Goal: Task Accomplishment & Management: Manage account settings

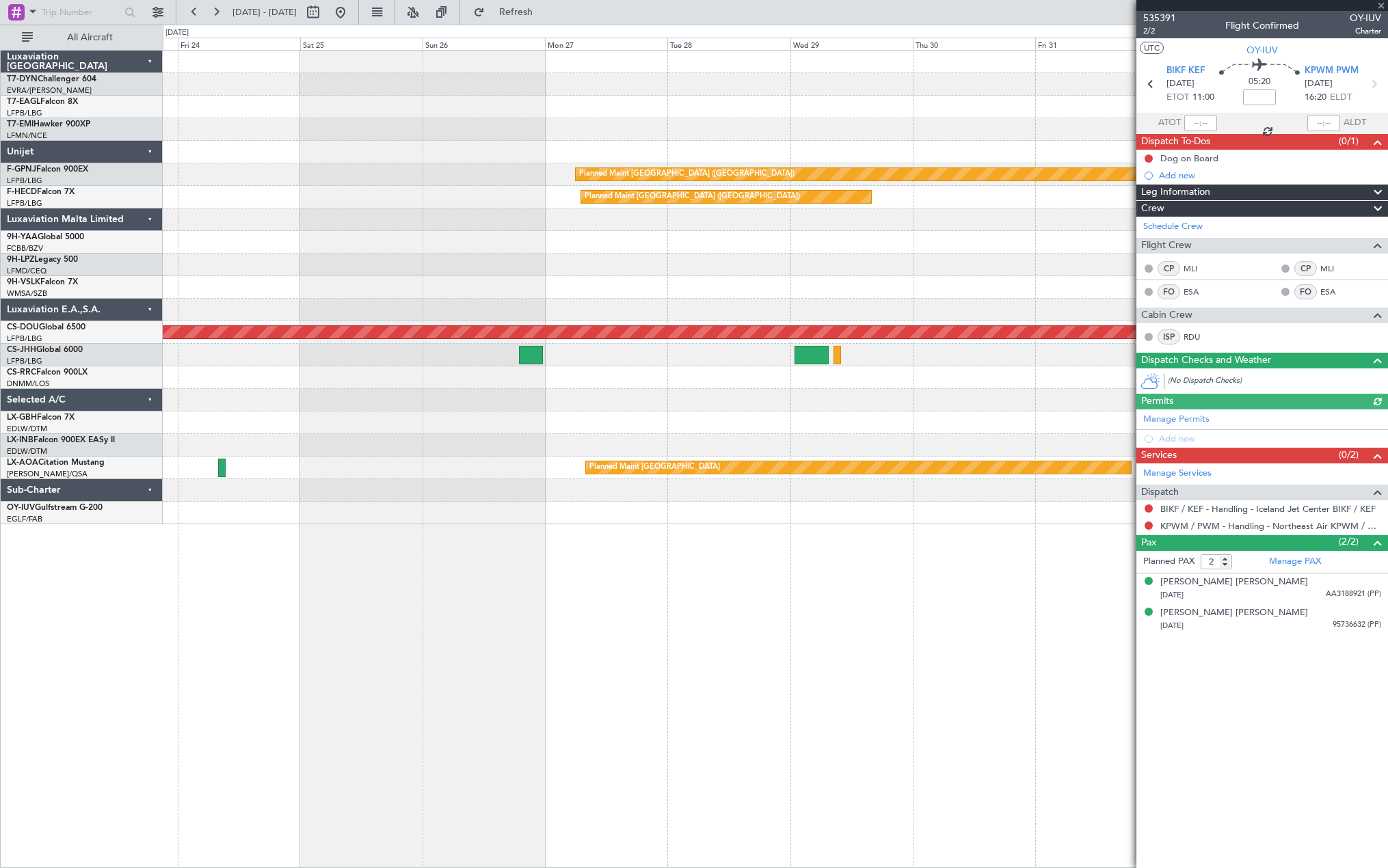
click at [1114, 257] on div at bounding box center [774, 264] width 1224 height 22
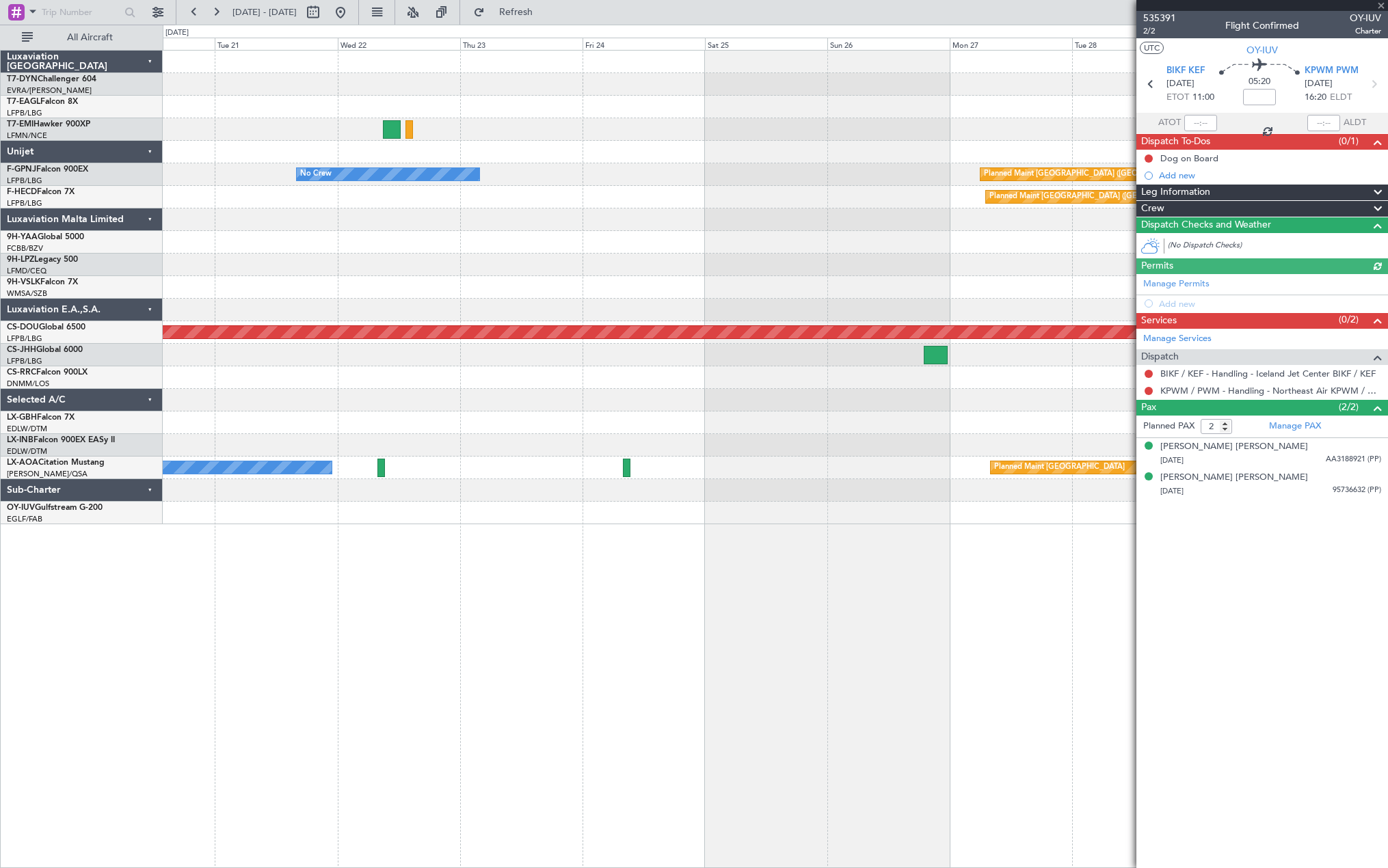
click at [1118, 257] on div at bounding box center [774, 264] width 1224 height 22
click at [1002, 259] on div at bounding box center [774, 264] width 1224 height 22
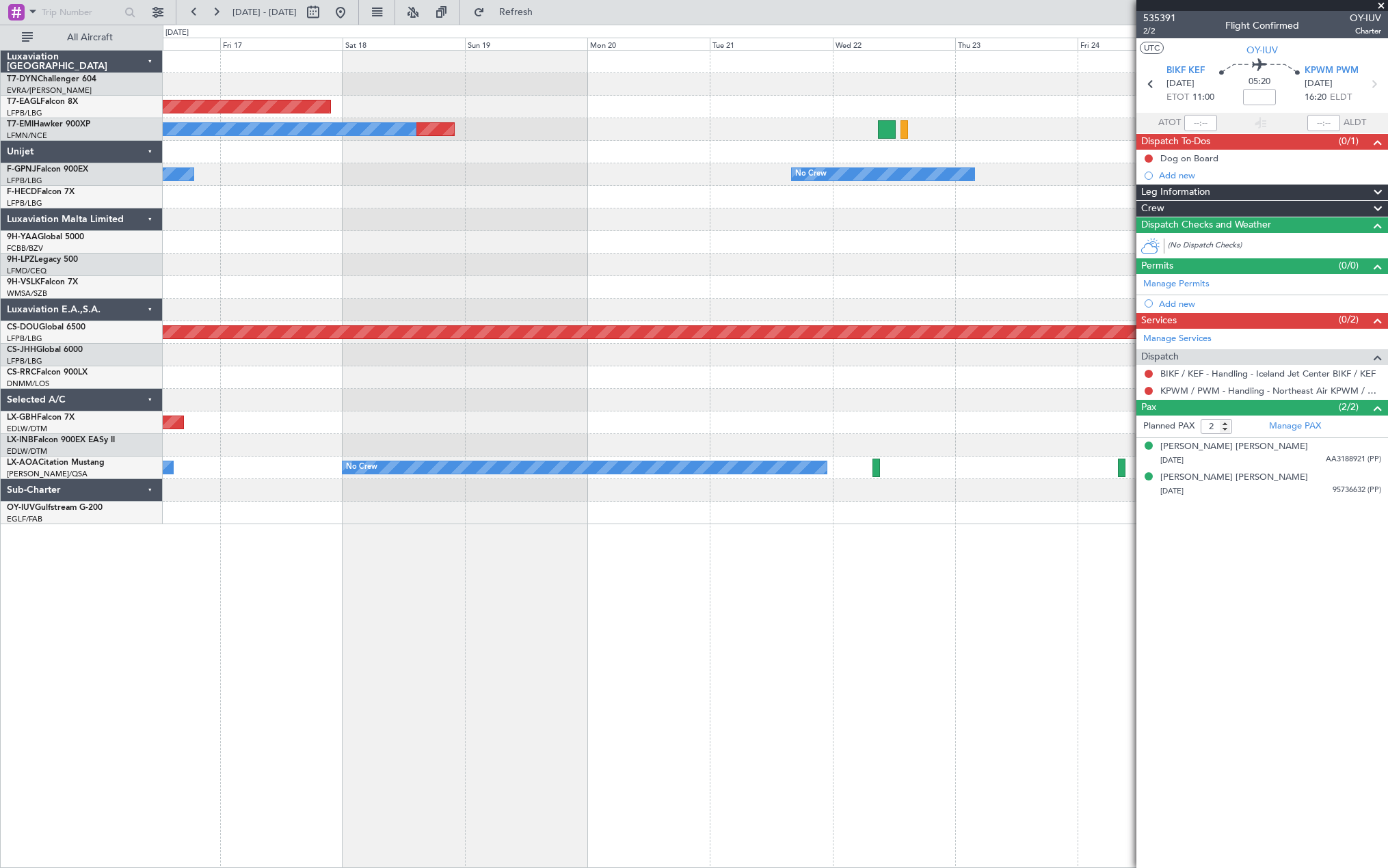
click at [1001, 286] on div at bounding box center [774, 287] width 1224 height 22
click at [1010, 285] on div at bounding box center [774, 287] width 1224 height 22
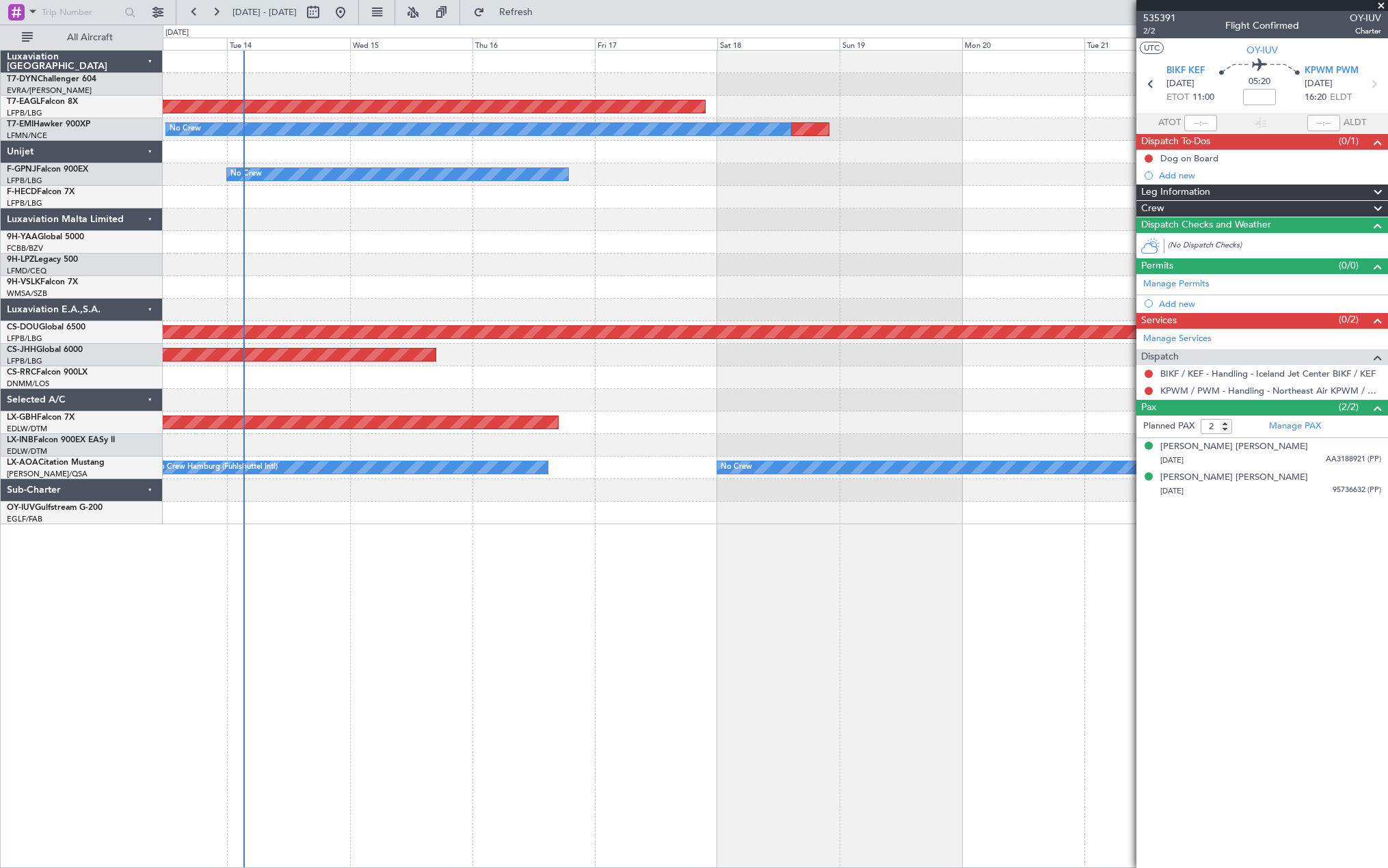
click at [637, 323] on div "Planned Maint Dubai (Al Maktoum Intl) Planned Maint No Crew No Crew No Crew No …" at bounding box center [774, 287] width 1224 height 473
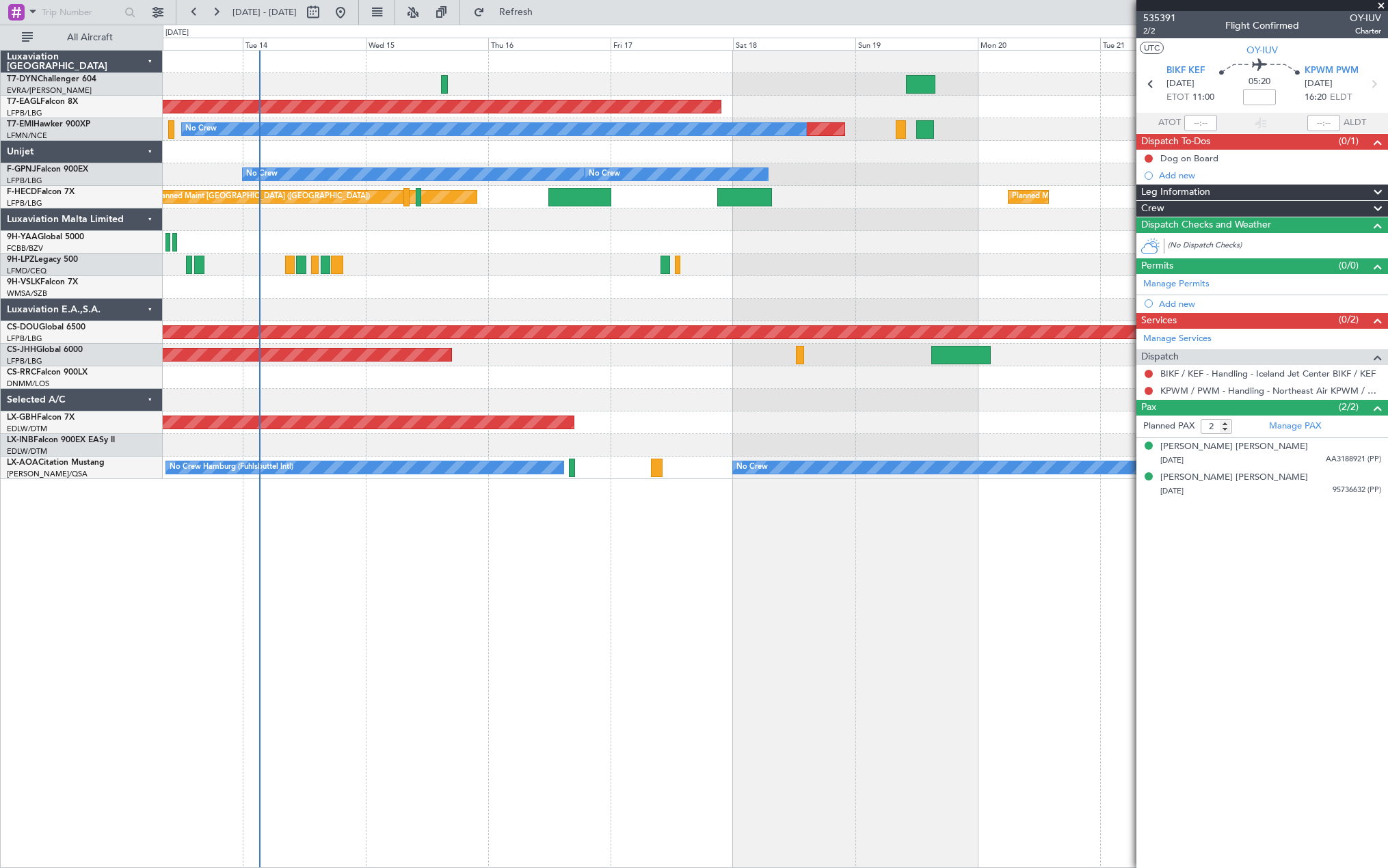
click at [588, 277] on div "Planned Maint Dubai (Al Maktoum Intl) Planned Maint No Crew No Crew No Crew No …" at bounding box center [774, 265] width 1224 height 428
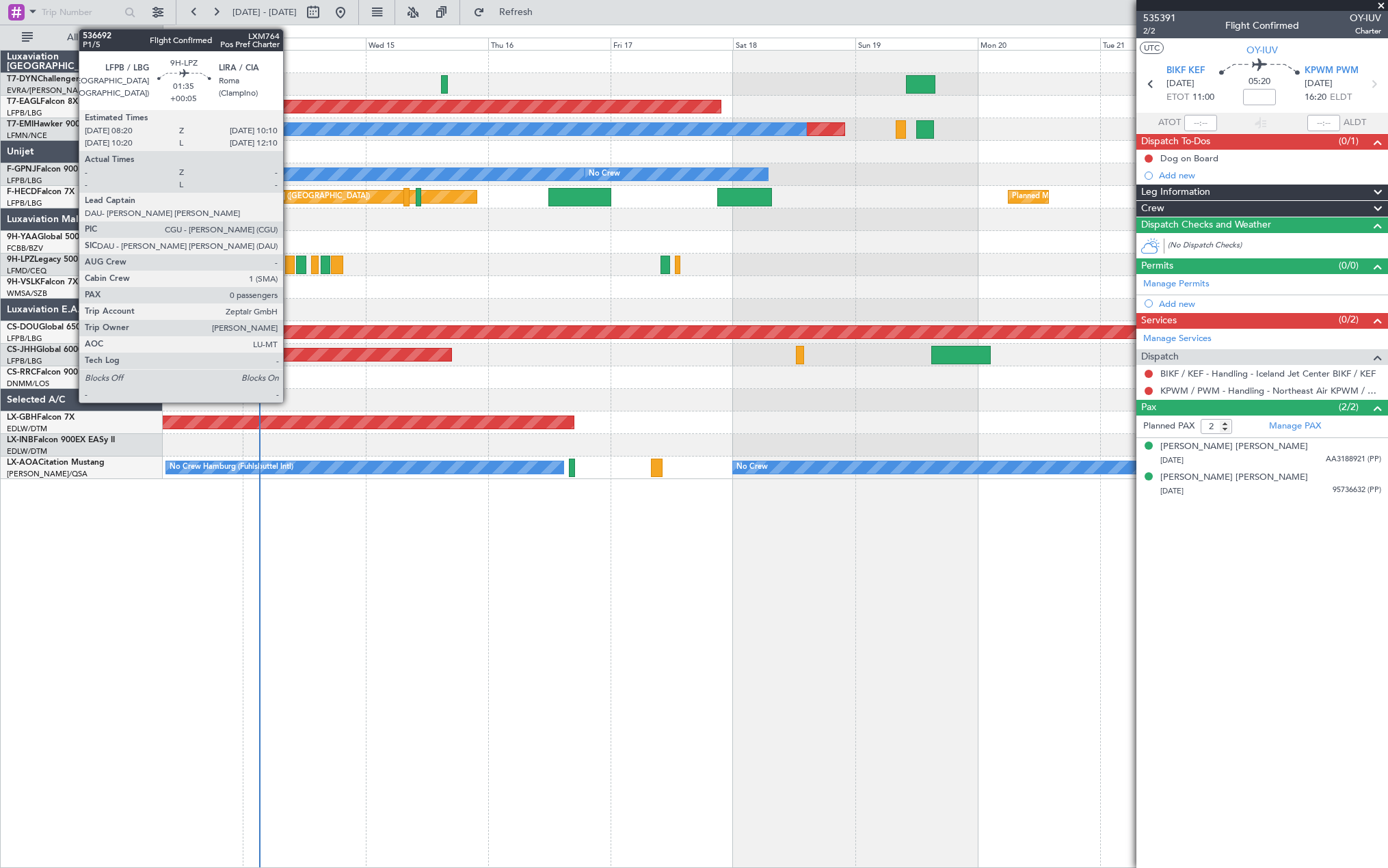
click at [289, 263] on div at bounding box center [289, 265] width 9 height 19
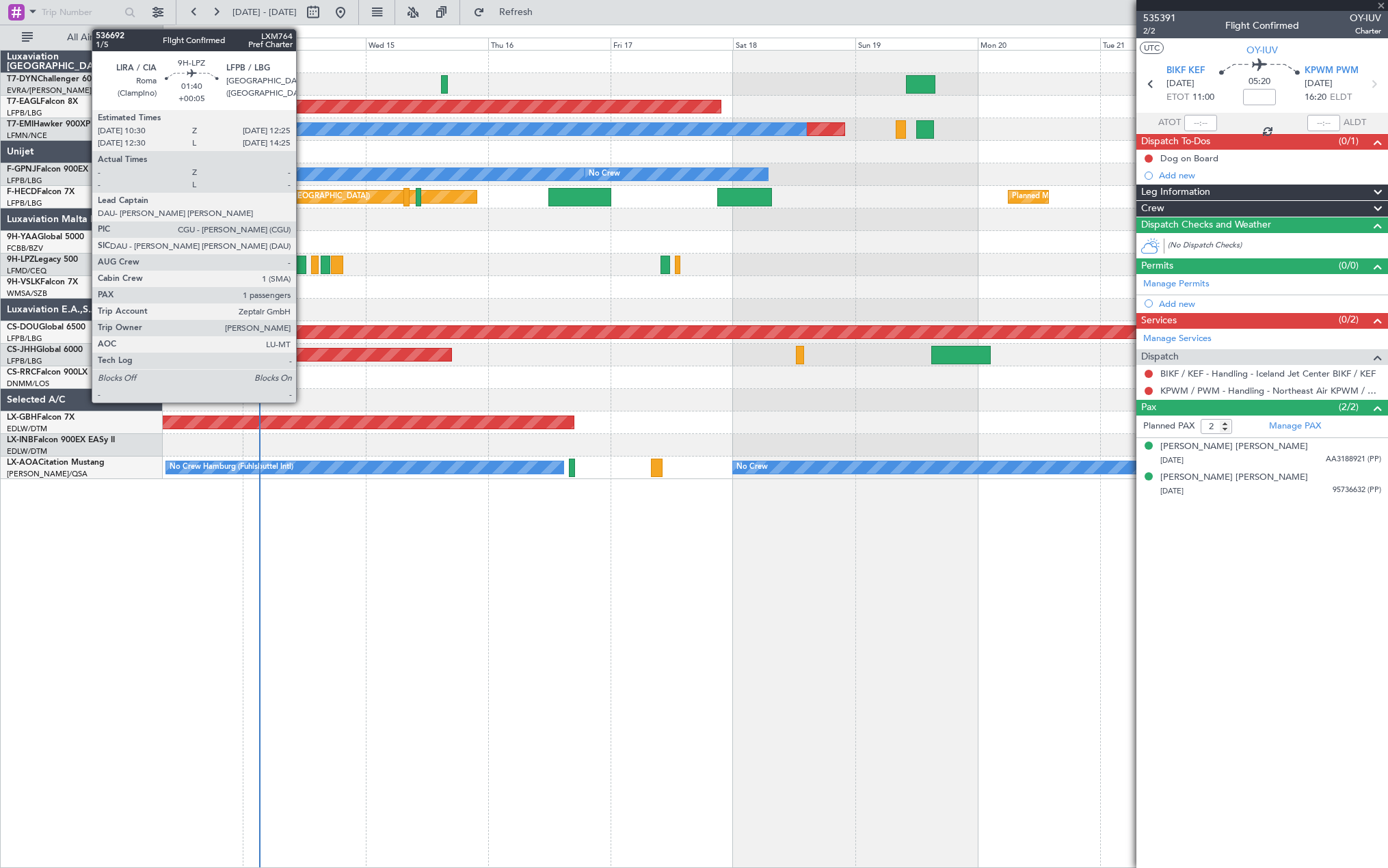
type input "+00:05"
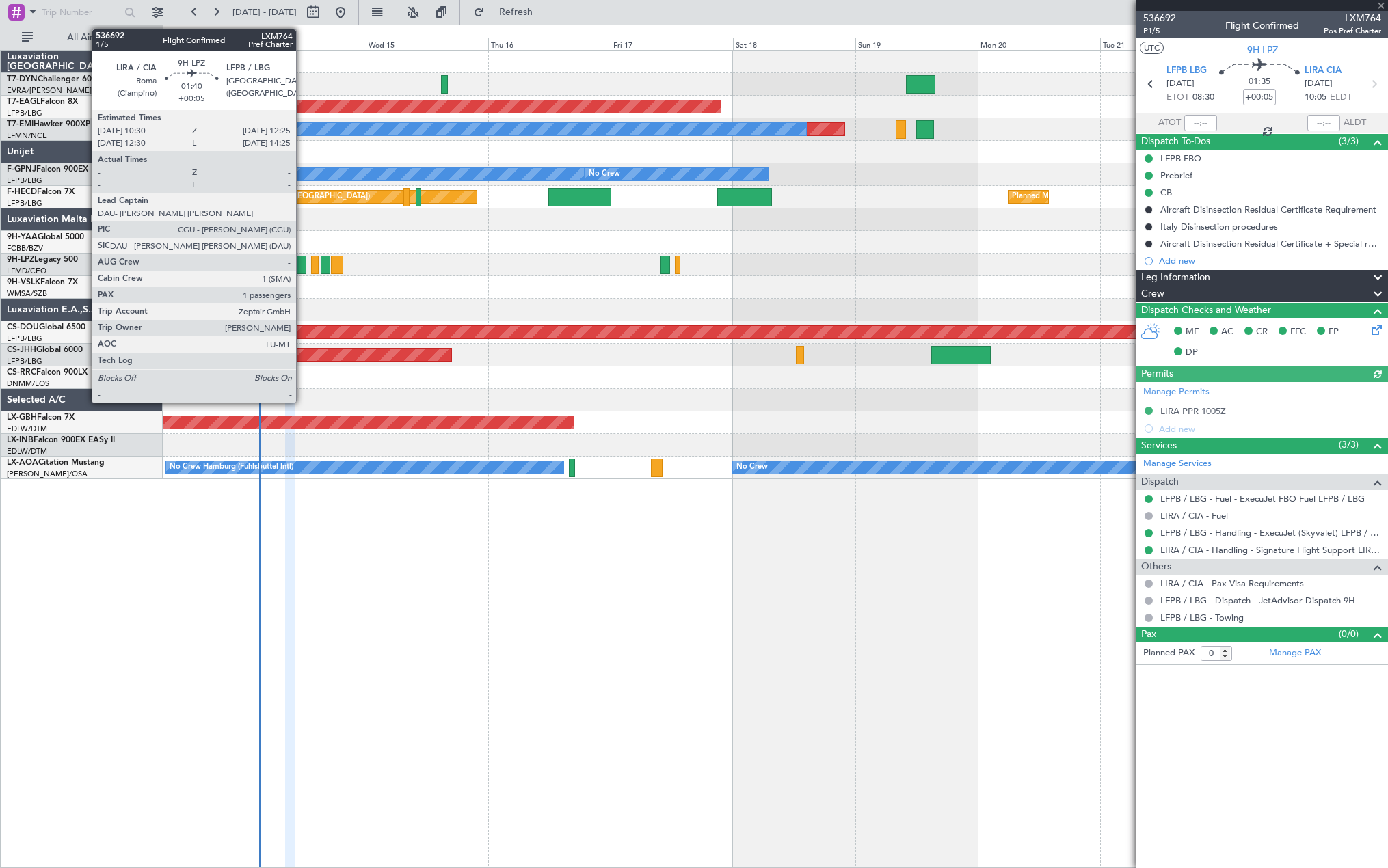
click at [302, 266] on div at bounding box center [301, 265] width 10 height 19
type input "1"
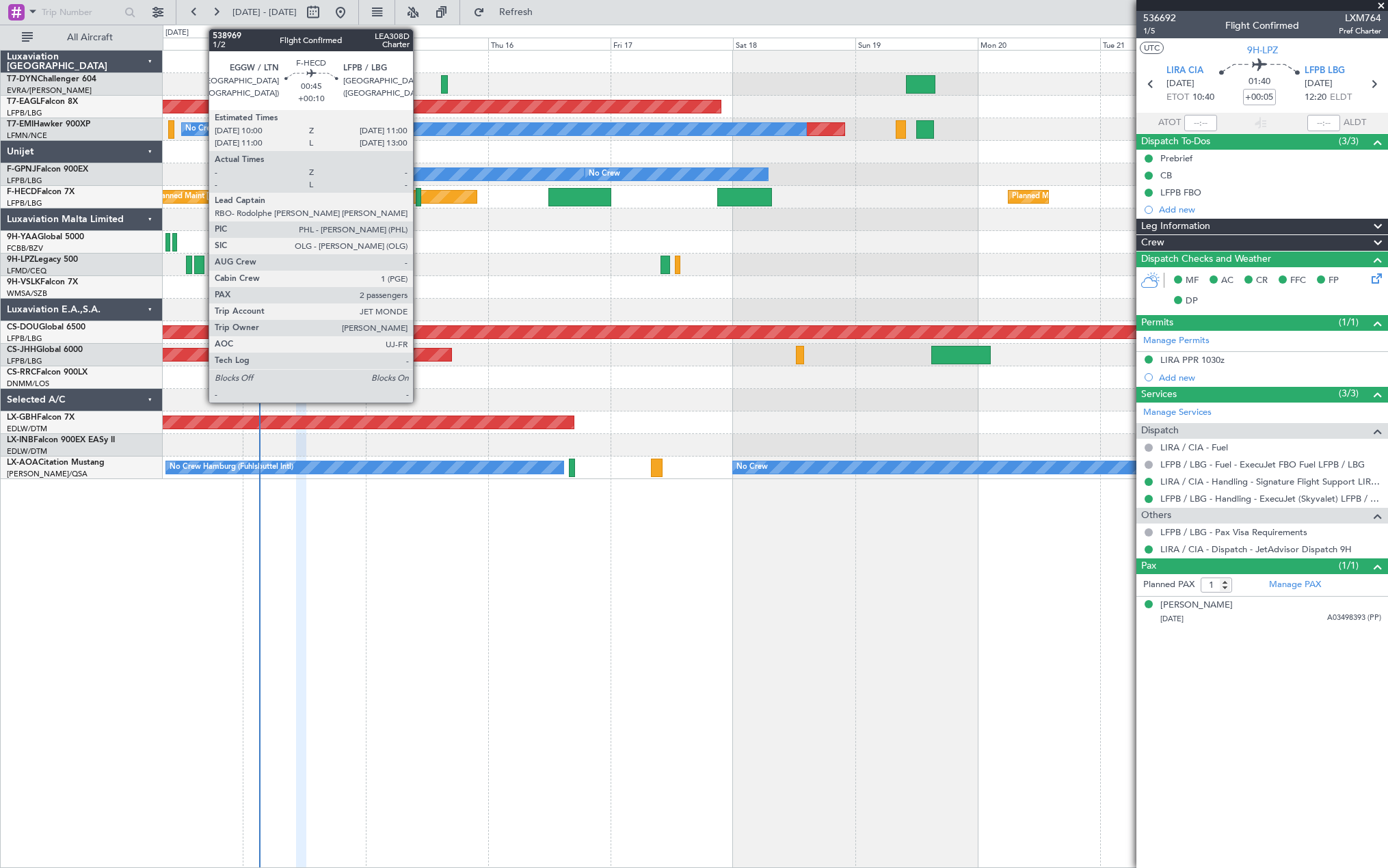
click at [419, 203] on div at bounding box center [418, 197] width 6 height 19
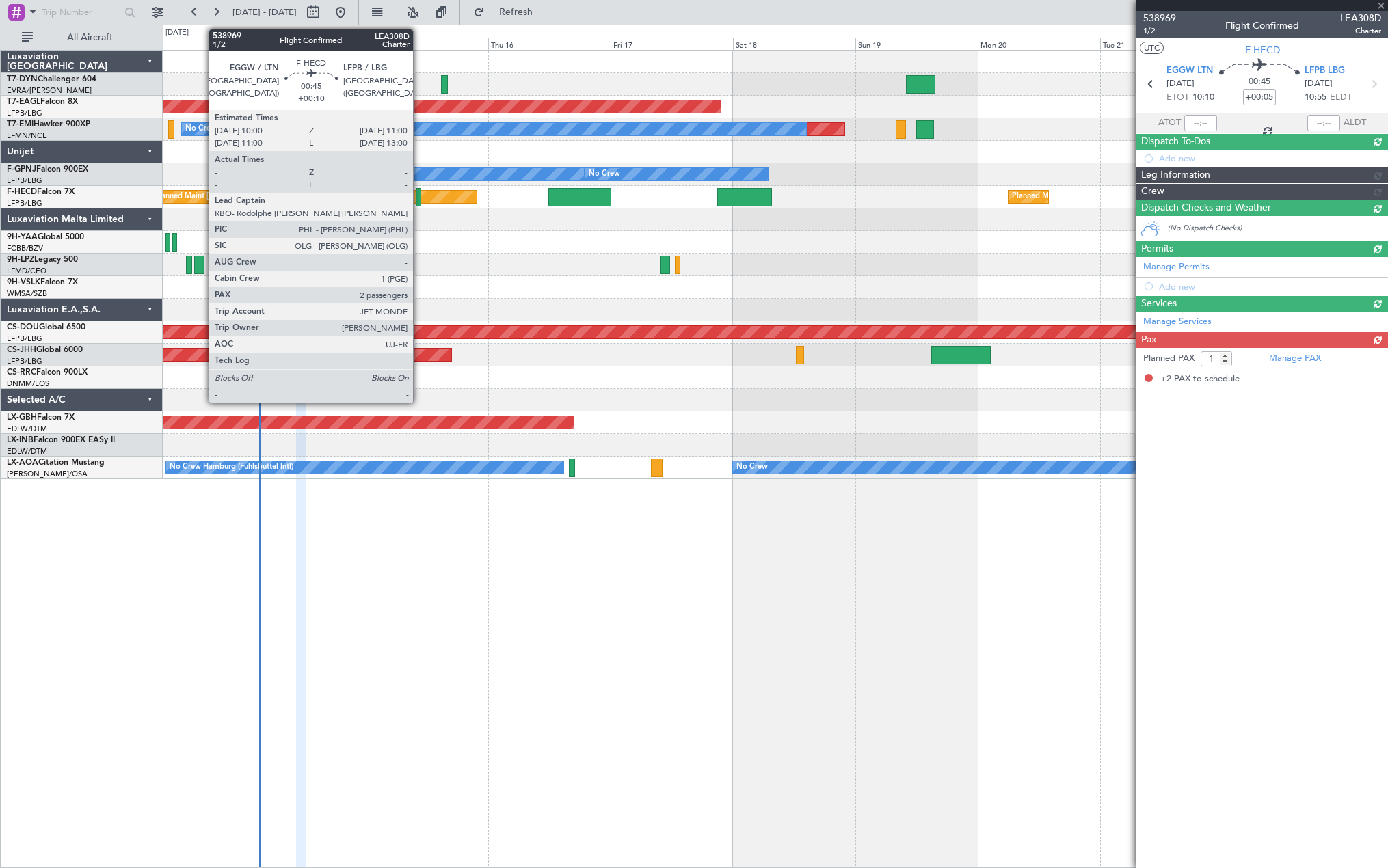
type input "+00:10"
type input "2"
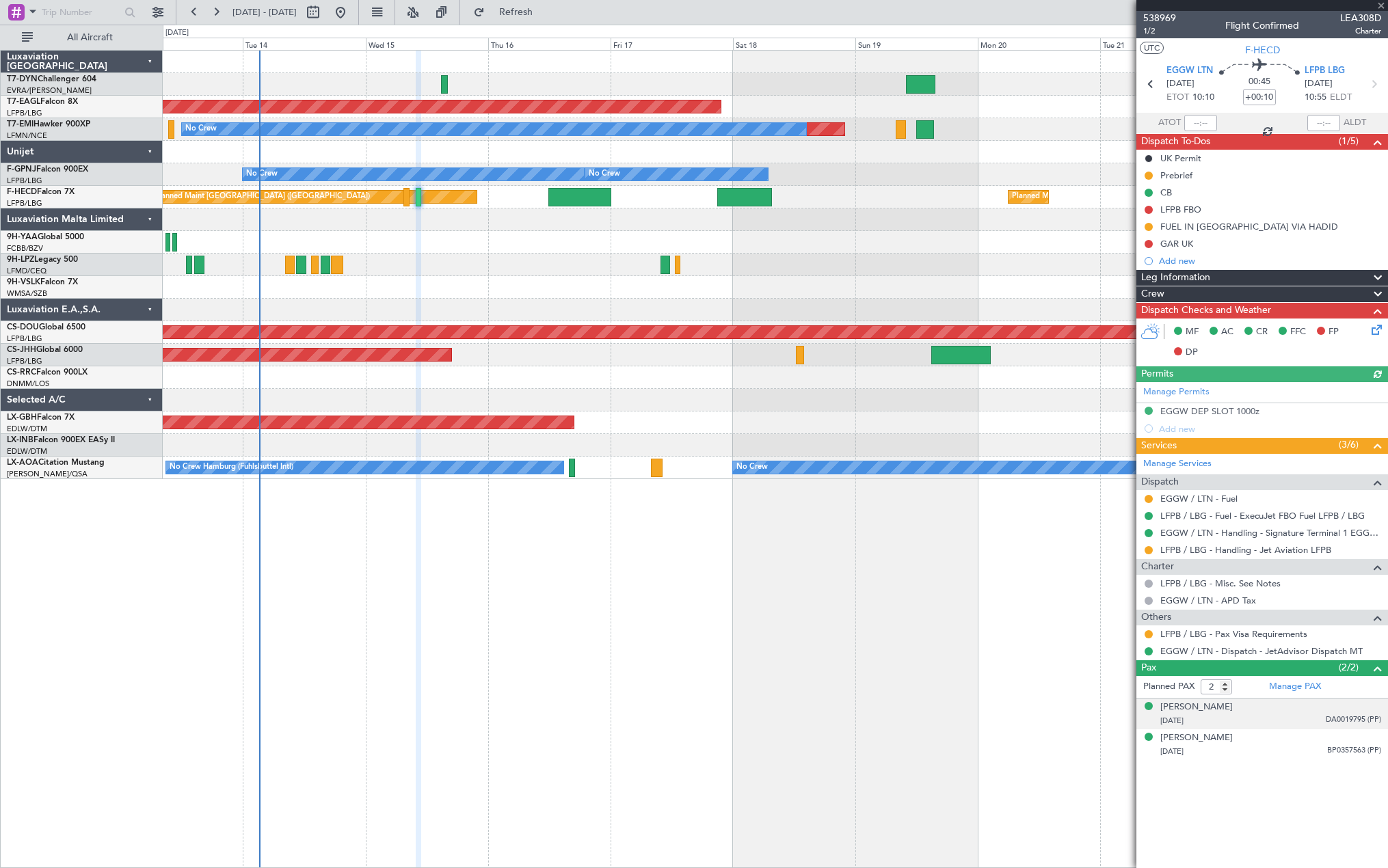
click at [1261, 710] on div "[PERSON_NAME] [DATE] DA0019795 (PP)" at bounding box center [1271, 713] width 221 height 26
click at [1257, 770] on div "[PERSON_NAME] [DATE] BP0357563 (PP)" at bounding box center [1271, 778] width 221 height 26
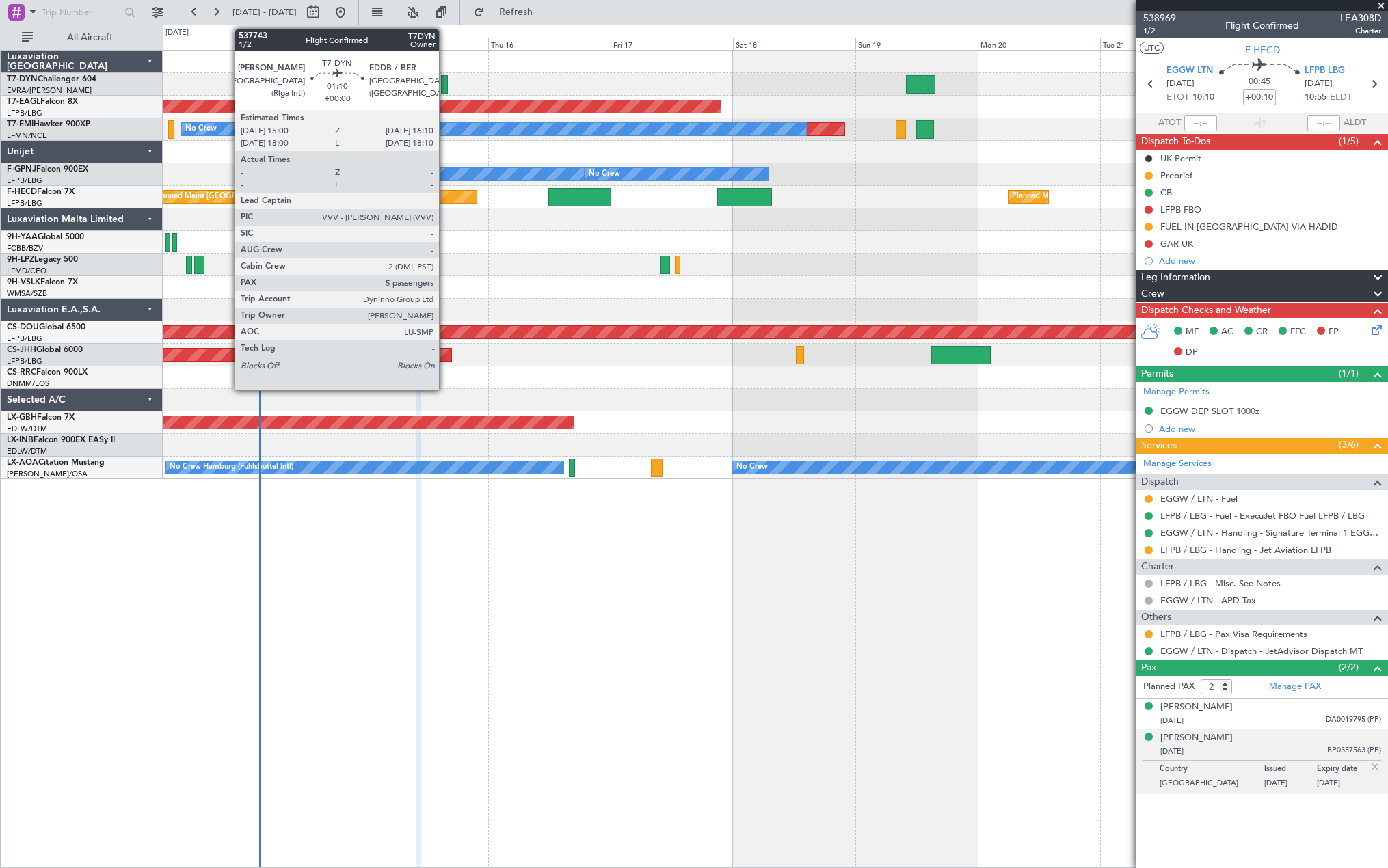
click at [445, 83] on div at bounding box center [444, 85] width 6 height 19
type input "5"
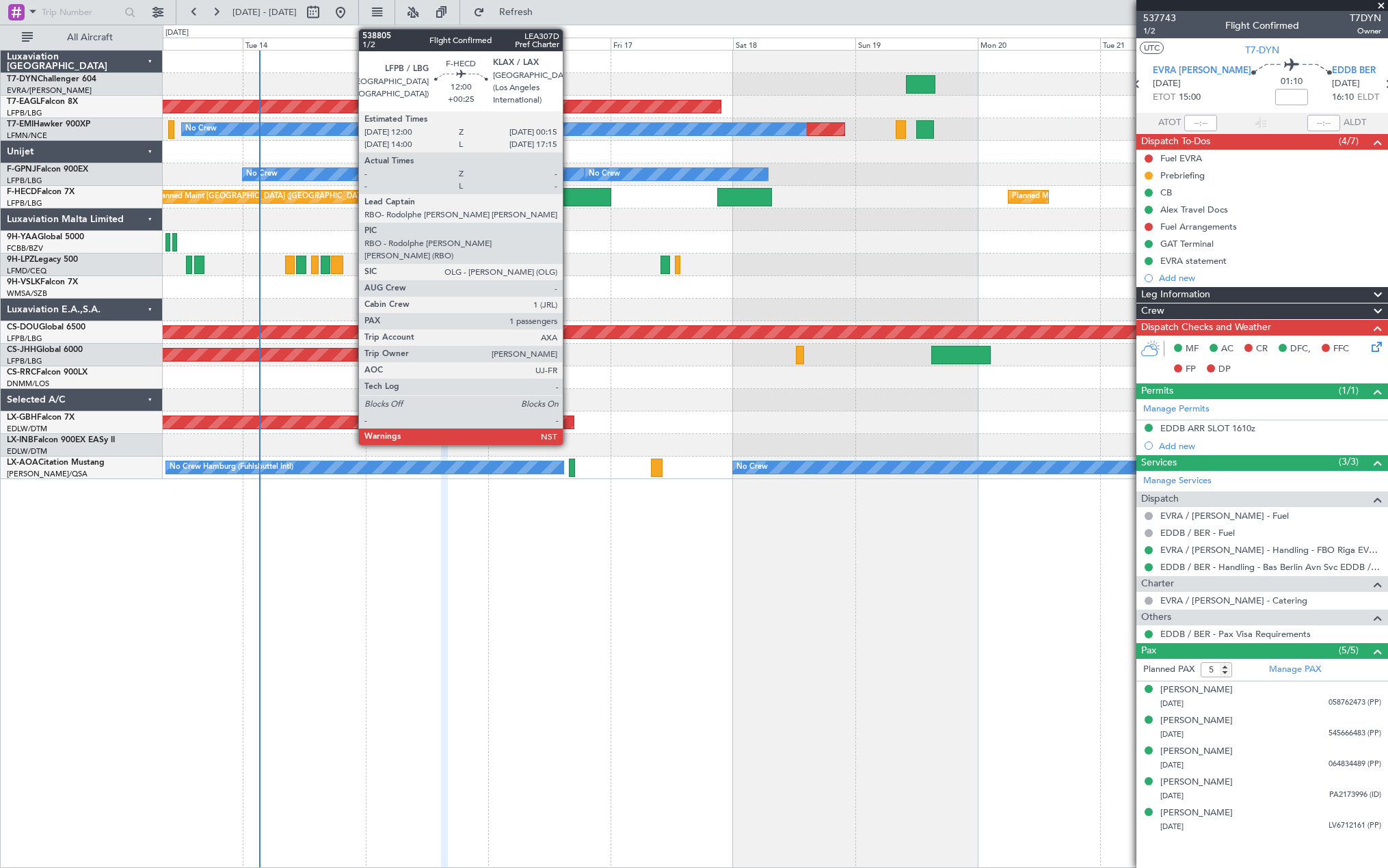
click at [569, 198] on div at bounding box center [579, 197] width 63 height 19
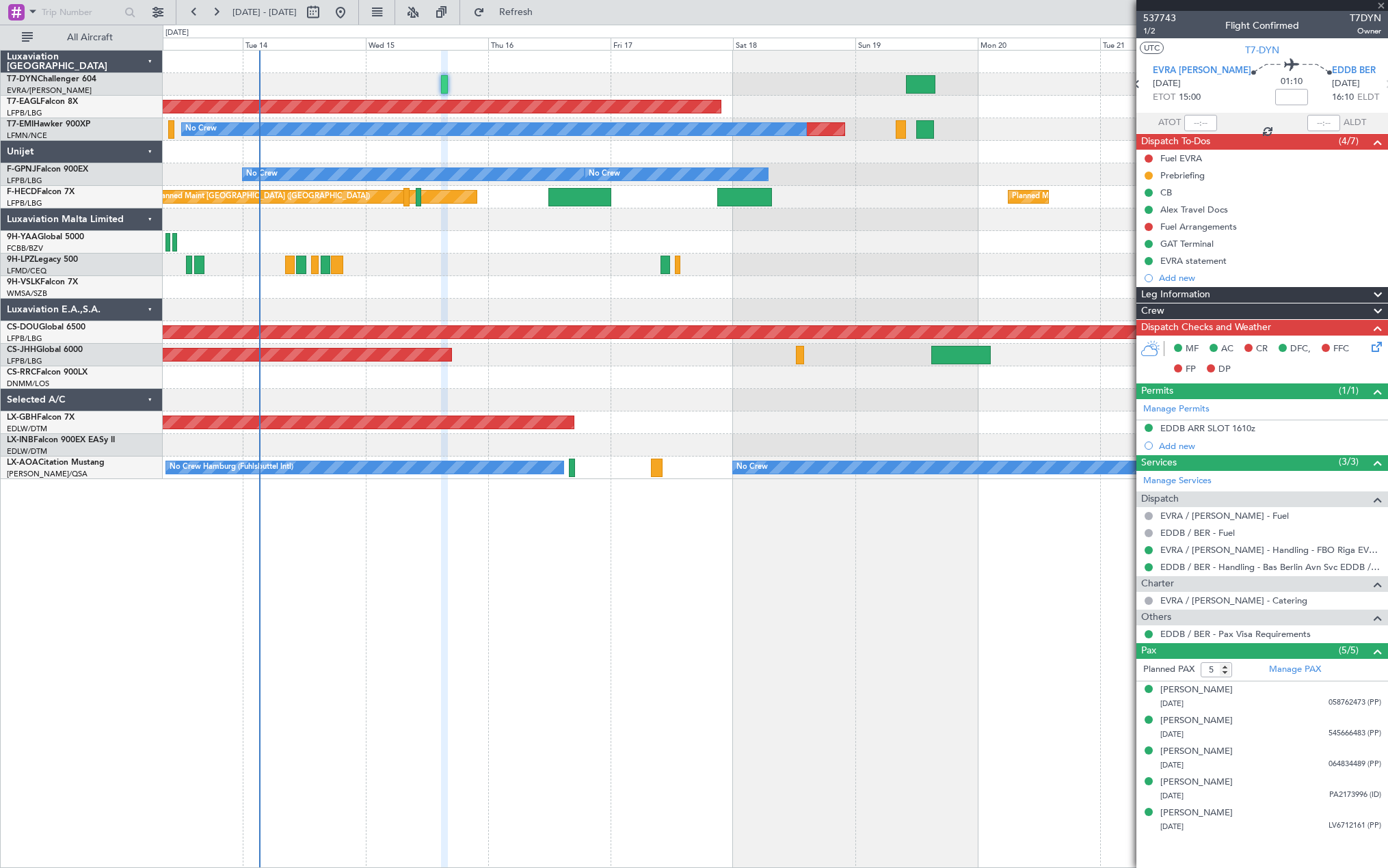
type input "+00:25"
type input "1"
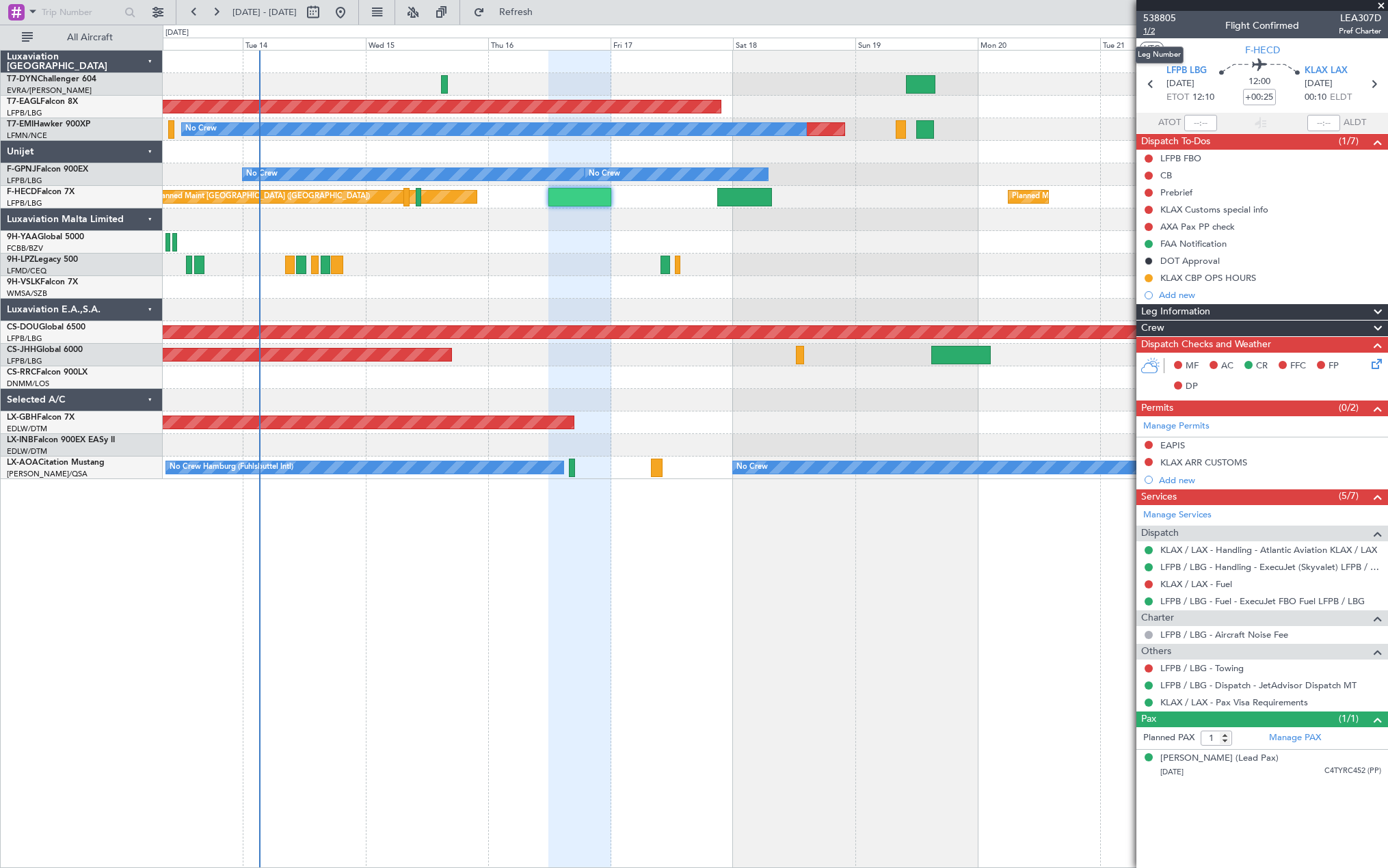
click at [1154, 34] on span "1/2" at bounding box center [1160, 31] width 33 height 11
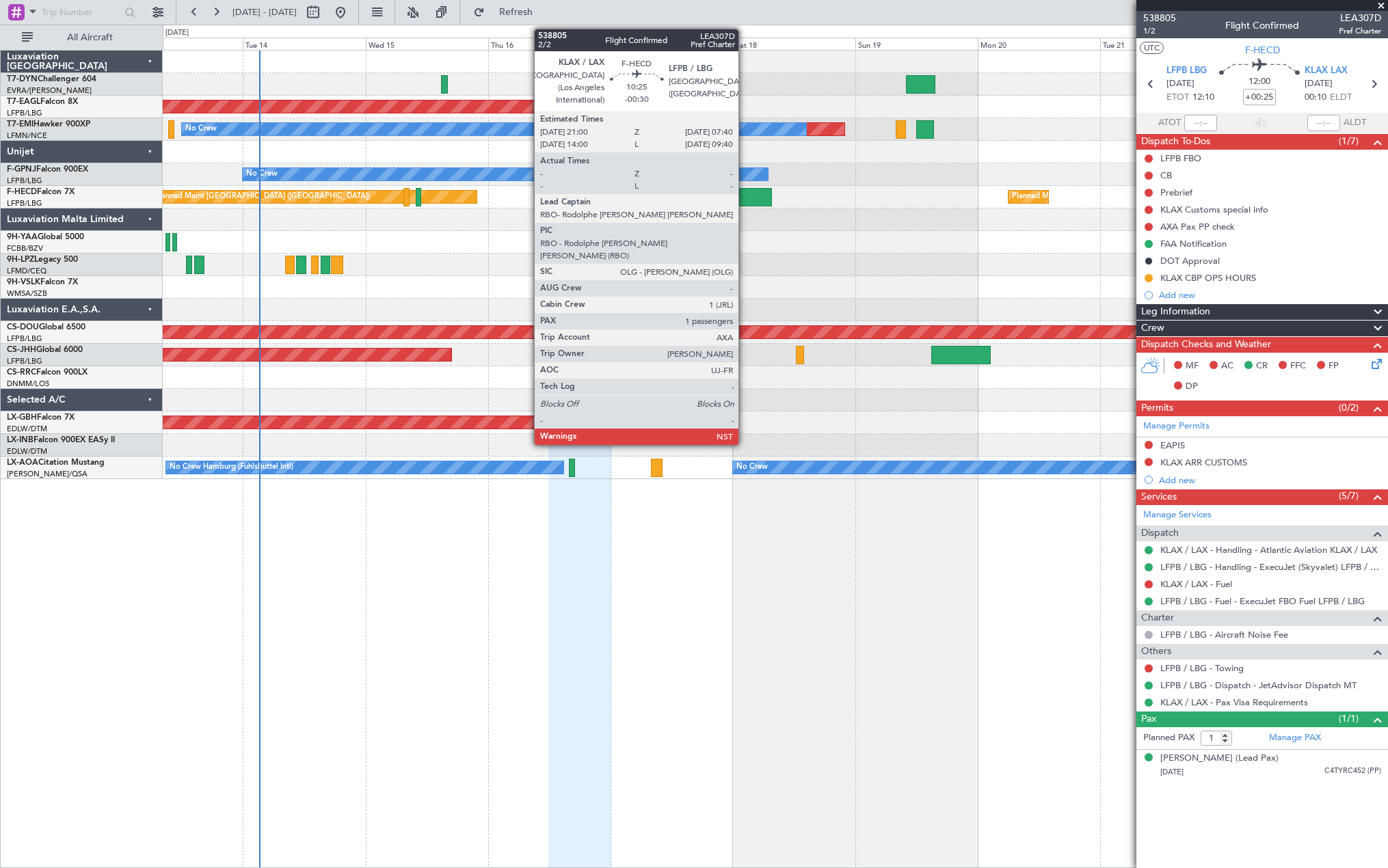
click at [744, 193] on div at bounding box center [744, 197] width 54 height 19
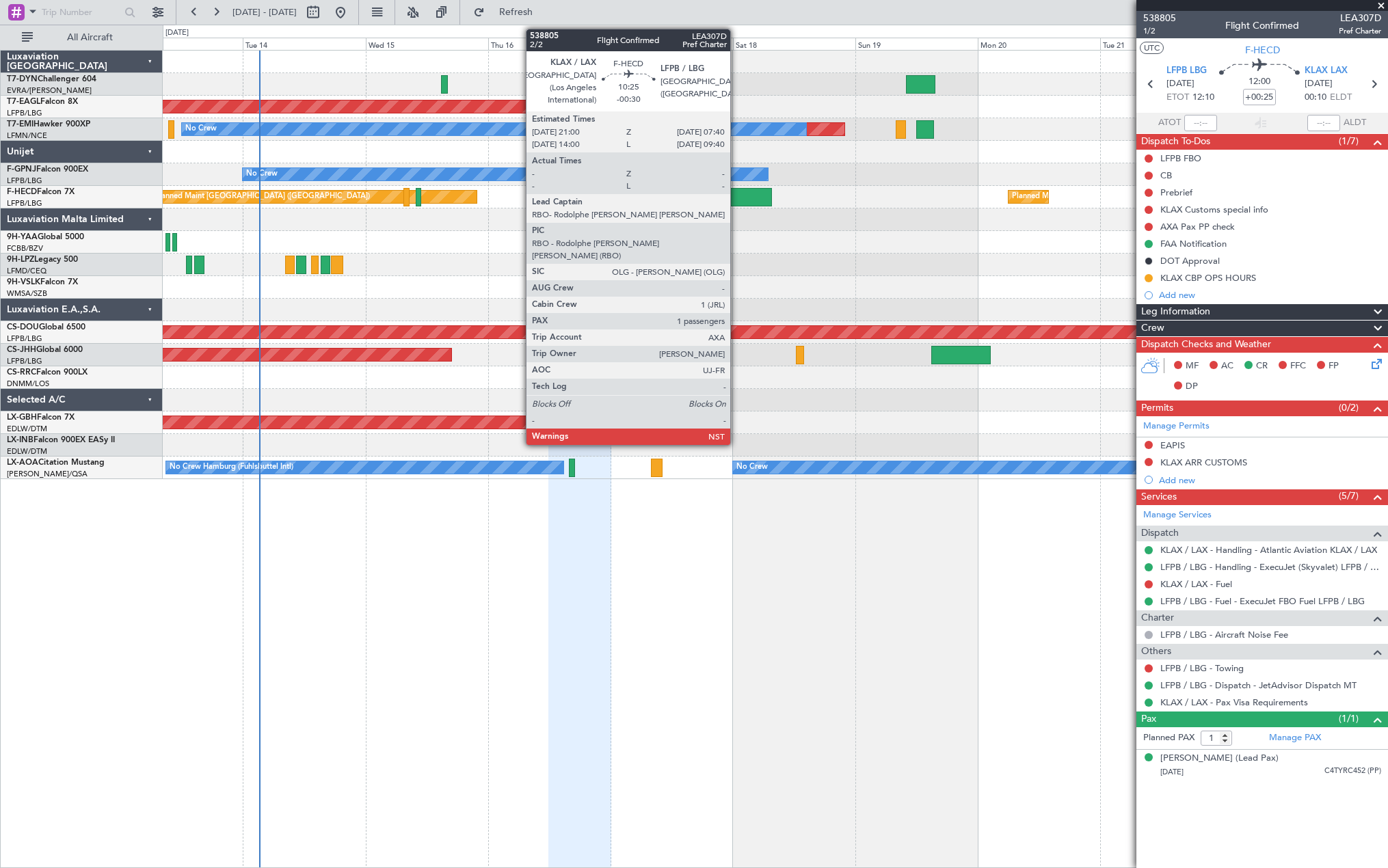
click at [736, 194] on div at bounding box center [744, 197] width 54 height 19
click at [743, 196] on div at bounding box center [744, 197] width 54 height 19
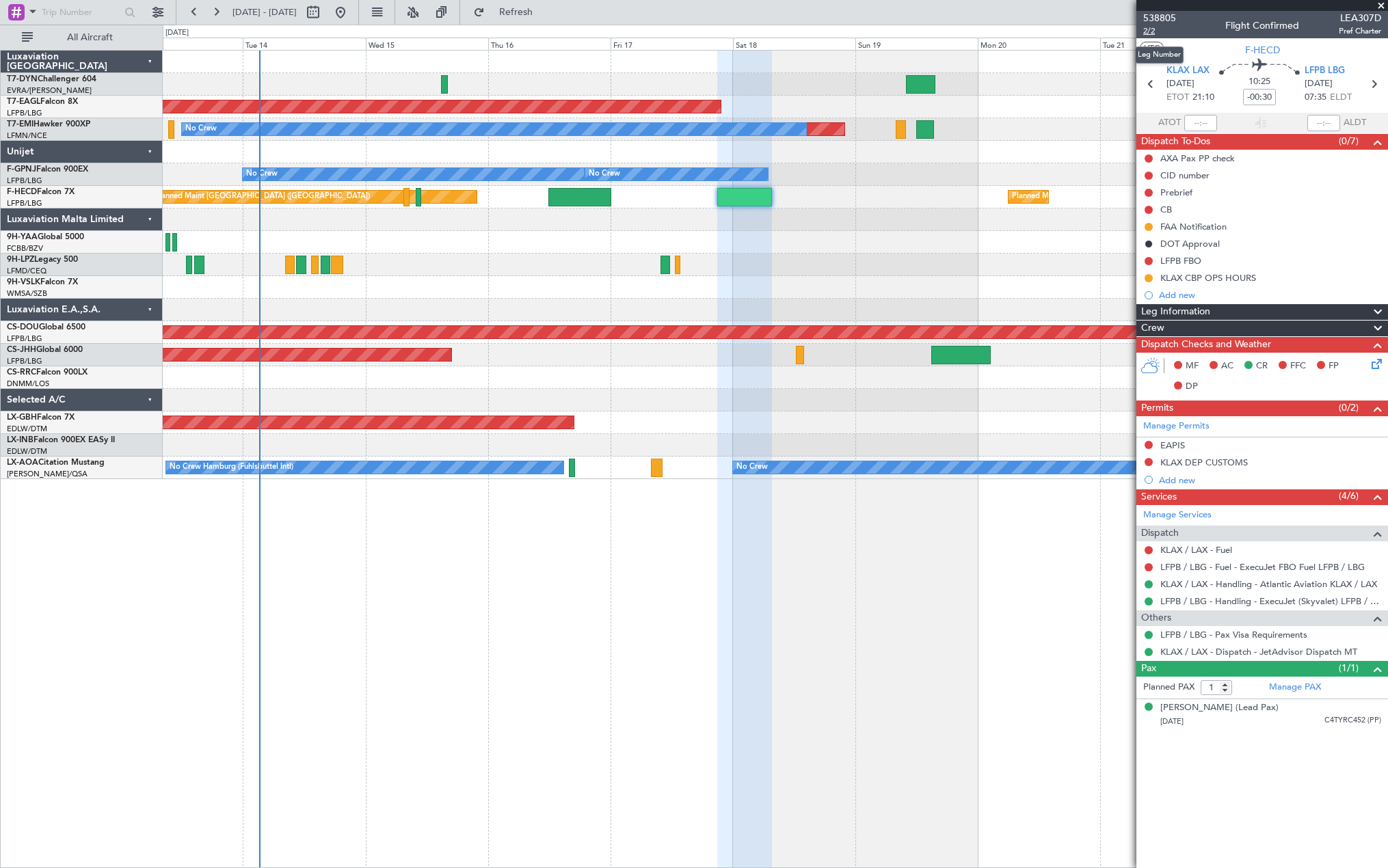
click at [1147, 32] on span "2/2" at bounding box center [1160, 31] width 33 height 11
click at [1200, 586] on link "KLAX / LAX - Handling - Atlantic Aviation KLAX / LAX" at bounding box center [1268, 584] width 217 height 11
click at [1175, 600] on link "LFPB / LBG - Handling - ExecuJet (Skyvalet) LFPB / LBG" at bounding box center [1271, 601] width 221 height 11
click at [1377, 366] on icon at bounding box center [1374, 361] width 11 height 11
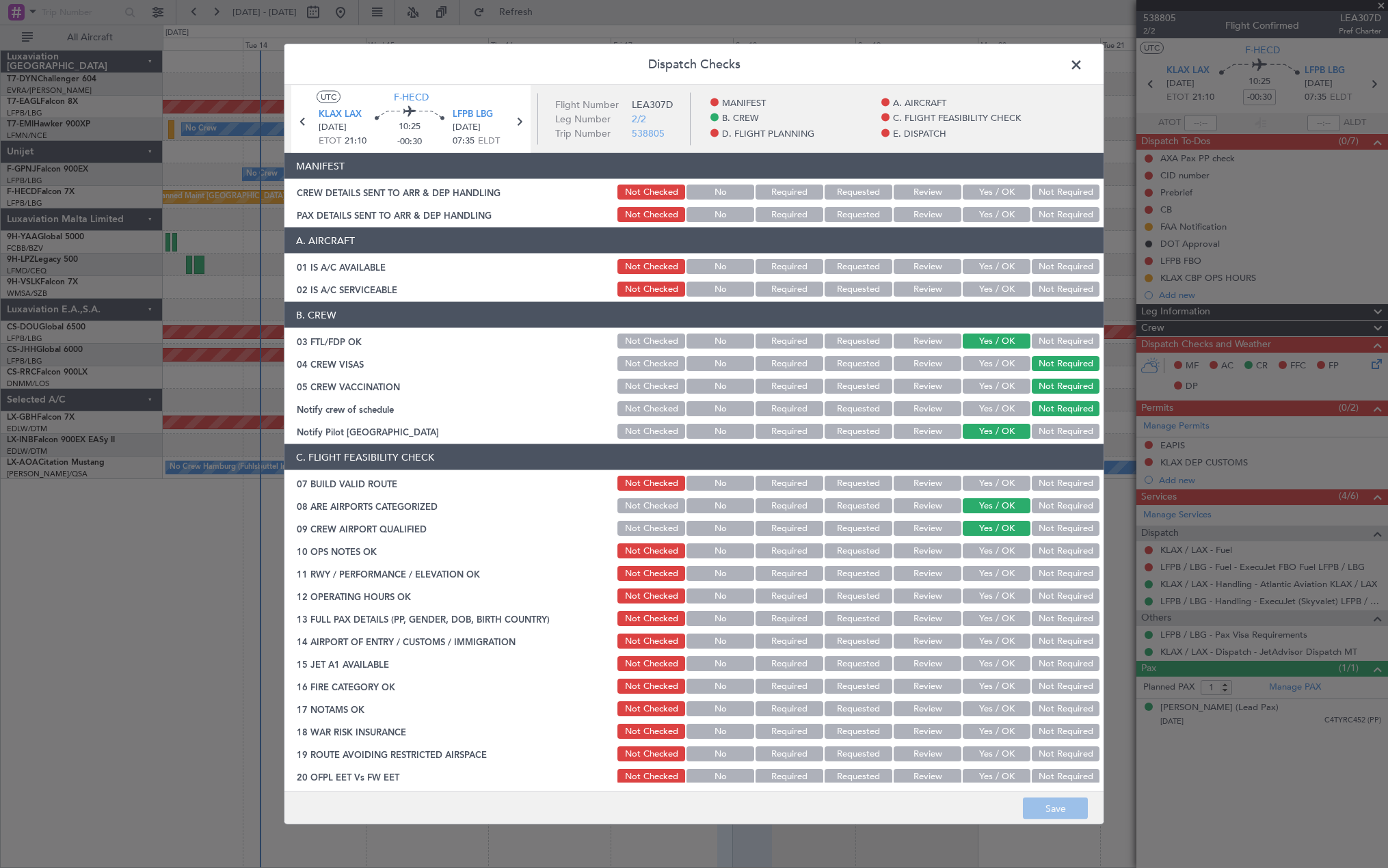
click at [985, 187] on button "Yes / OK" at bounding box center [996, 192] width 67 height 15
click at [991, 213] on button "Yes / OK" at bounding box center [996, 214] width 67 height 15
click at [1043, 803] on button "Save" at bounding box center [1055, 809] width 65 height 22
click at [1043, 803] on footer "Save" at bounding box center [693, 808] width 819 height 33
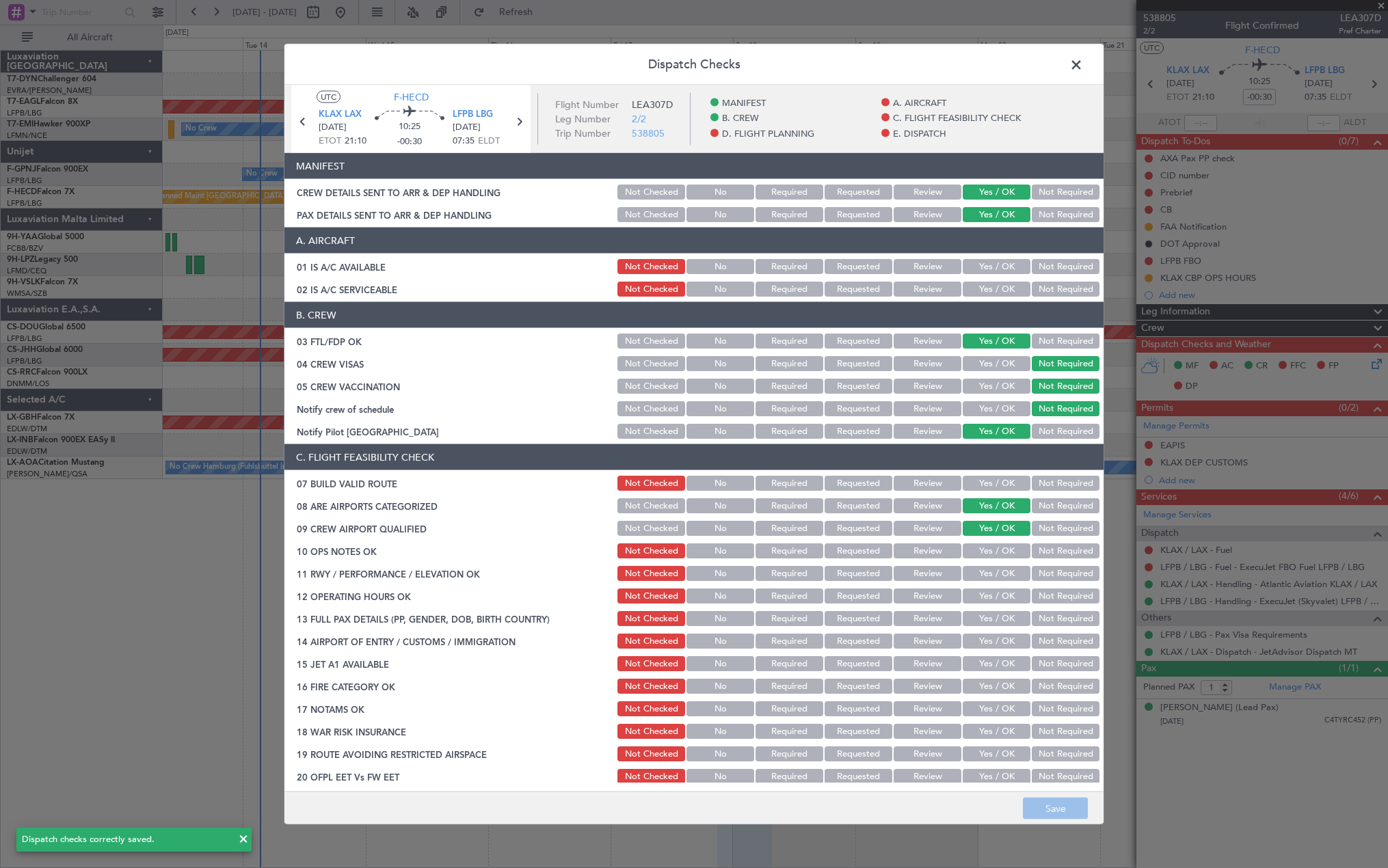
click at [1083, 63] on span at bounding box center [1083, 68] width 0 height 27
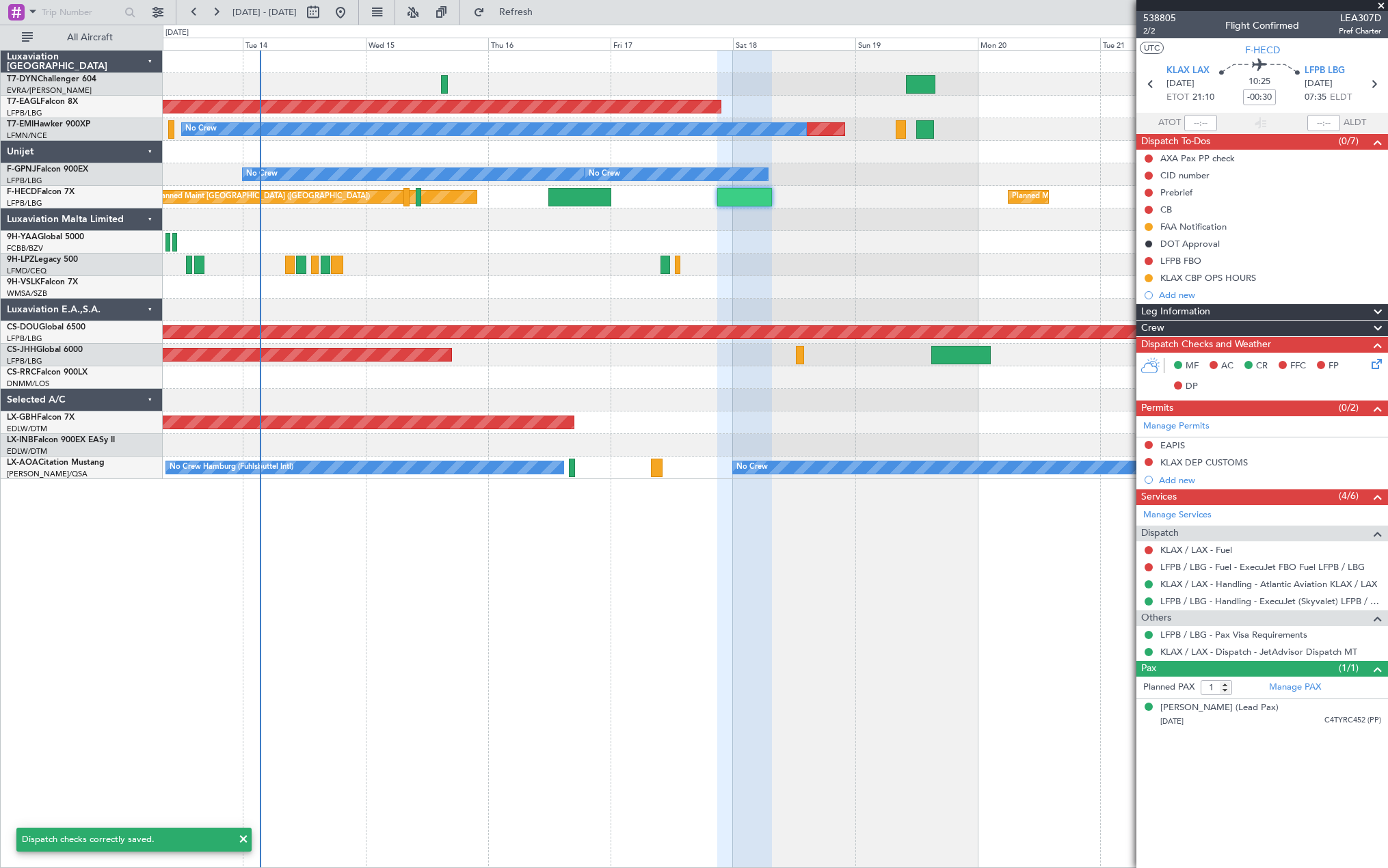
click at [1076, 63] on div at bounding box center [774, 62] width 1224 height 22
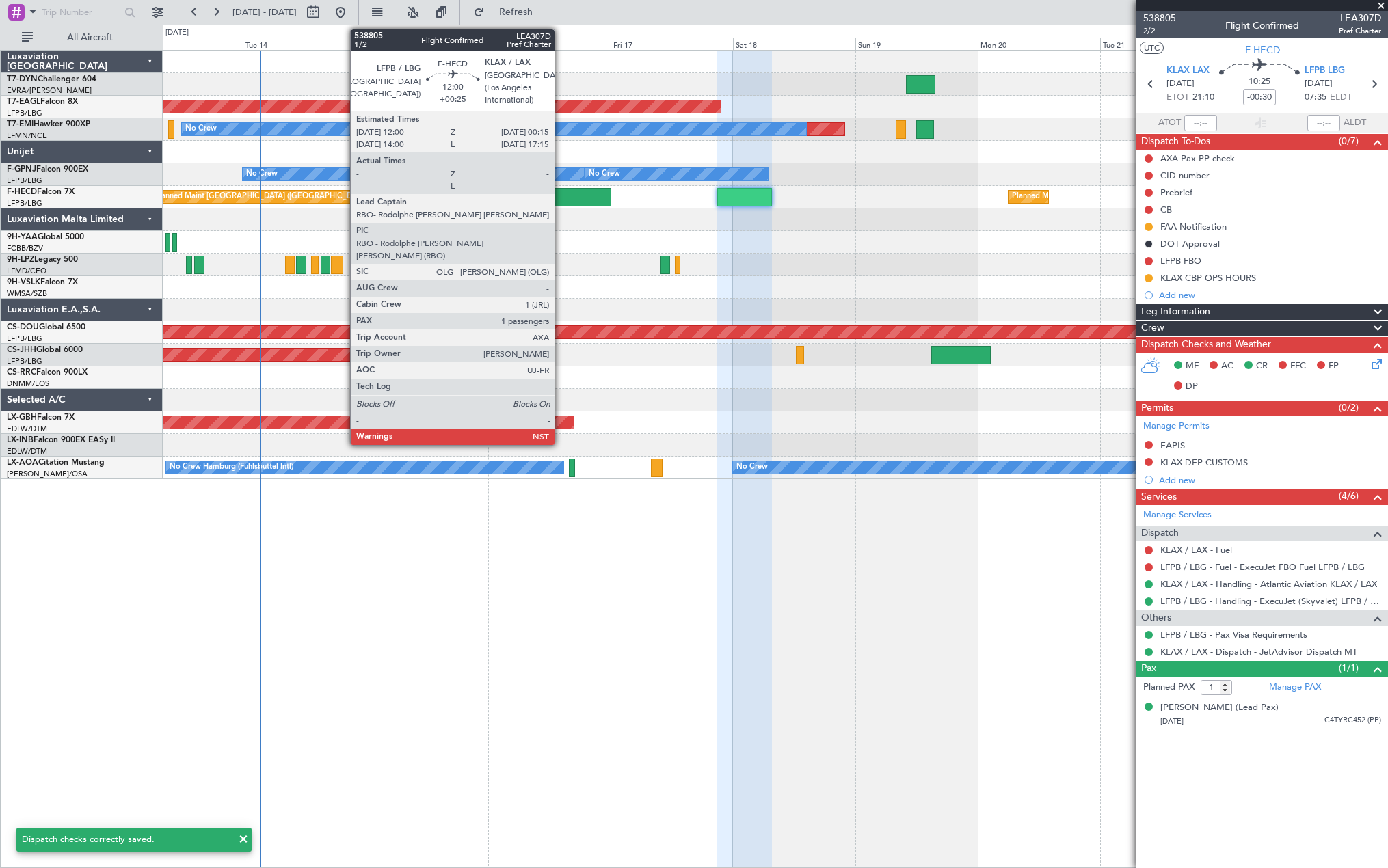
click at [561, 201] on div at bounding box center [579, 197] width 63 height 19
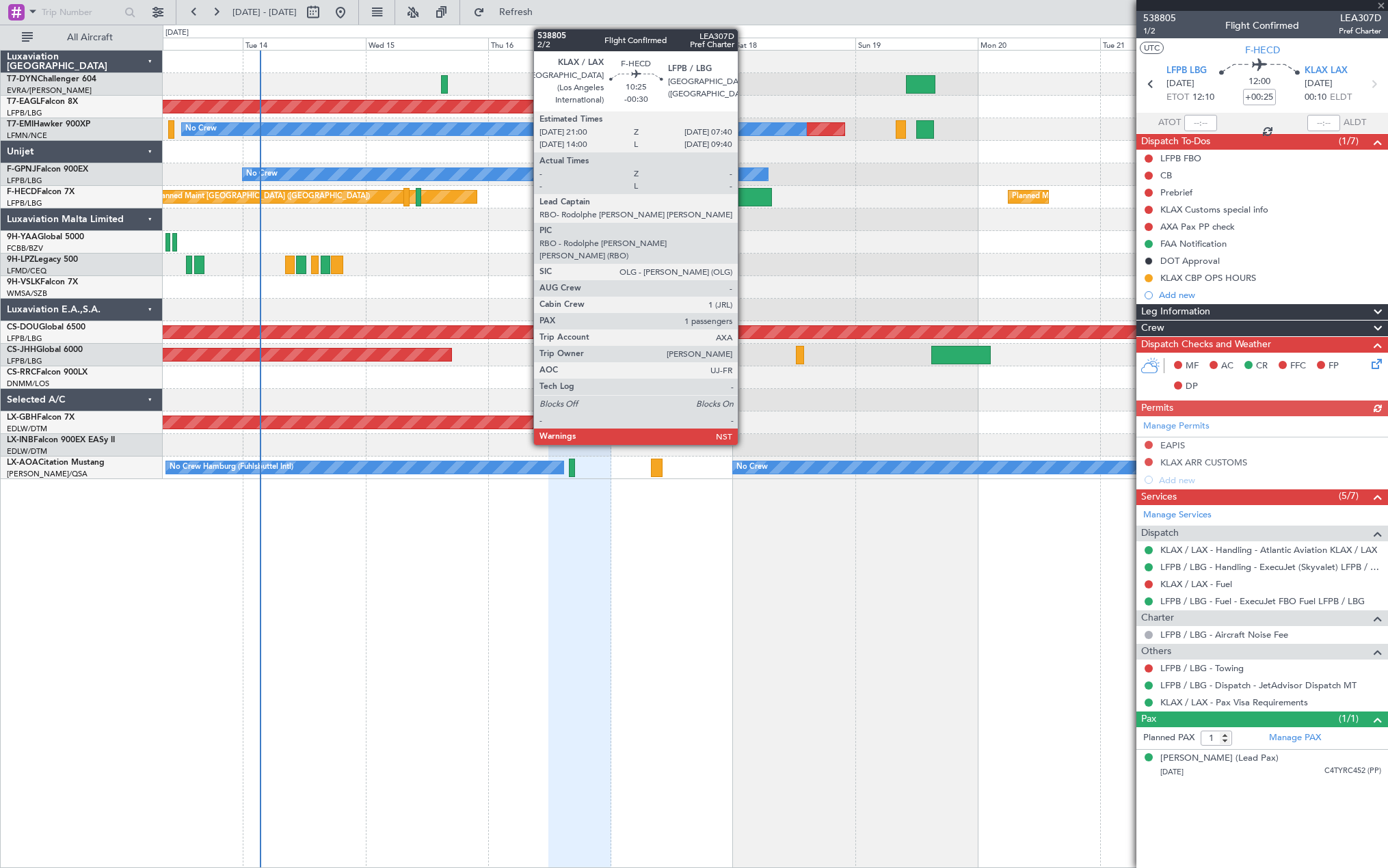
click at [743, 192] on div at bounding box center [744, 197] width 54 height 19
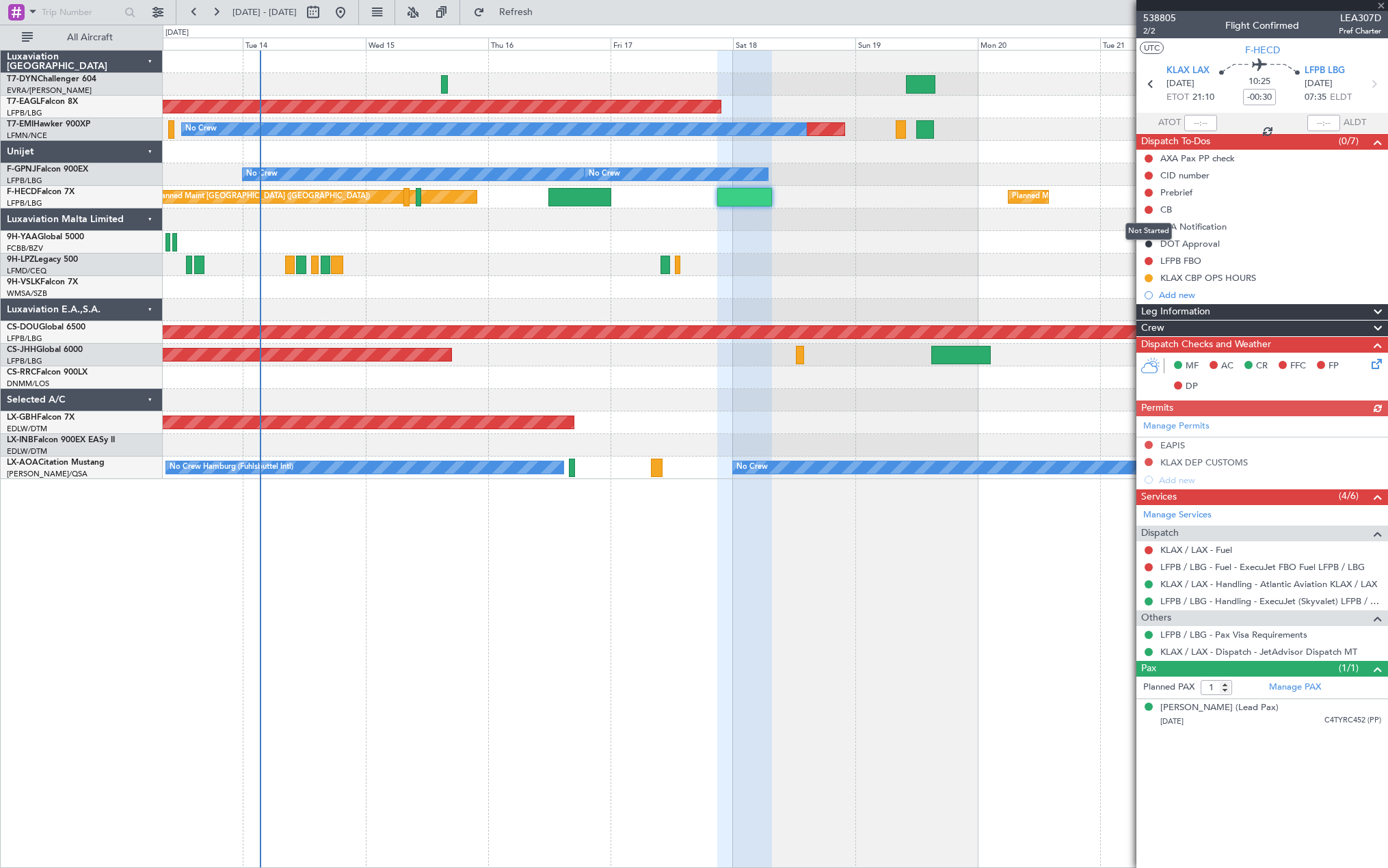
click at [1147, 224] on div "Not Started" at bounding box center [1148, 231] width 47 height 17
click at [1150, 224] on button at bounding box center [1148, 226] width 8 height 8
click at [1122, 287] on span at bounding box center [1122, 286] width 8 height 8
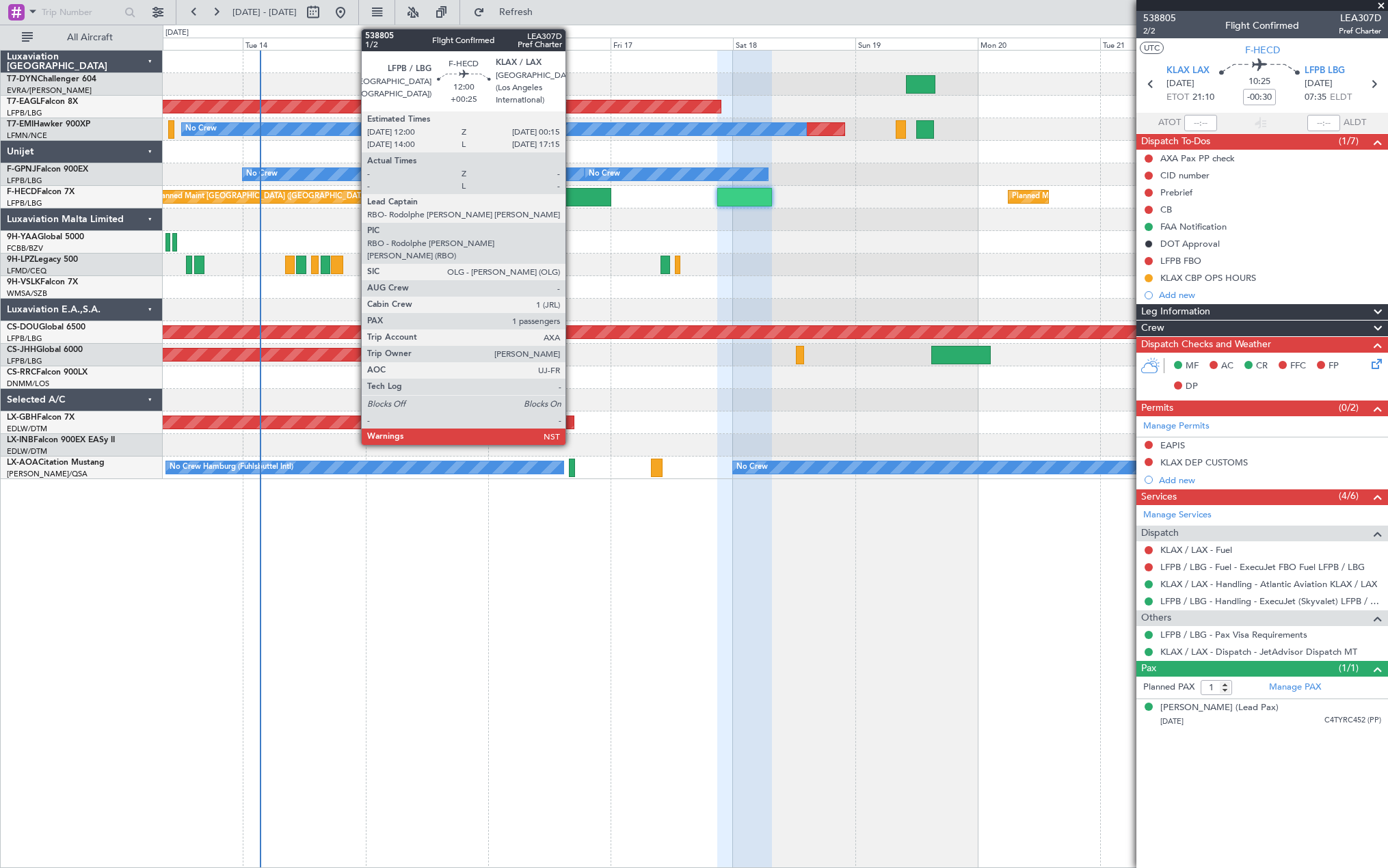
click at [572, 199] on div at bounding box center [579, 197] width 63 height 19
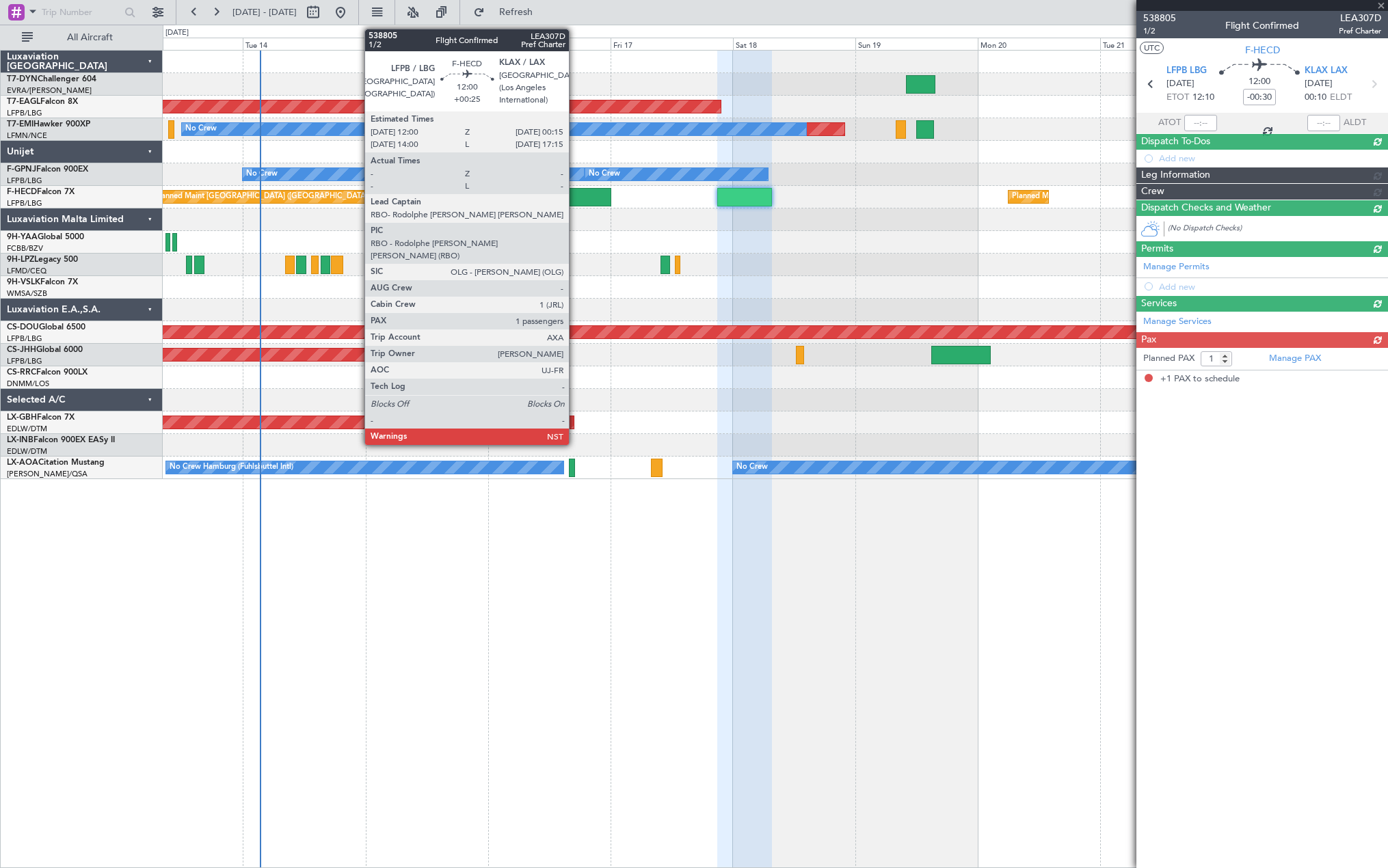
type input "+00:25"
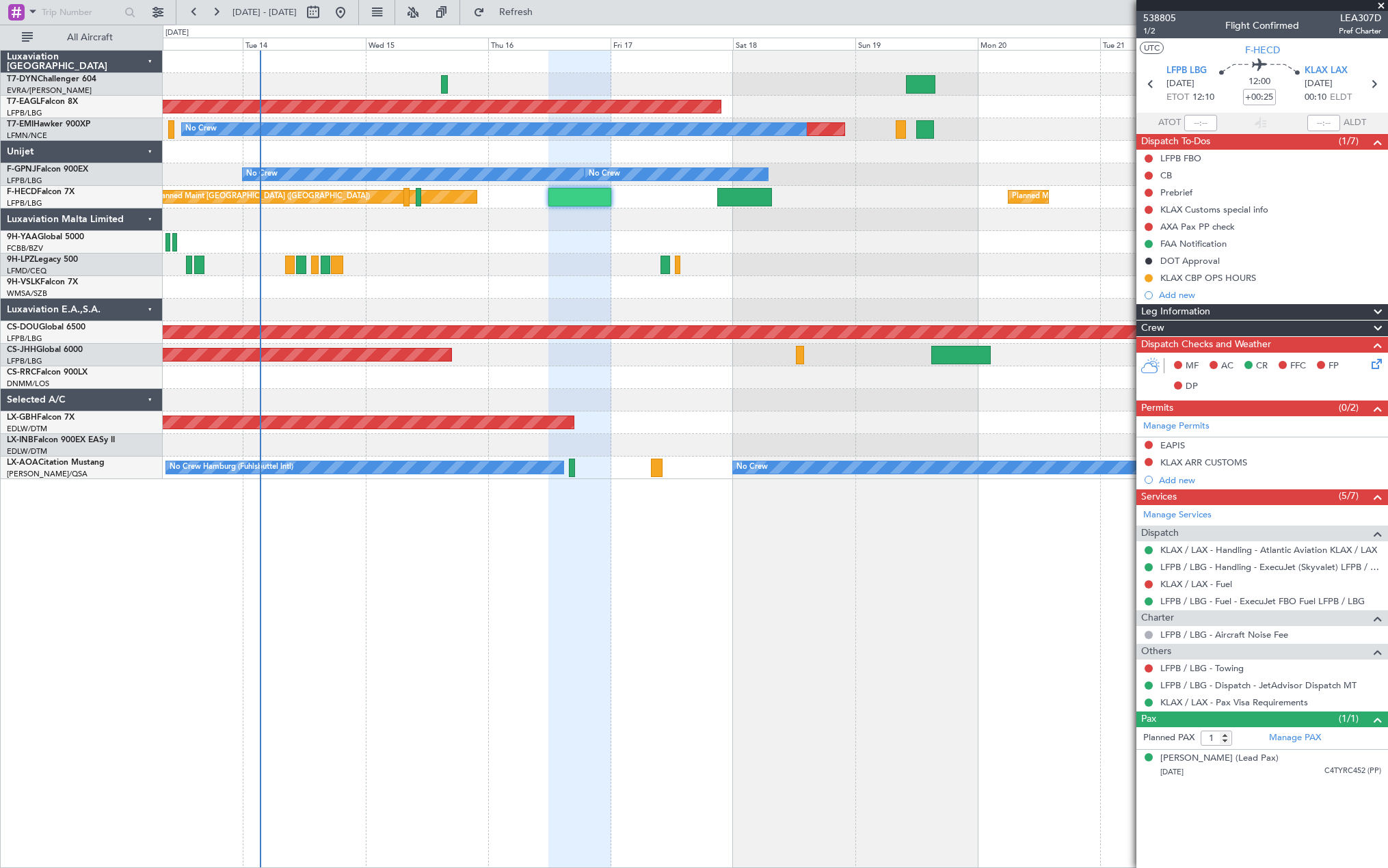
click at [1379, 365] on icon at bounding box center [1374, 361] width 11 height 11
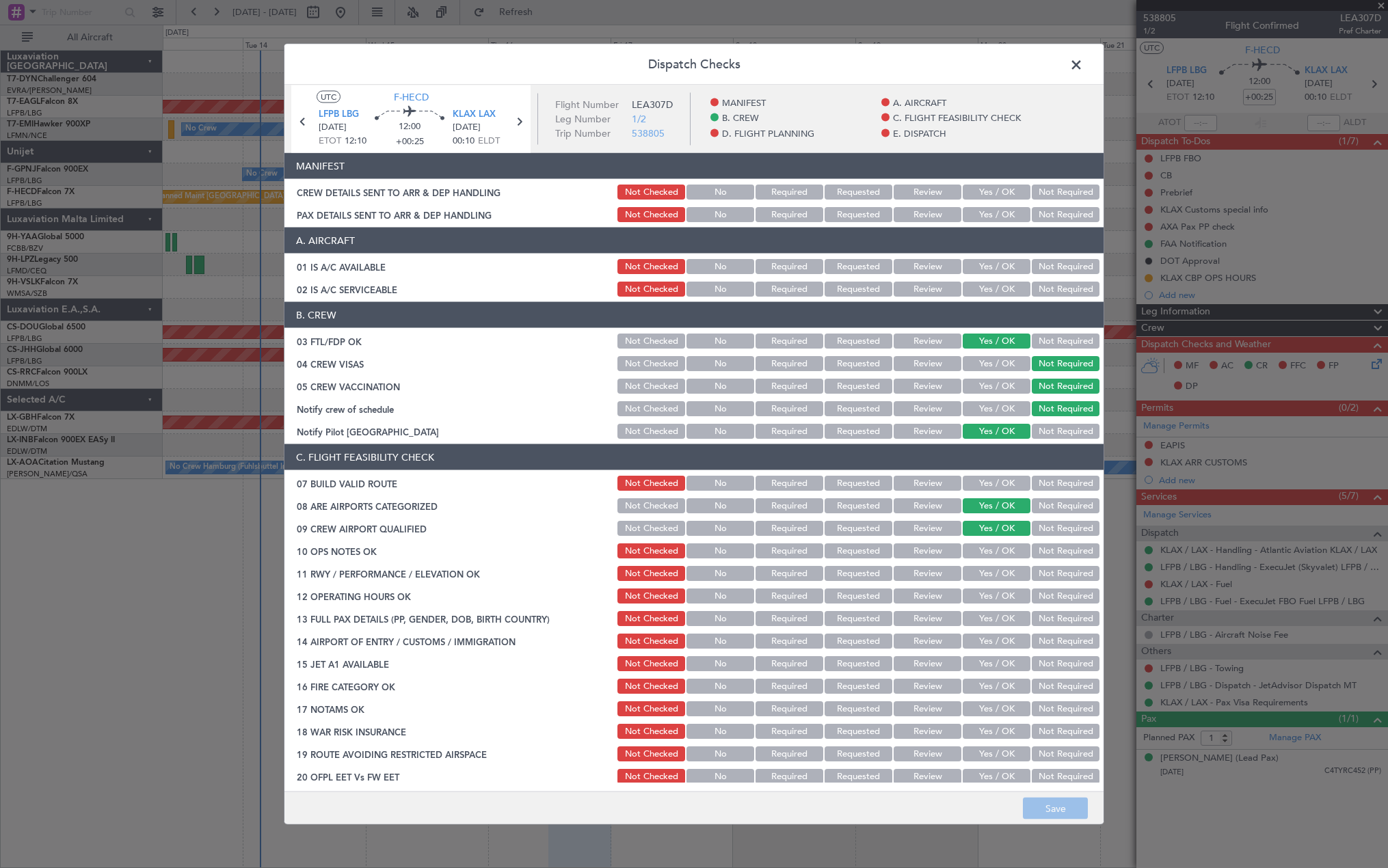
click at [990, 180] on section "MANIFEST CREW DETAILS SENT TO ARR & DEP HANDLING Not Checked No Required Reques…" at bounding box center [693, 188] width 819 height 71
click at [991, 191] on button "Yes / OK" at bounding box center [996, 192] width 67 height 15
click at [991, 215] on button "Yes / OK" at bounding box center [996, 214] width 67 height 15
click at [1058, 810] on button "Save" at bounding box center [1055, 809] width 65 height 22
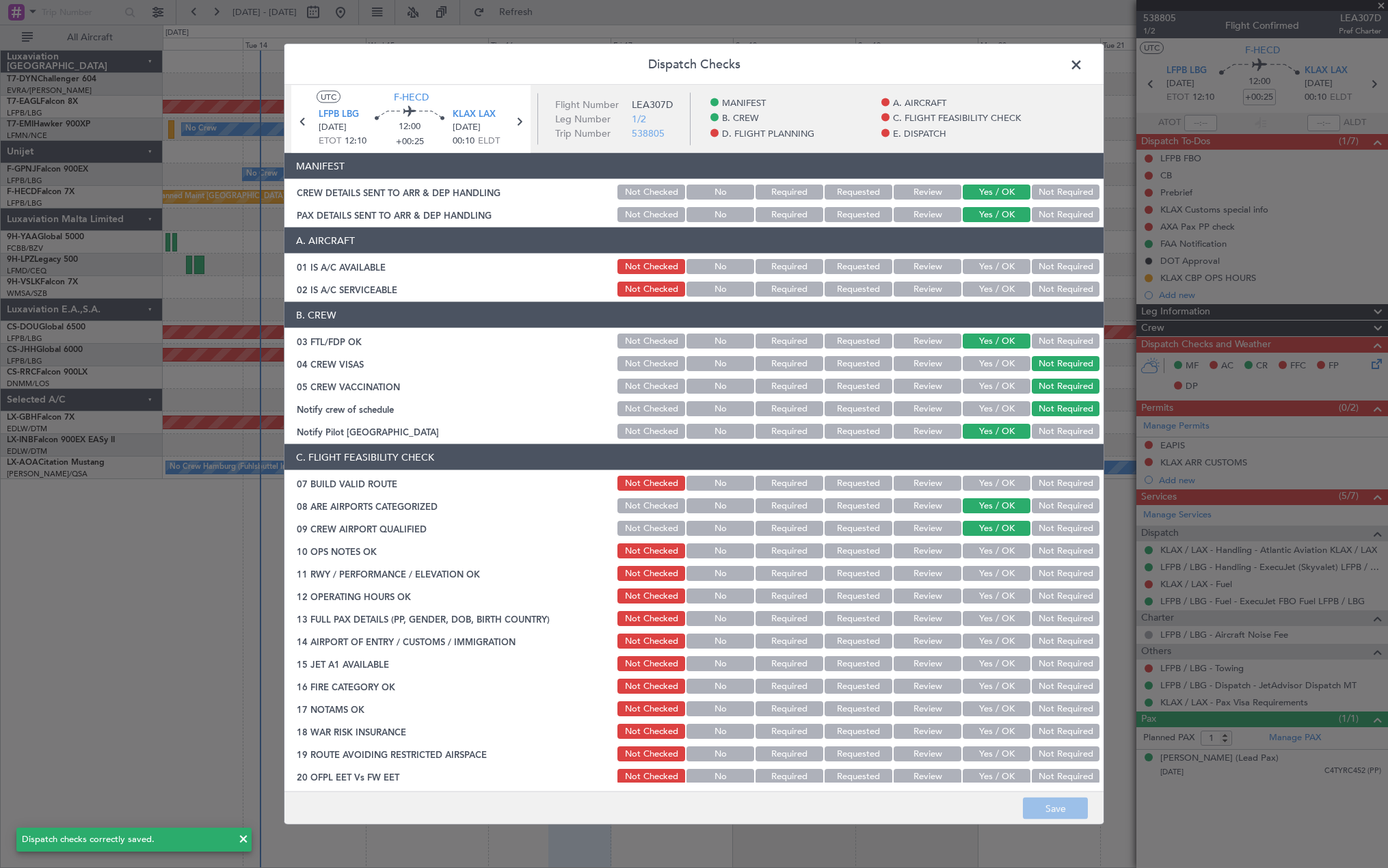
click at [1083, 67] on span at bounding box center [1083, 68] width 0 height 27
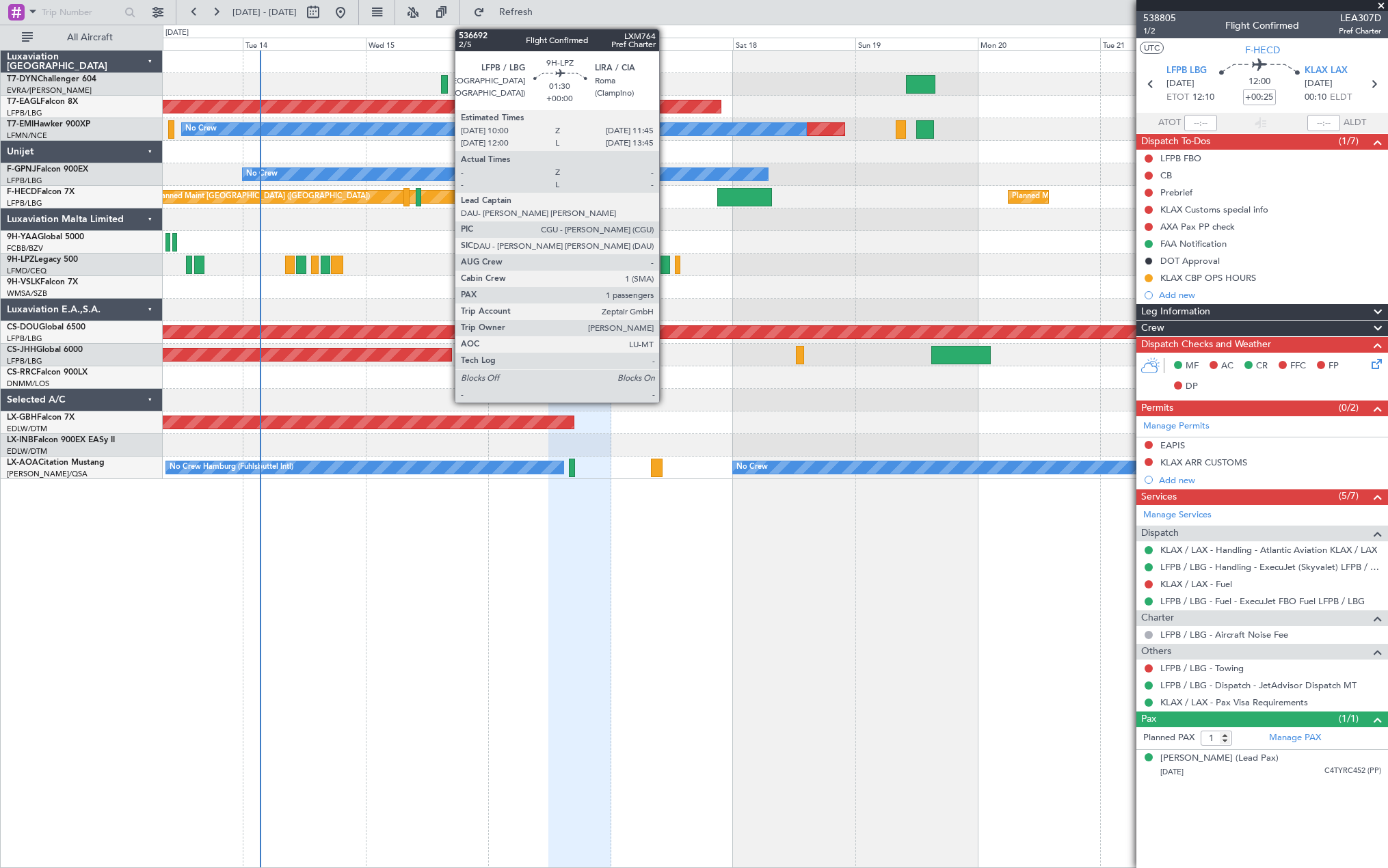
click at [665, 268] on div at bounding box center [665, 265] width 9 height 19
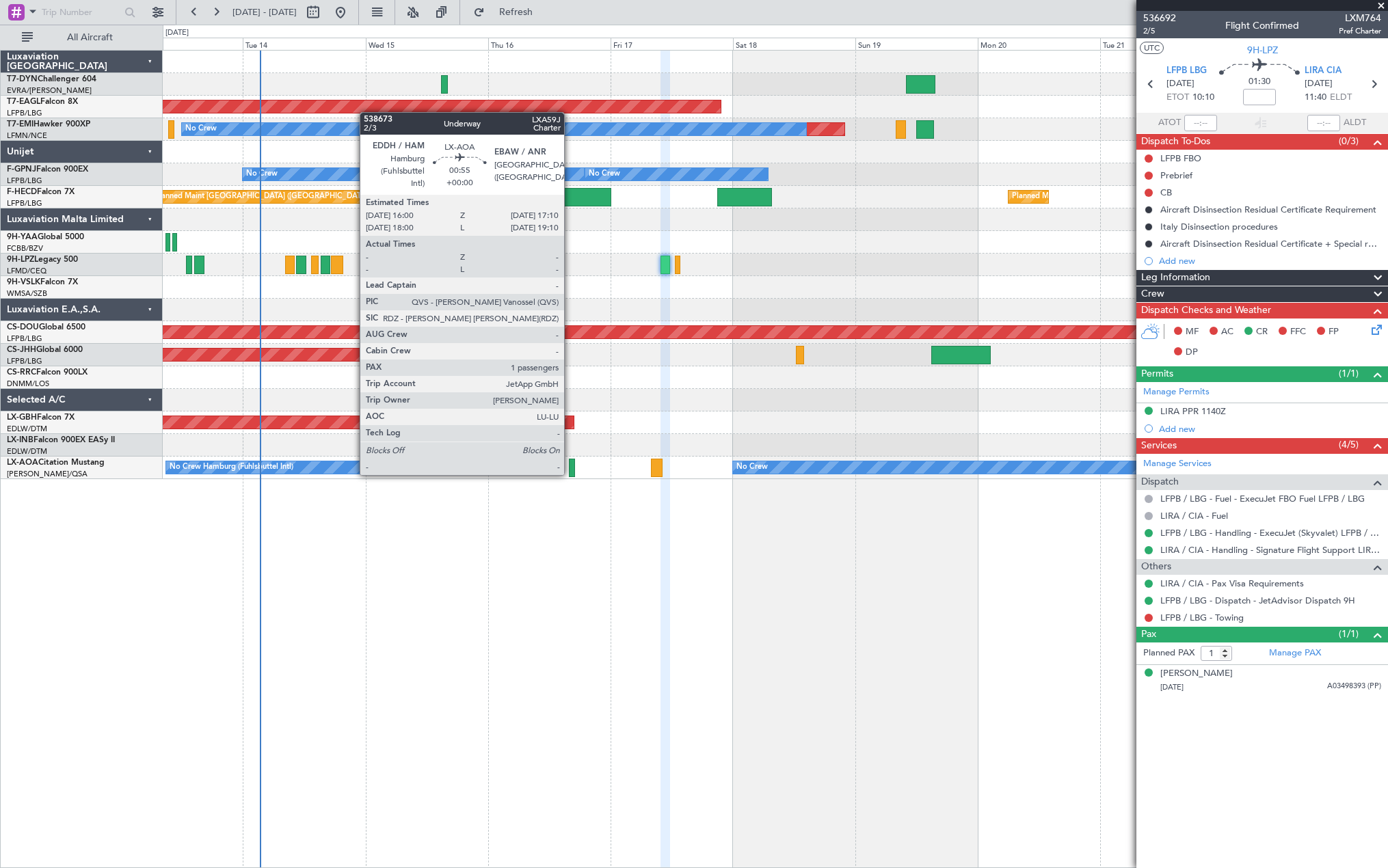
click at [570, 473] on div at bounding box center [572, 468] width 6 height 19
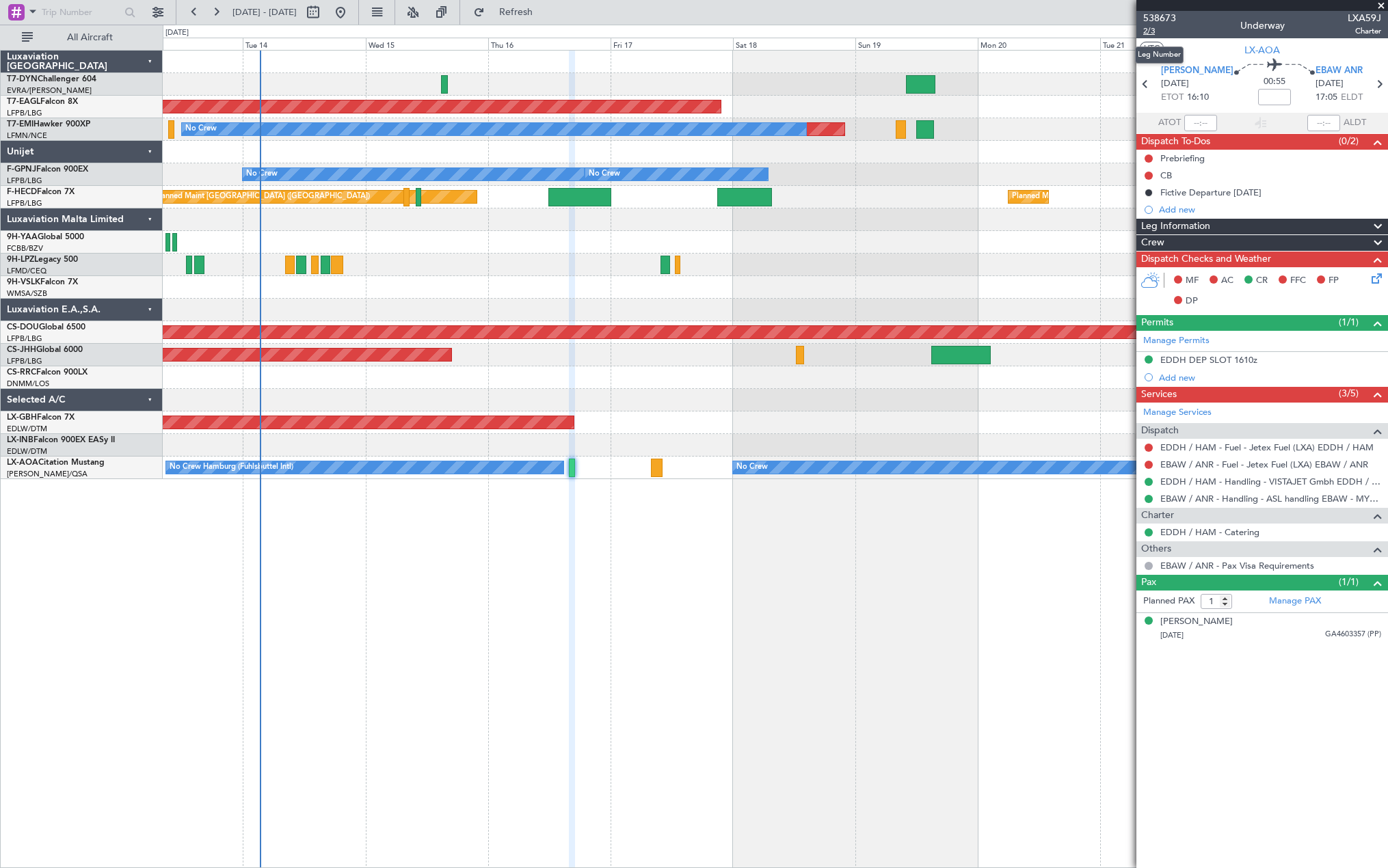
click at [1151, 30] on span "2/3" at bounding box center [1160, 31] width 33 height 11
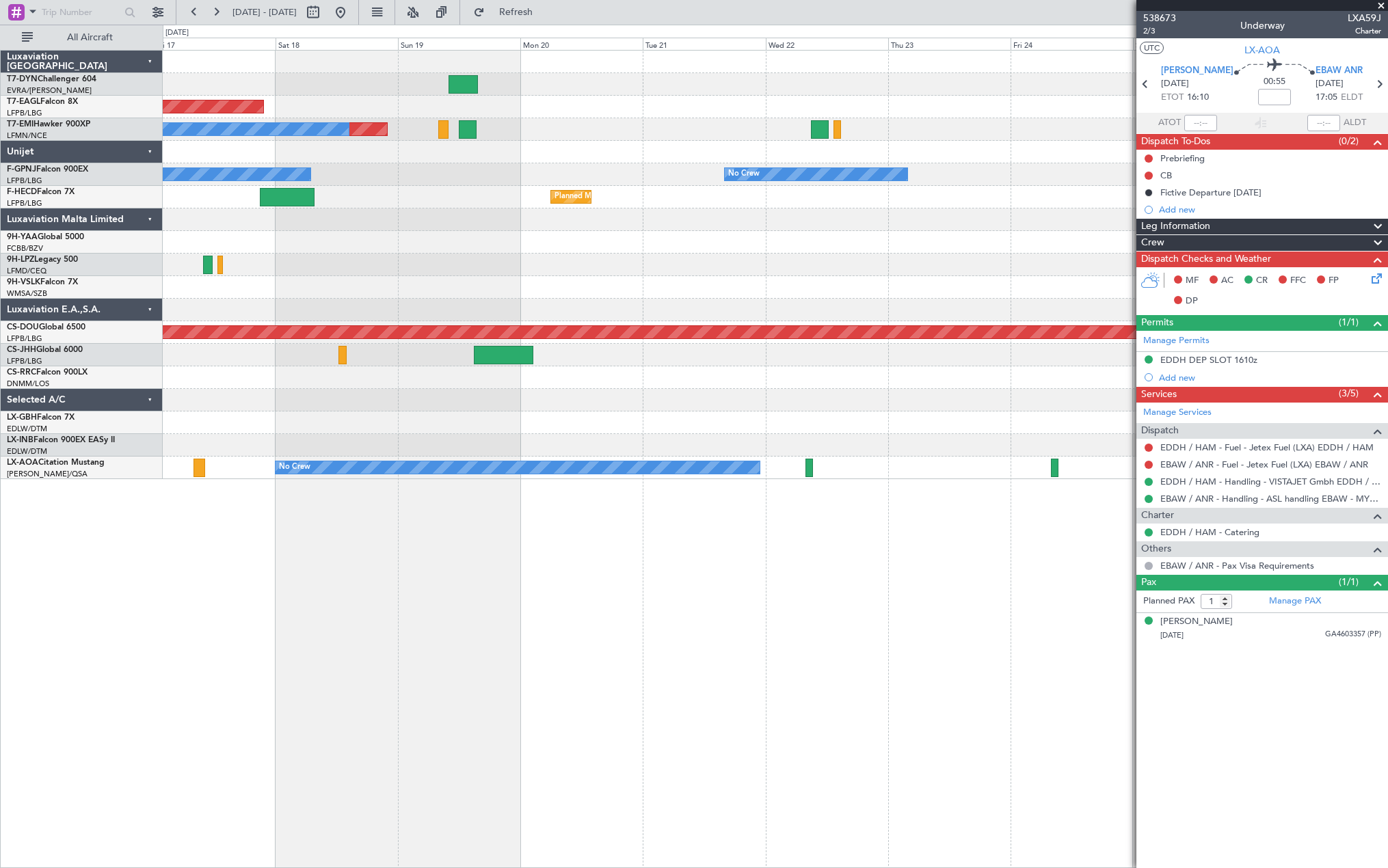
click at [485, 242] on div at bounding box center [774, 242] width 1224 height 22
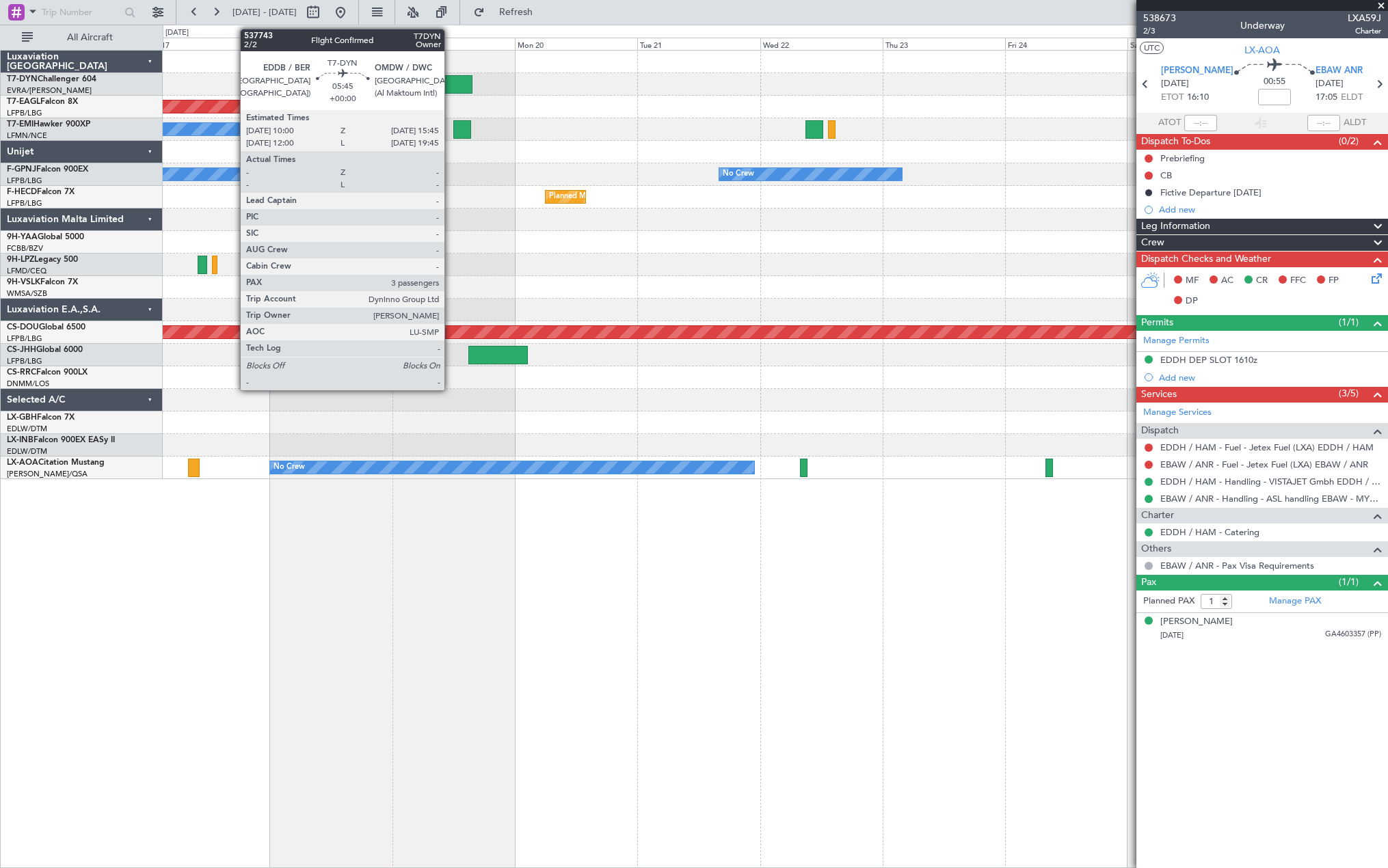
click at [450, 82] on div at bounding box center [457, 85] width 29 height 19
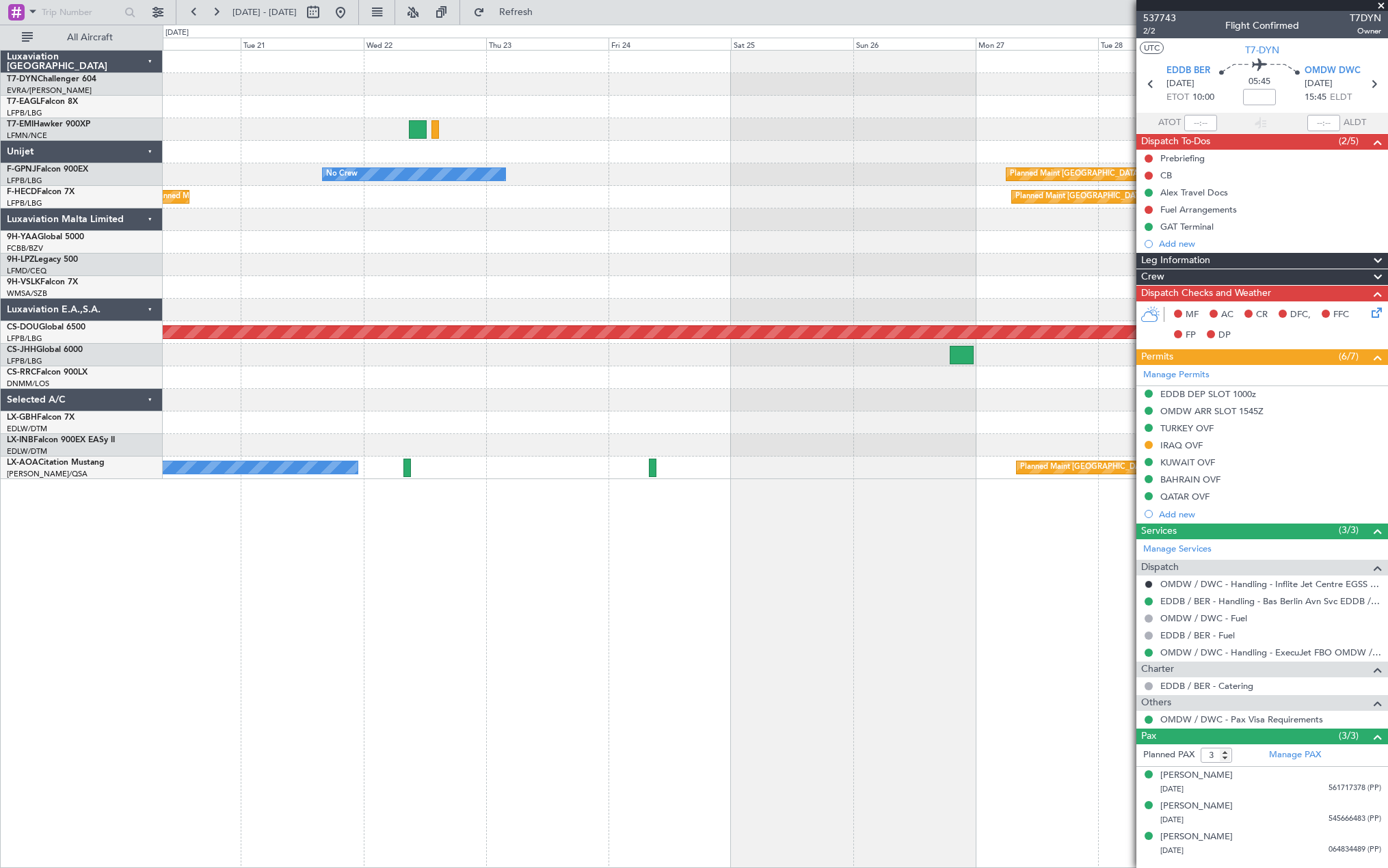
click at [264, 484] on div "Planned Maint Dubai (Al Maktoum Intl) Planned Maint No Crew No Crew Planned Mai…" at bounding box center [775, 459] width 1225 height 818
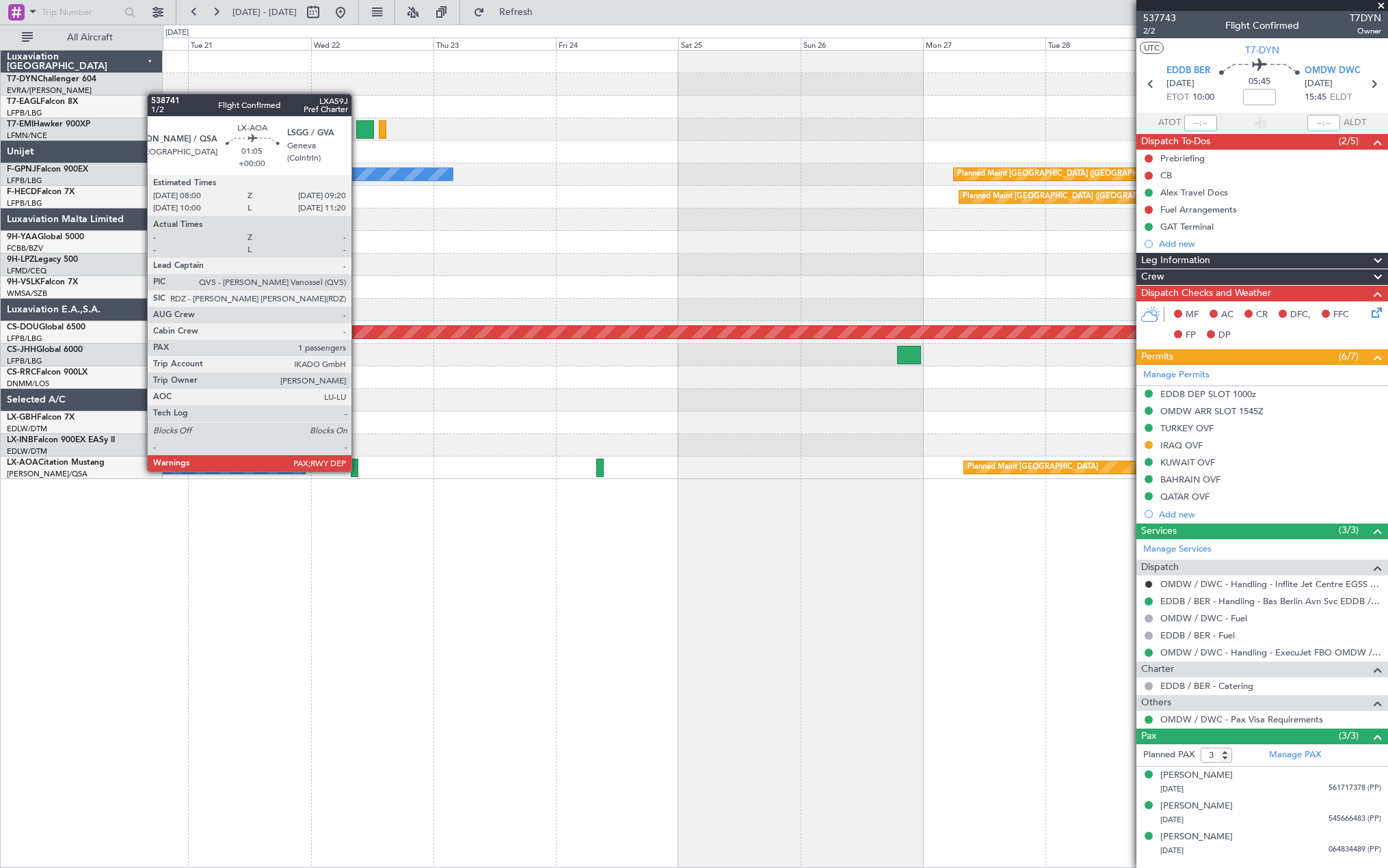
click at [357, 471] on div at bounding box center [355, 468] width 7 height 19
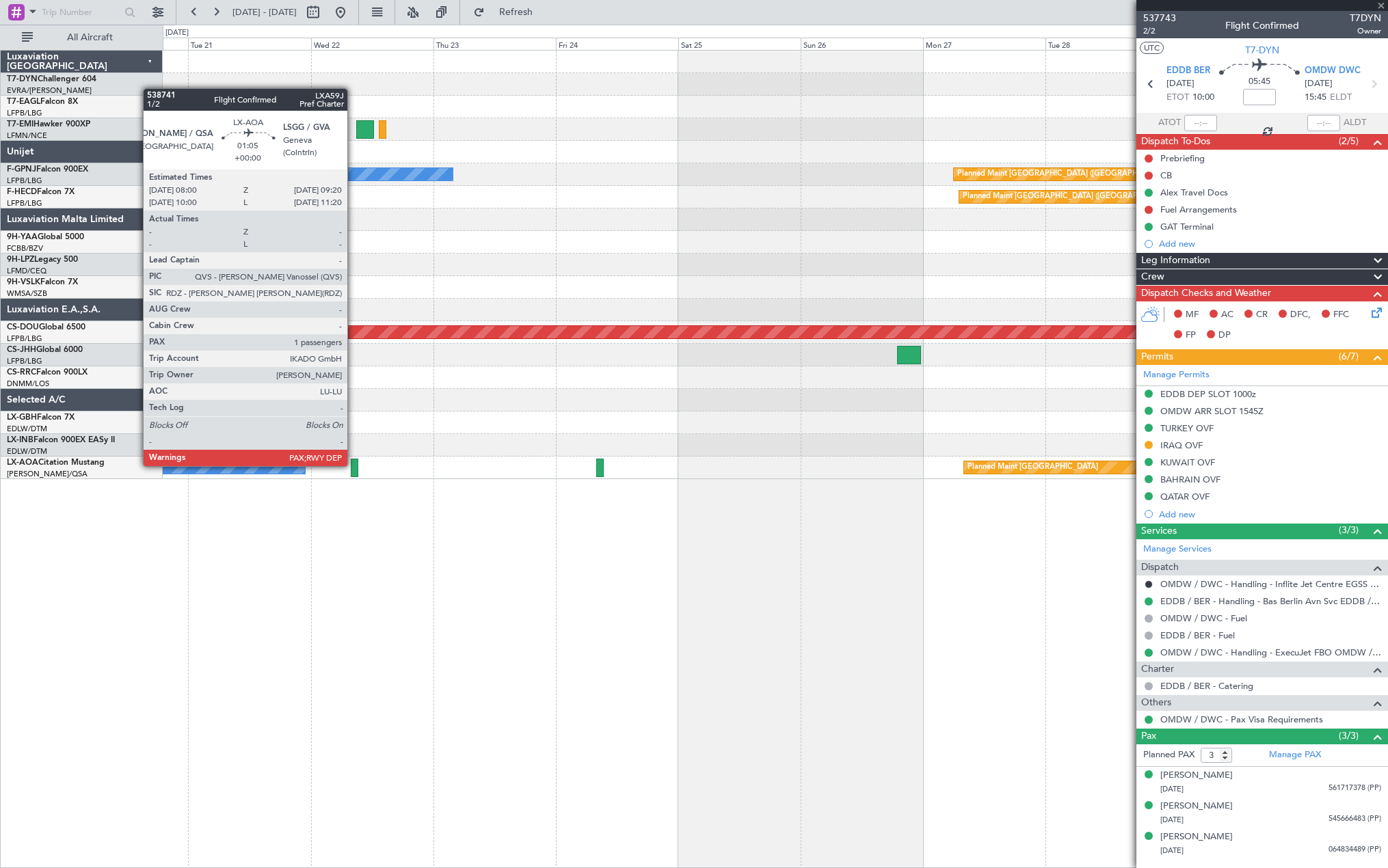
type input "1"
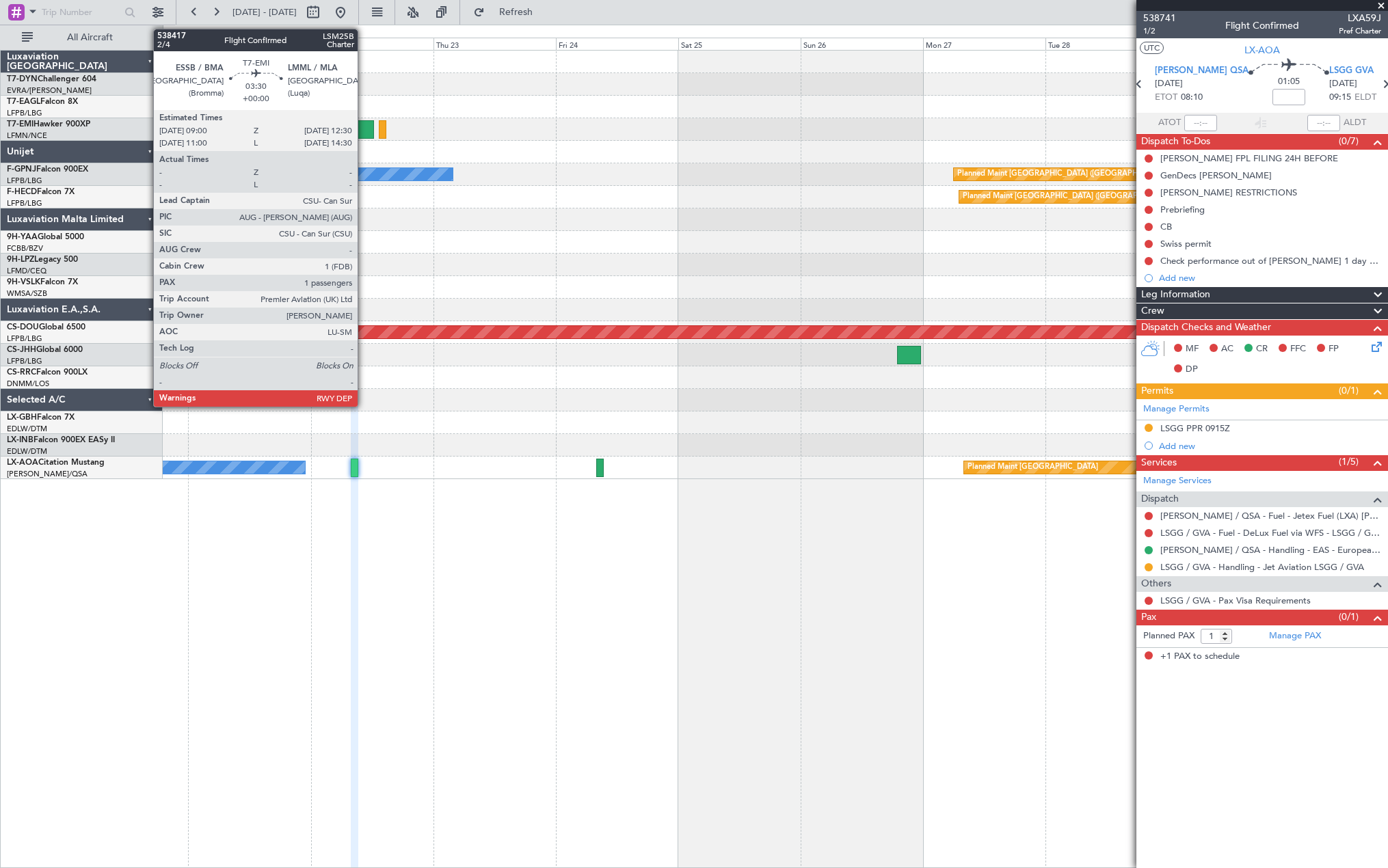
click at [364, 131] on div at bounding box center [365, 130] width 19 height 19
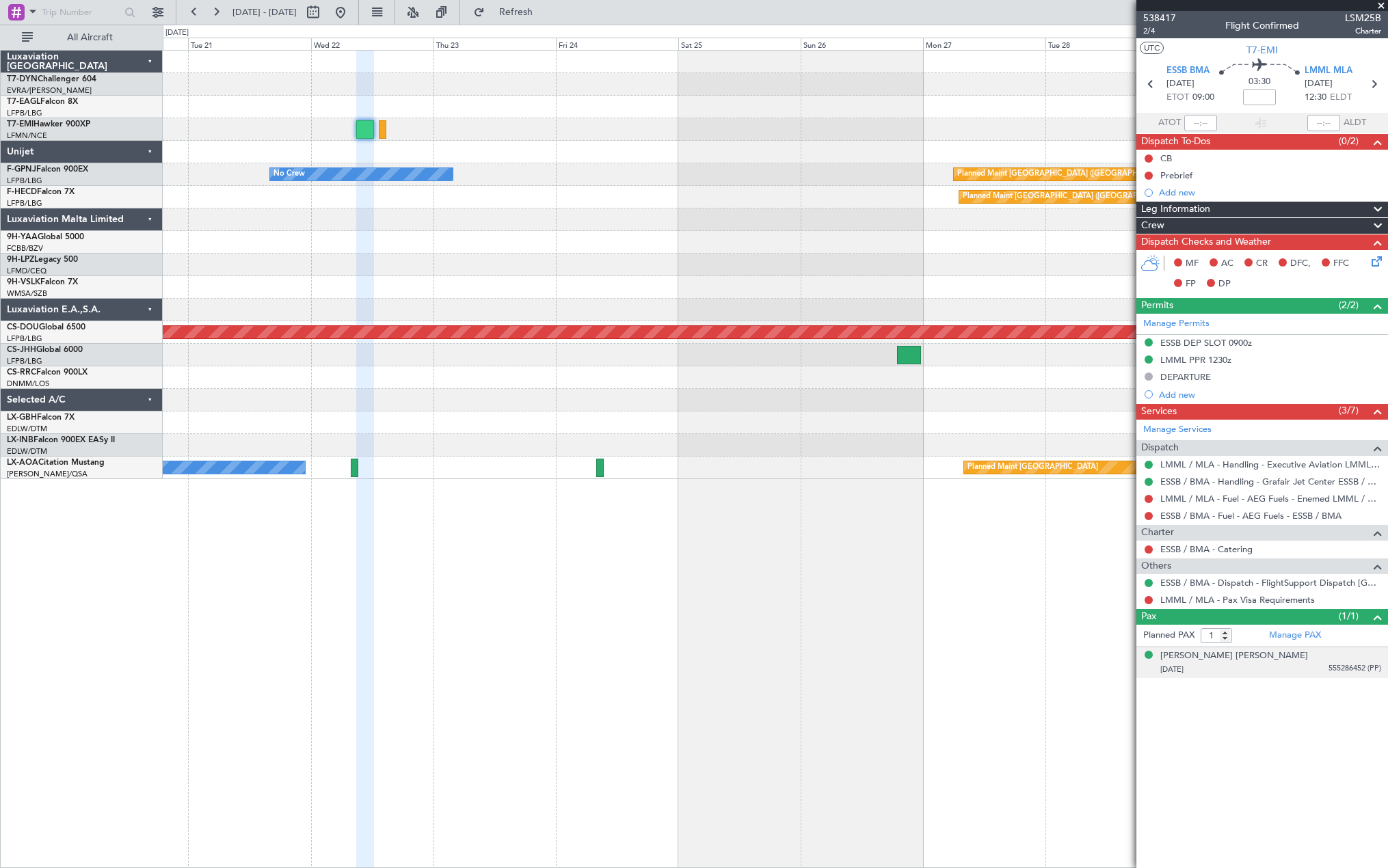
click at [1293, 666] on div "[DATE] 555286452 (PP)" at bounding box center [1271, 670] width 221 height 14
click at [1148, 34] on span "2/4" at bounding box center [1160, 31] width 33 height 11
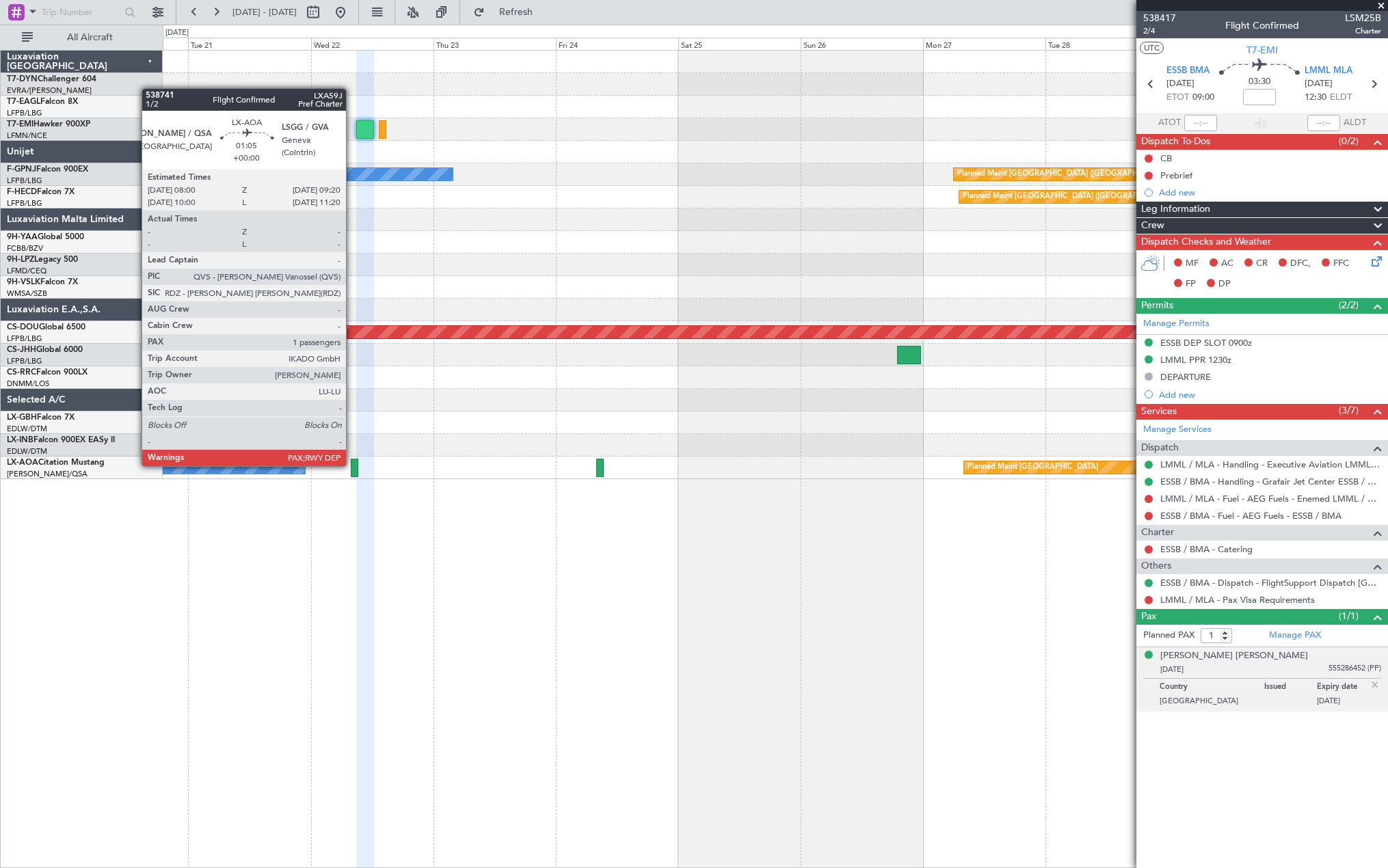
click at [352, 465] on div at bounding box center [355, 468] width 7 height 19
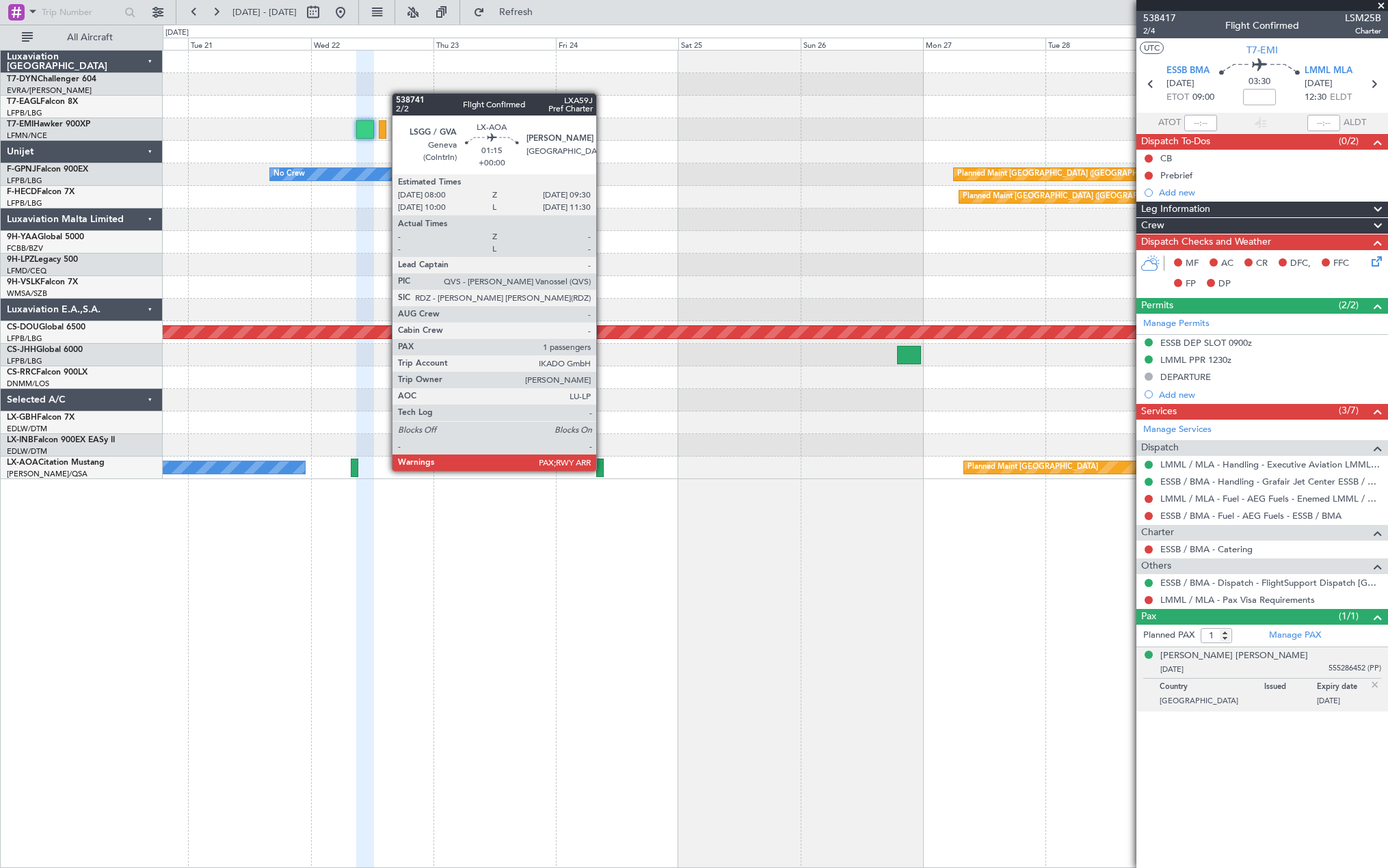
click at [602, 470] on div at bounding box center [599, 468] width 8 height 19
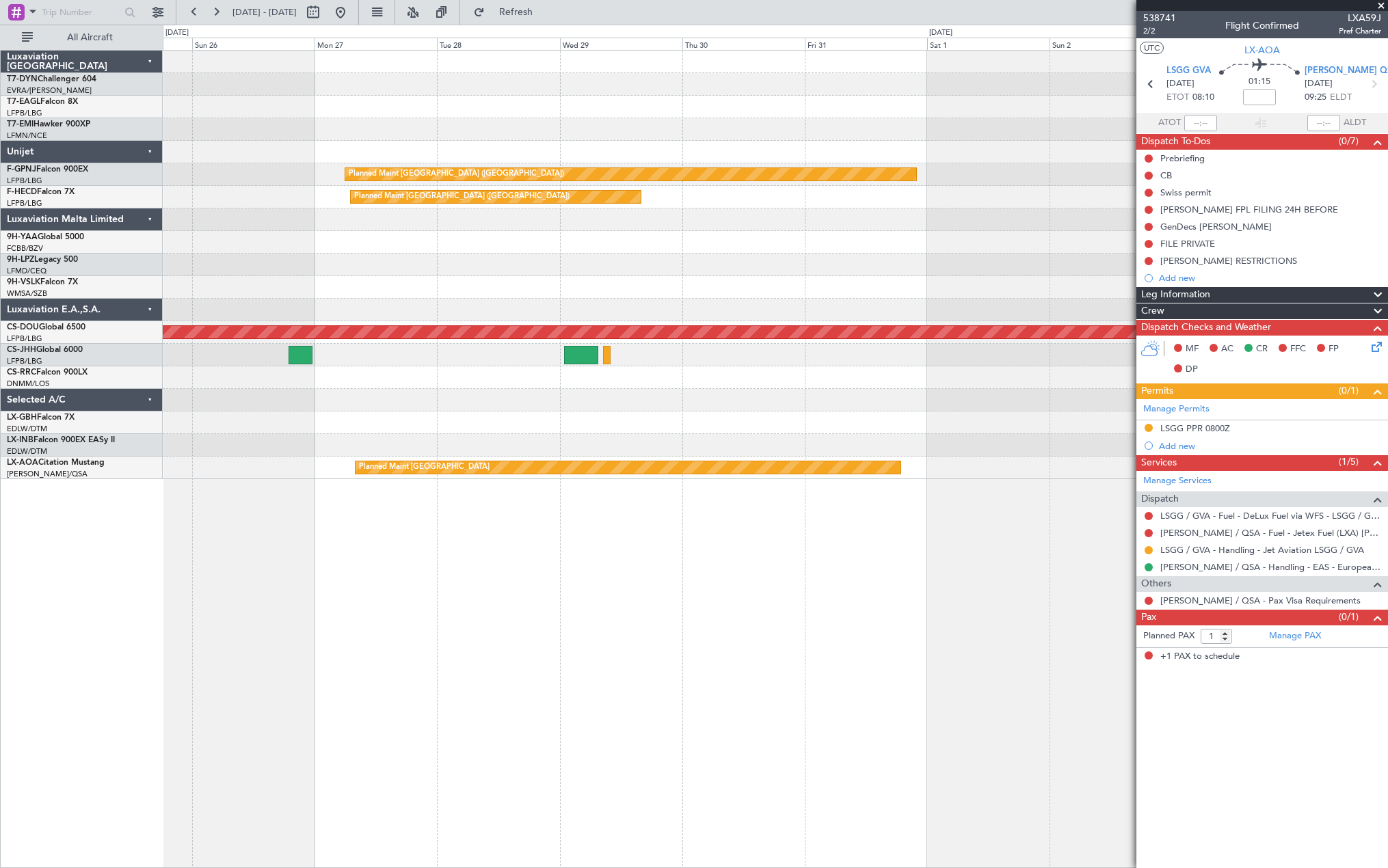
click at [255, 443] on div "Planned Maint [GEOGRAPHIC_DATA] ([GEOGRAPHIC_DATA]) Planned Maint [GEOGRAPHIC_D…" at bounding box center [774, 265] width 1224 height 428
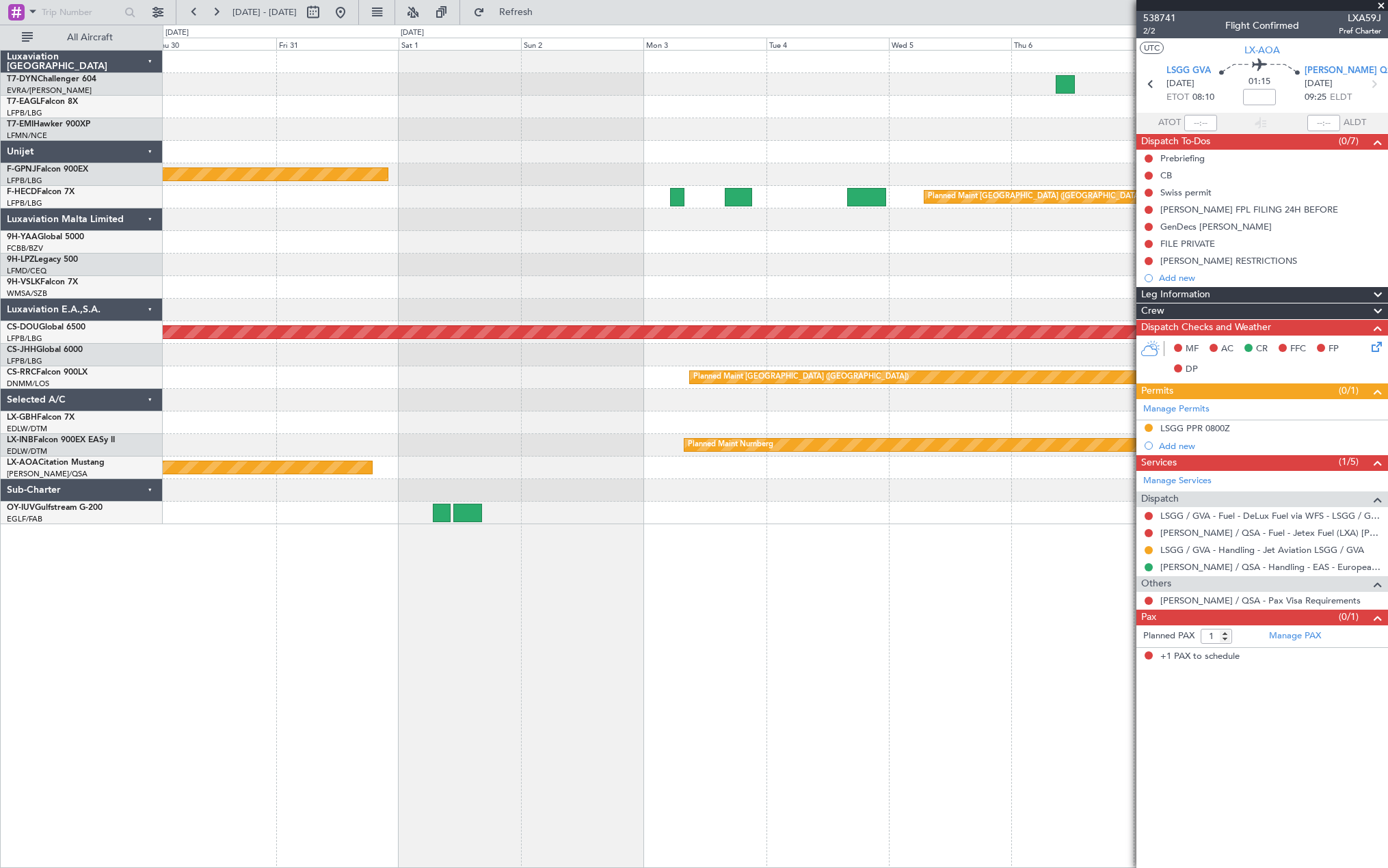
click at [312, 397] on div at bounding box center [774, 400] width 1224 height 22
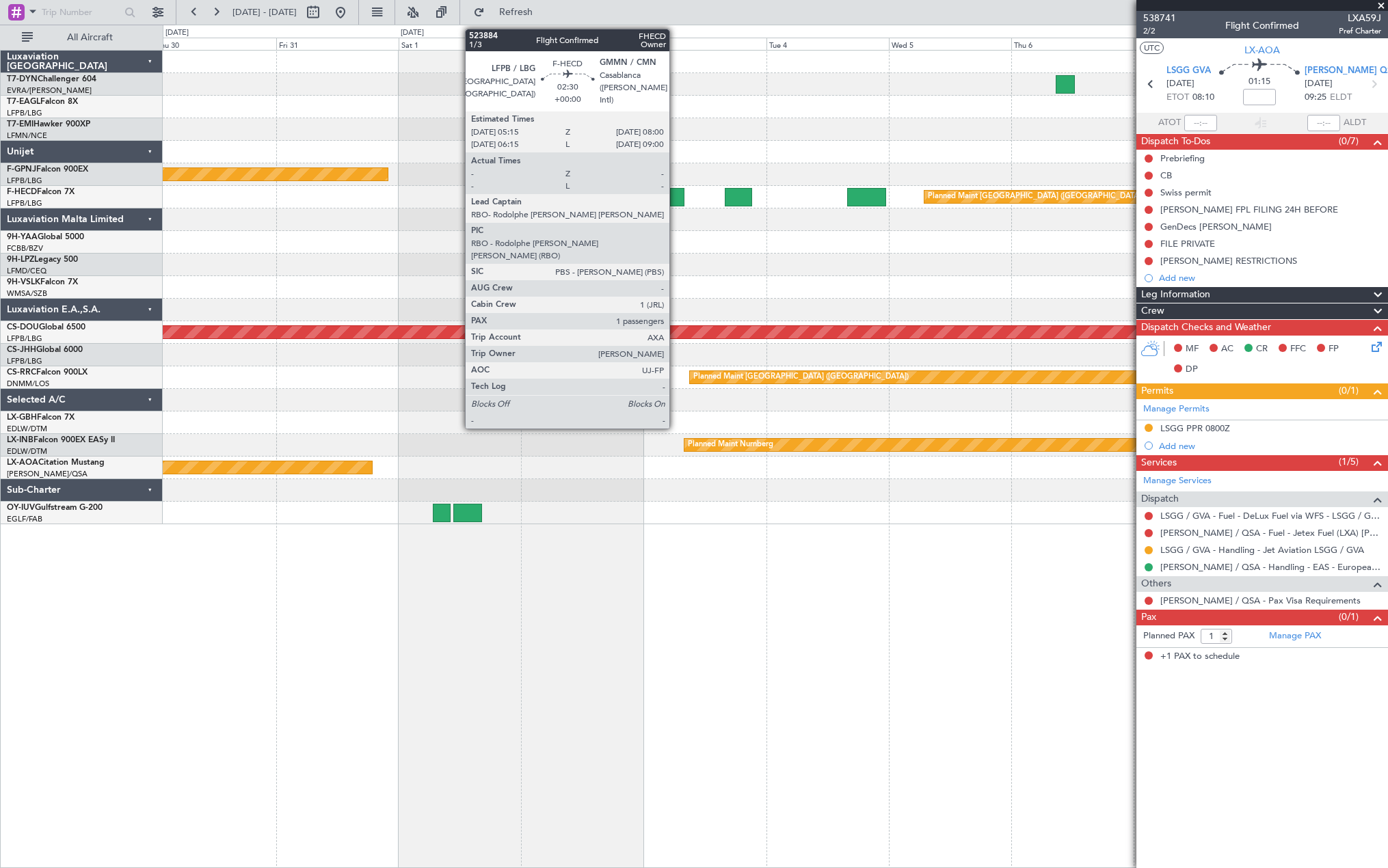
click at [675, 193] on div at bounding box center [677, 197] width 14 height 19
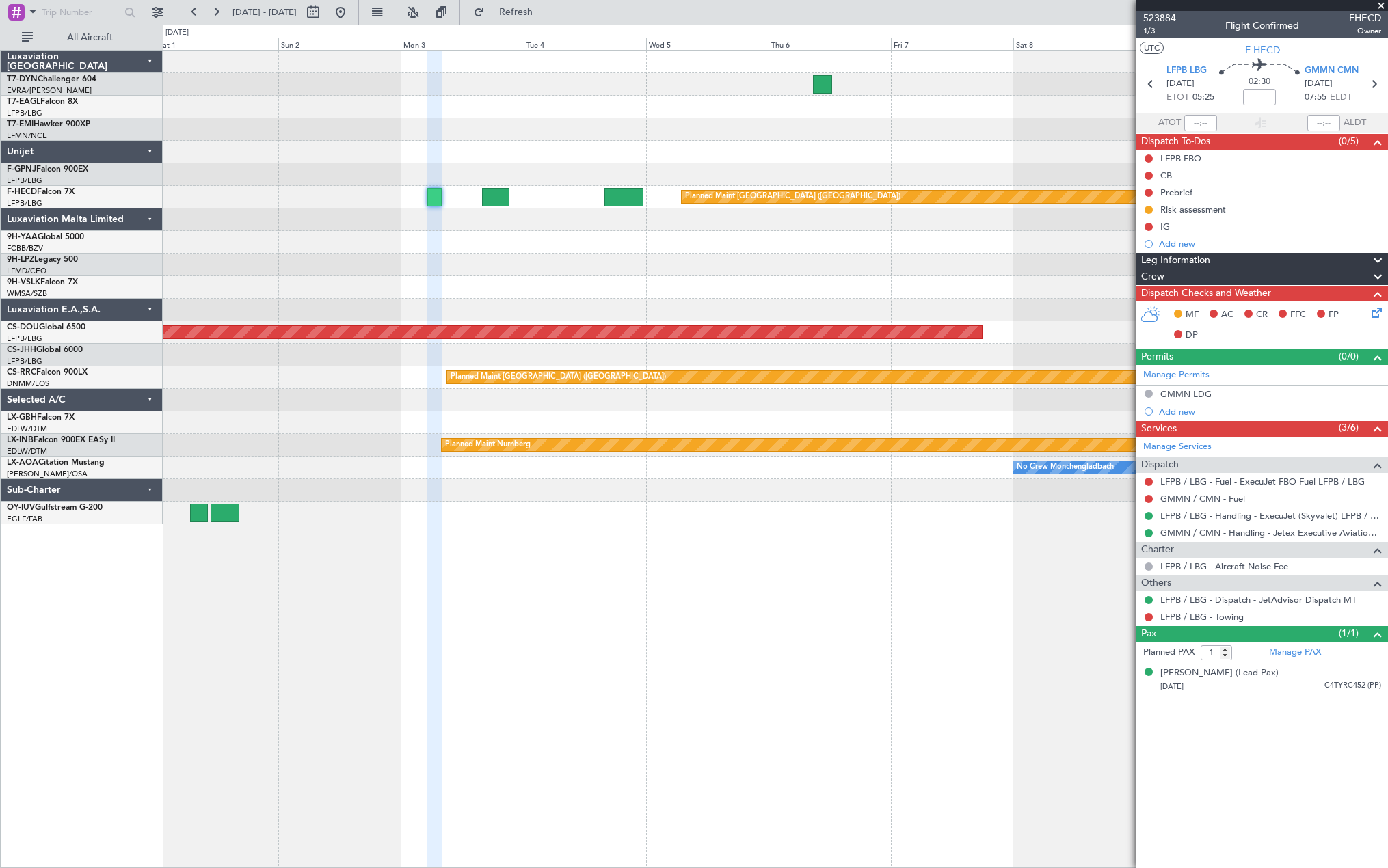
click at [1238, 491] on fb-app "[DATE] - [DATE] Refresh Quick Links All Aircraft Planned Maint [GEOGRAPHIC_DATA…" at bounding box center [694, 439] width 1388 height 858
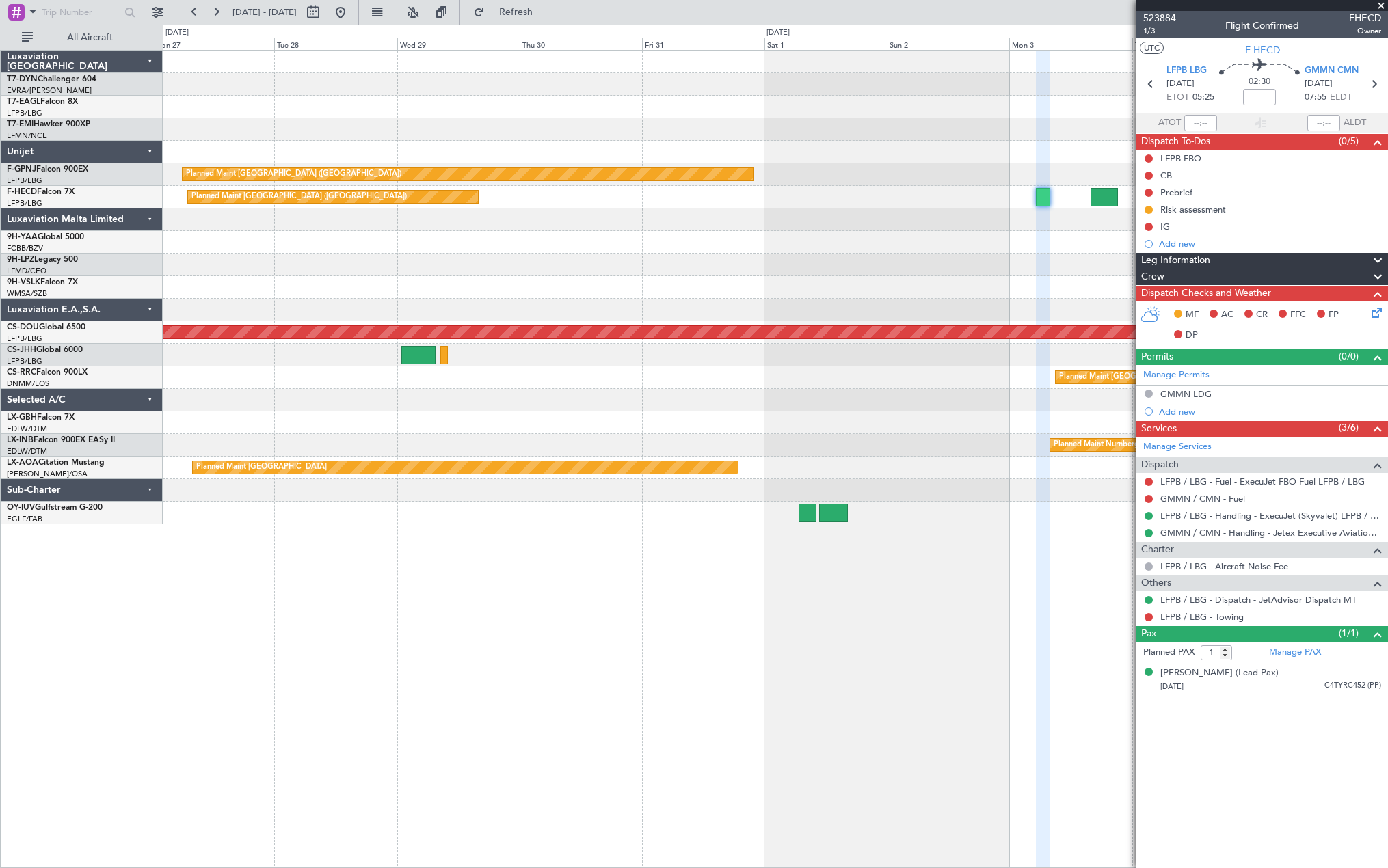
click at [1250, 490] on div "GMMN / CMN - Fuel" at bounding box center [1261, 498] width 251 height 17
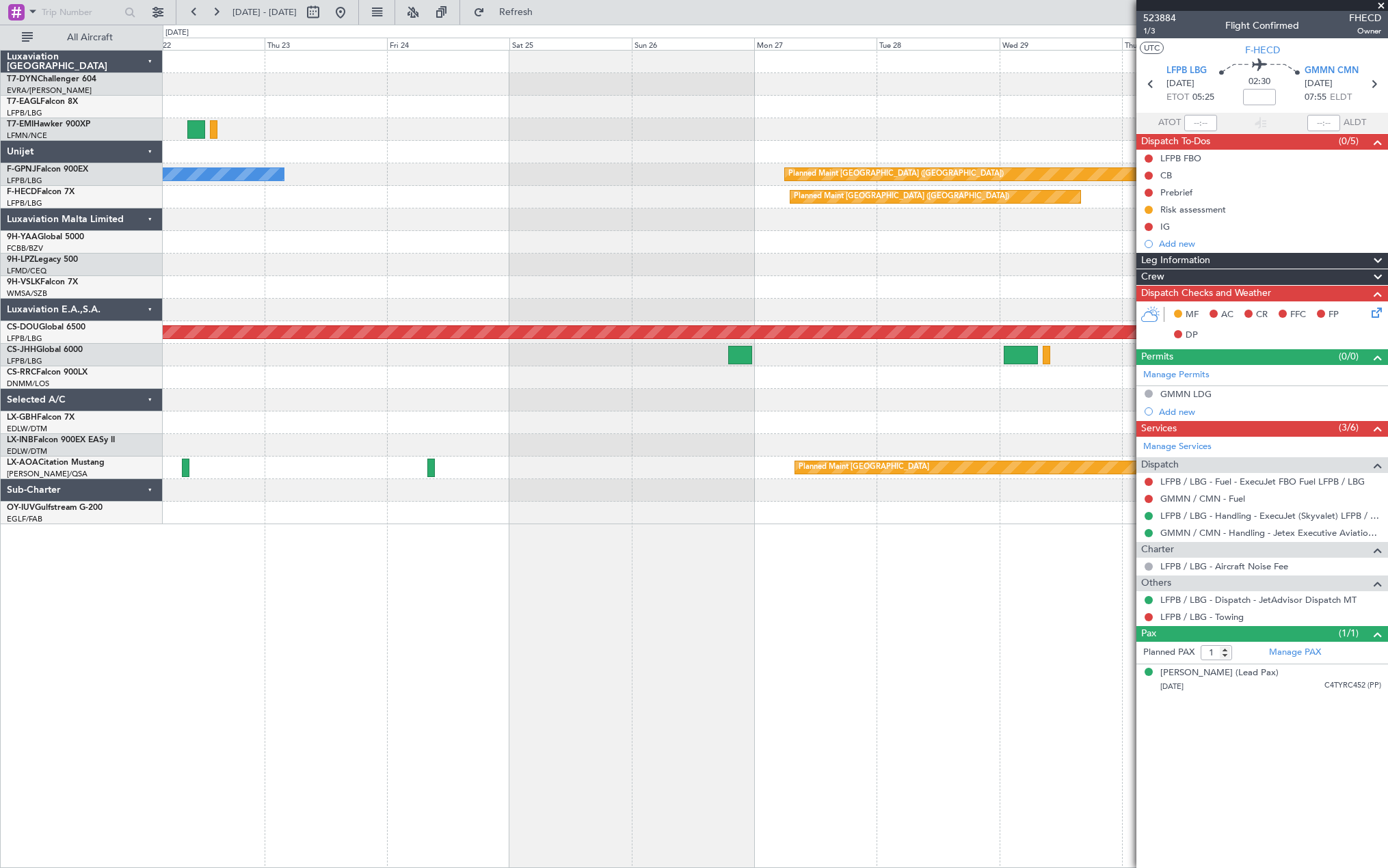
click at [1043, 551] on div "Planned Maint [GEOGRAPHIC_DATA] ([GEOGRAPHIC_DATA]) No Crew Planned Maint [GEOG…" at bounding box center [775, 459] width 1225 height 818
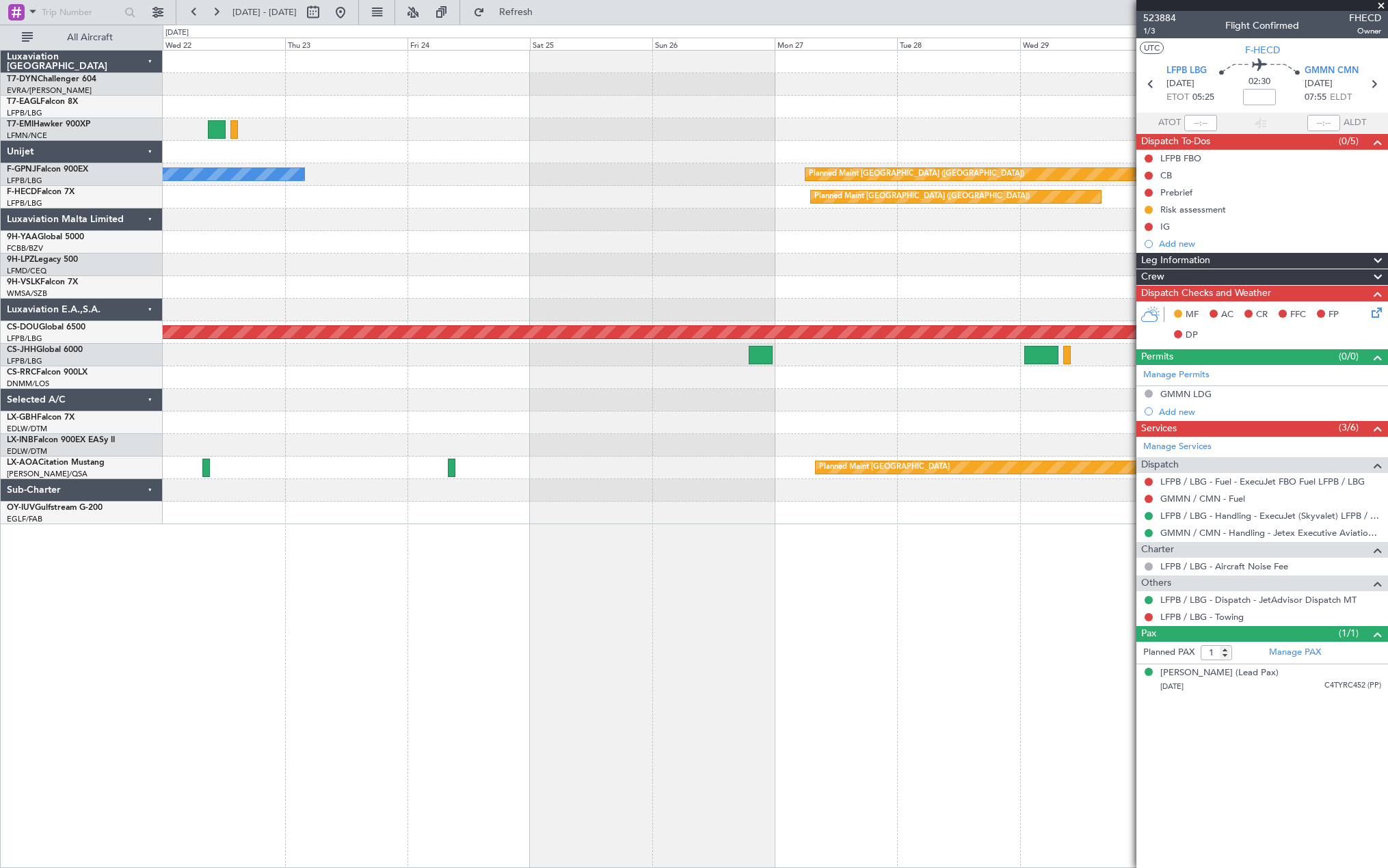
click at [1082, 565] on div "Planned Maint [GEOGRAPHIC_DATA] ([GEOGRAPHIC_DATA]) No Crew Planned Maint [GEOG…" at bounding box center [775, 459] width 1225 height 818
click at [1086, 564] on div "Planned Maint [GEOGRAPHIC_DATA] ([GEOGRAPHIC_DATA]) No Crew Planned Maint [GEOG…" at bounding box center [775, 459] width 1225 height 818
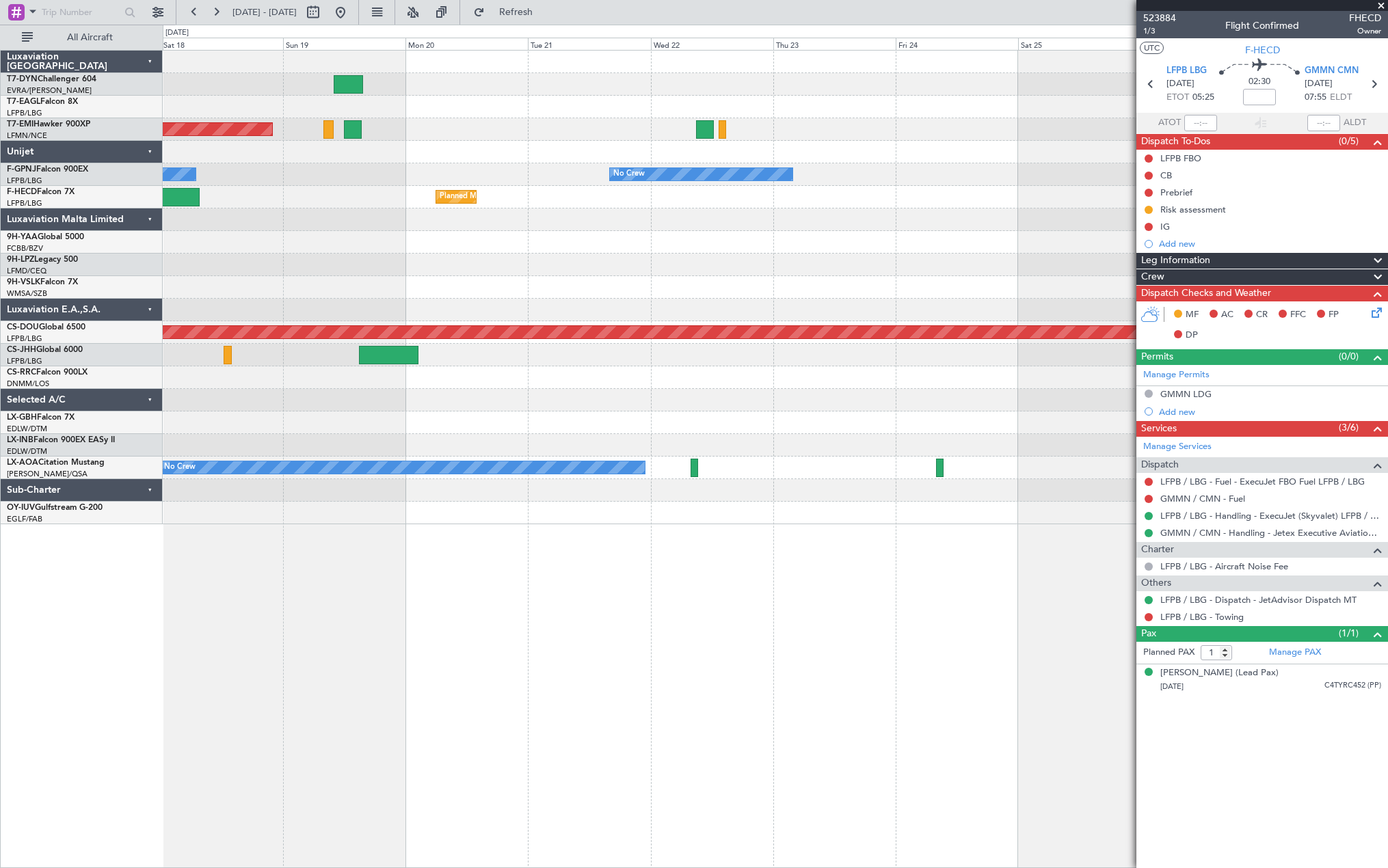
click at [1102, 588] on div "Planned Maint Dubai (Al Maktoum Intl) No Crew Planned Maint Planned Maint [GEOG…" at bounding box center [775, 459] width 1225 height 818
click at [1106, 588] on div "Planned Maint Dubai (Al Maktoum Intl) No Crew Planned Maint Planned Maint [GEOG…" at bounding box center [775, 459] width 1225 height 818
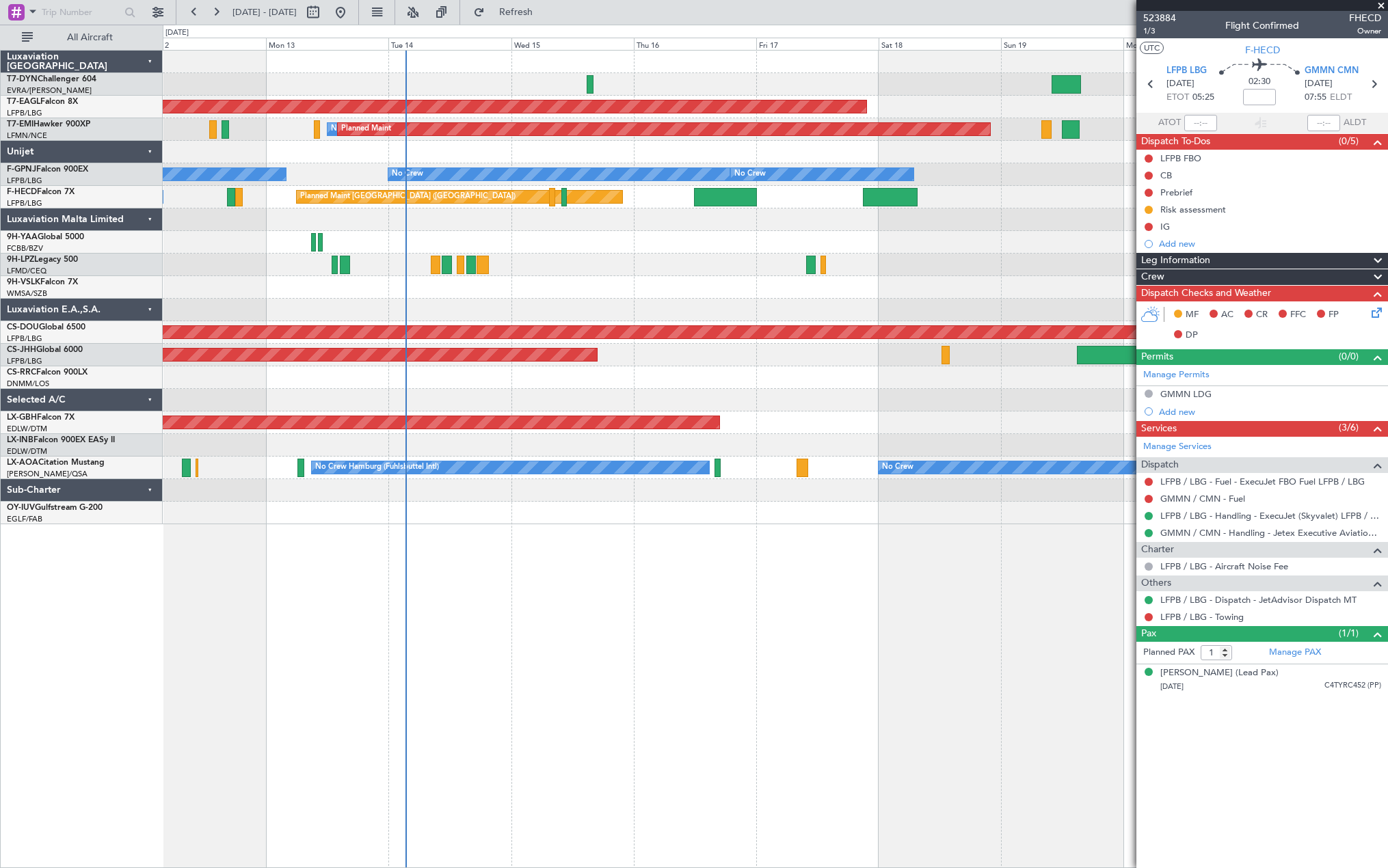
click at [953, 591] on div "Planned Maint Dubai (Al Maktoum Intl) No Crew Planned Maint No Crew No Crew No …" at bounding box center [775, 459] width 1225 height 818
click at [953, 592] on div "Planned Maint Dubai (Al Maktoum Intl) No Crew Planned Maint No Crew No Crew No …" at bounding box center [775, 459] width 1225 height 818
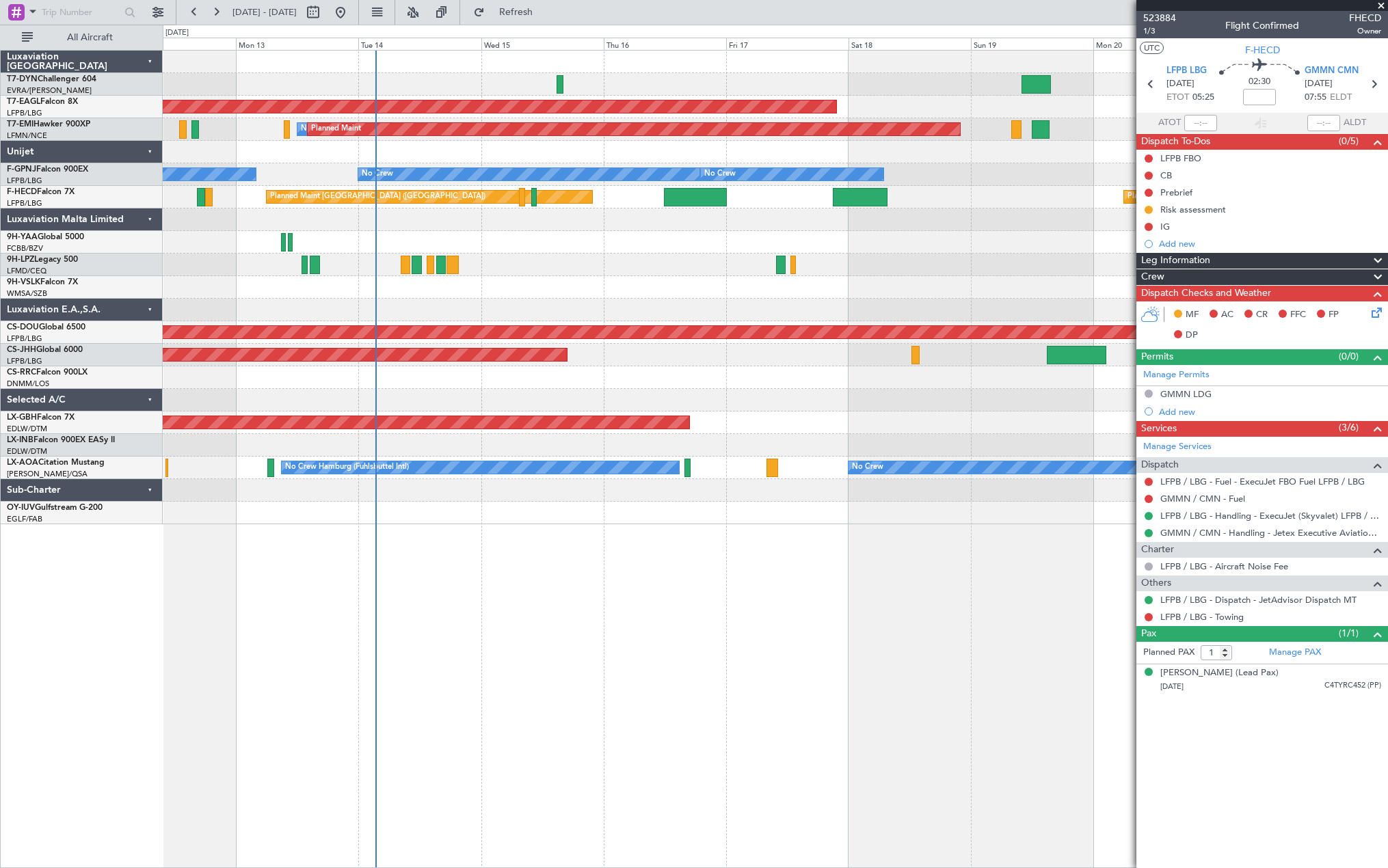
click at [464, 605] on div "Planned Maint Dubai (Al Maktoum Intl) No Crew Planned Maint No Crew No Crew No …" at bounding box center [775, 459] width 1225 height 818
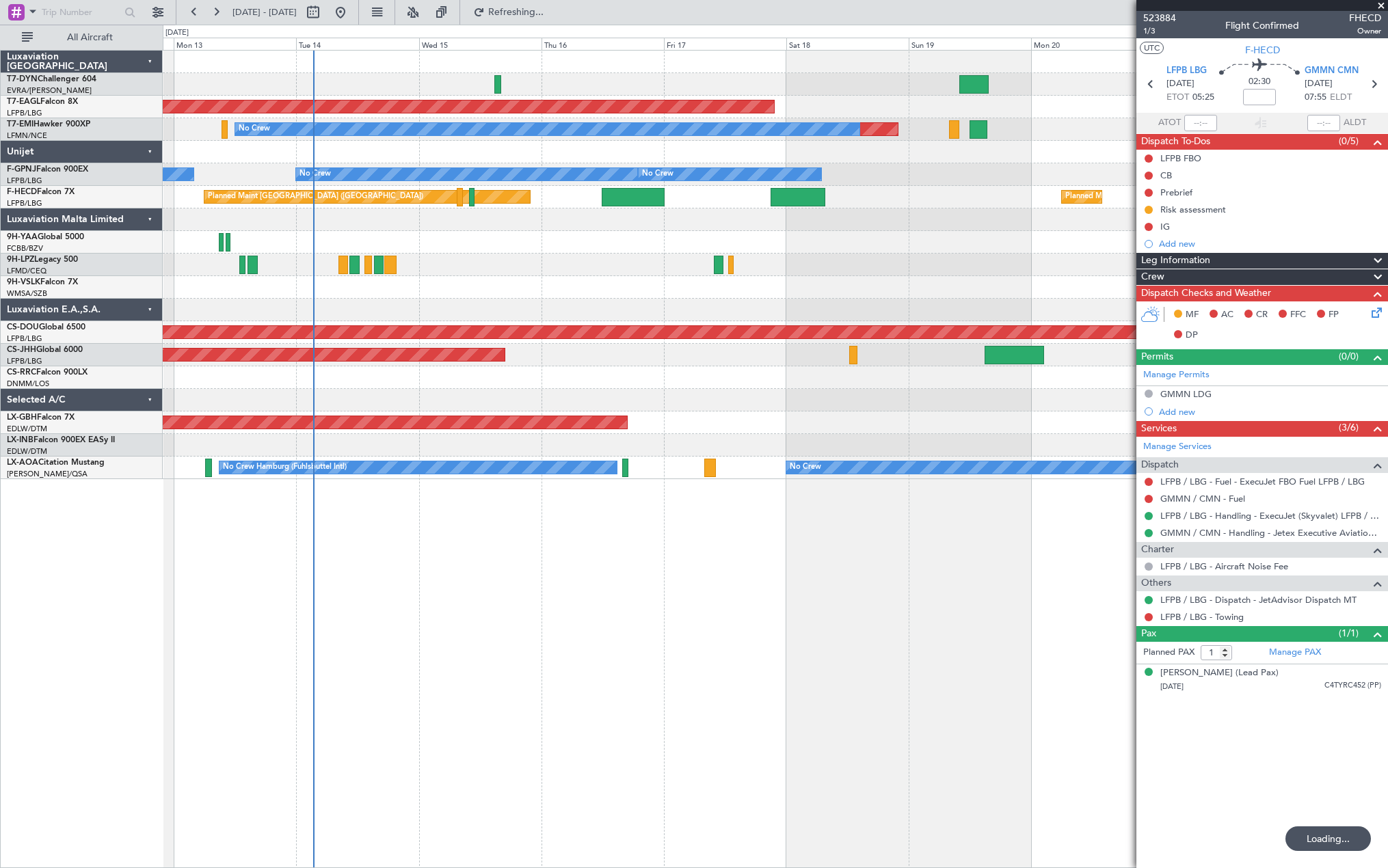
click at [708, 612] on div "Planned Maint Dubai (Al Maktoum Intl) Planned Maint No Crew No Crew No Crew No …" at bounding box center [775, 459] width 1225 height 818
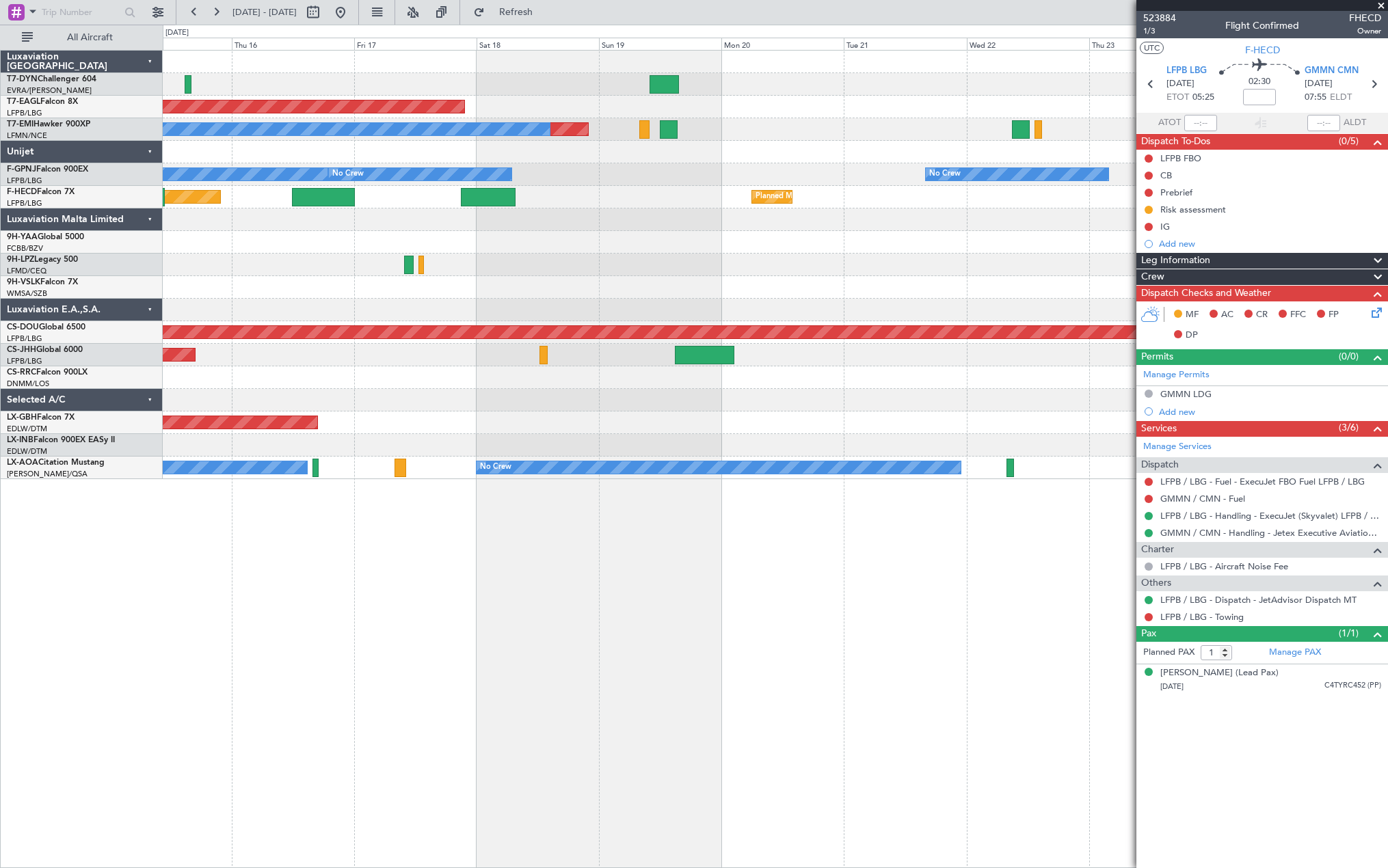
click at [743, 252] on div at bounding box center [774, 242] width 1224 height 22
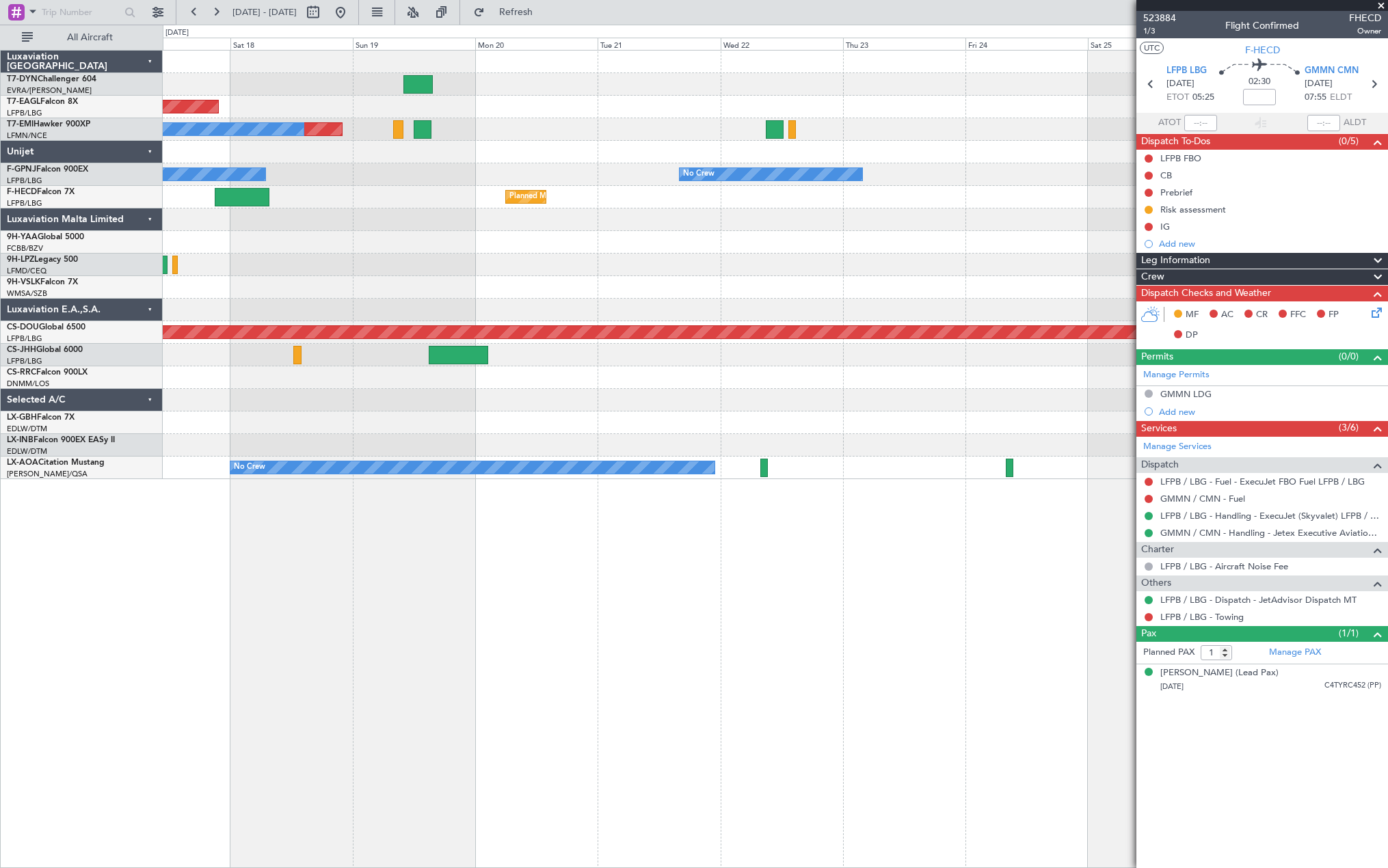
click at [562, 247] on div "Planned Maint Dubai (Al Maktoum Intl) Planned Maint No Crew No Crew No Crew Pla…" at bounding box center [774, 265] width 1224 height 428
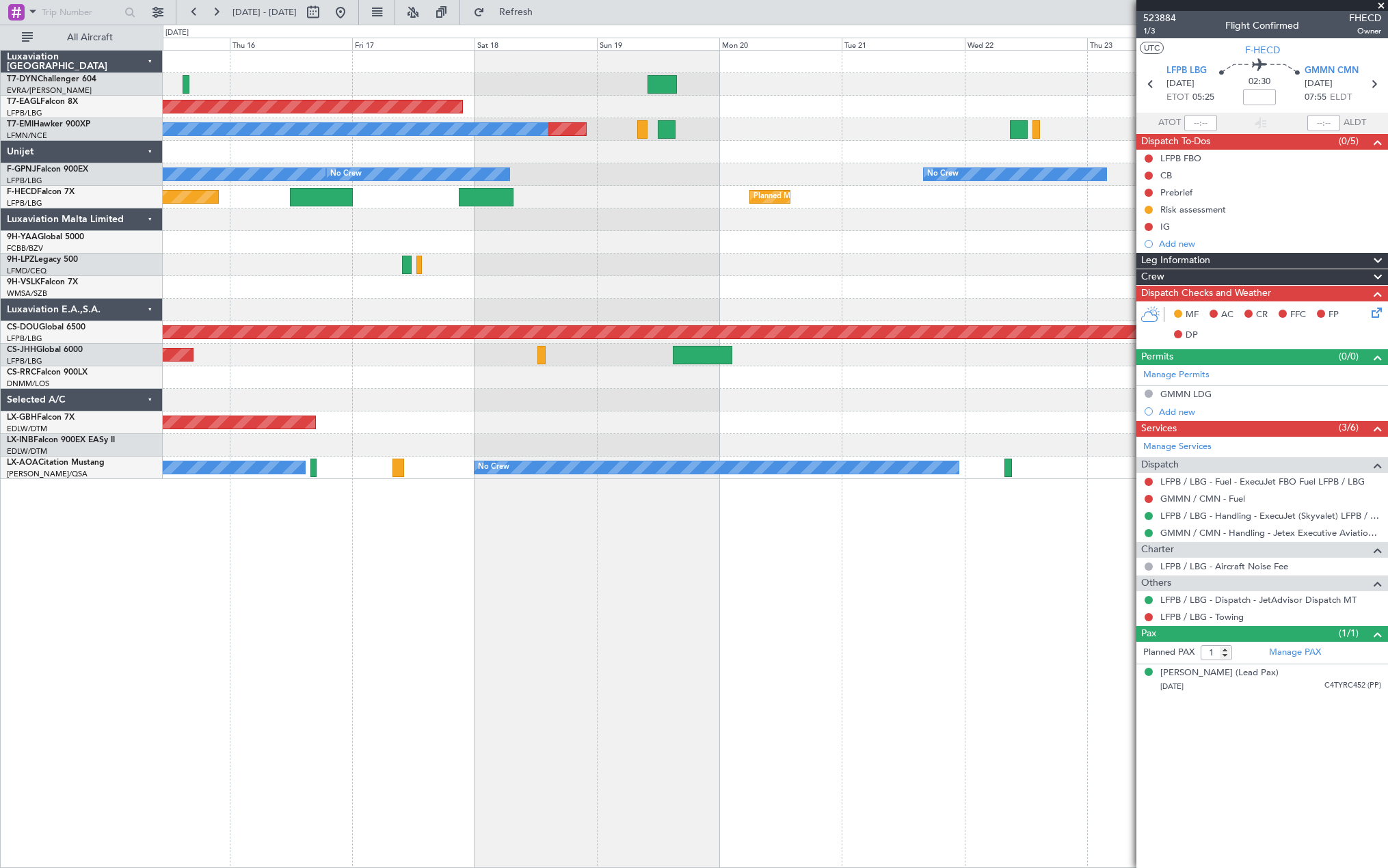
click at [1139, 254] on fb-app "[DATE] - [DATE] Refresh Quick Links All Aircraft Planned Maint [GEOGRAPHIC_DATA…" at bounding box center [694, 439] width 1388 height 858
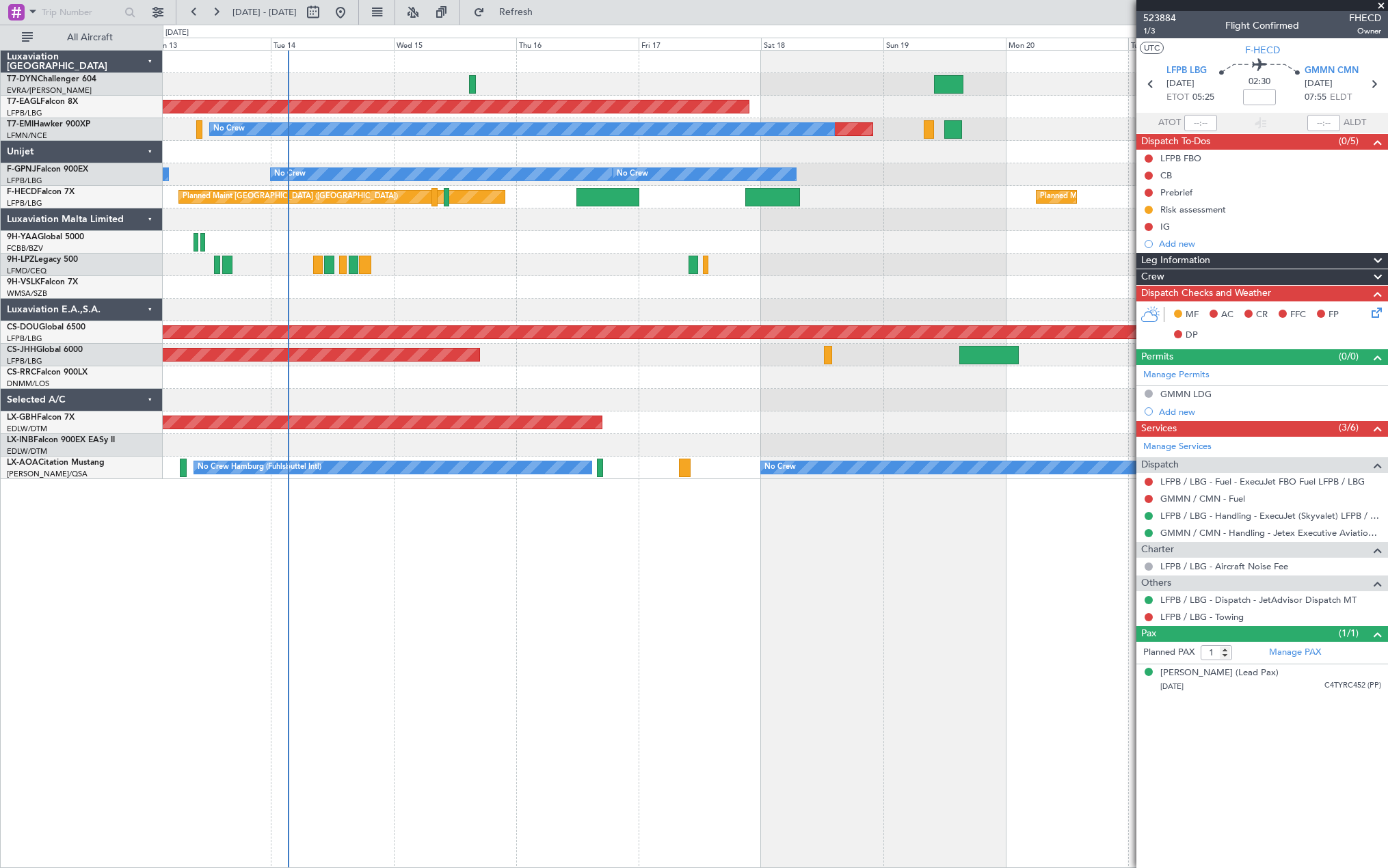
click at [773, 292] on div "Planned Maint Dubai (Al Maktoum Intl) Planned Maint No Crew No Crew No Crew No …" at bounding box center [774, 265] width 1224 height 428
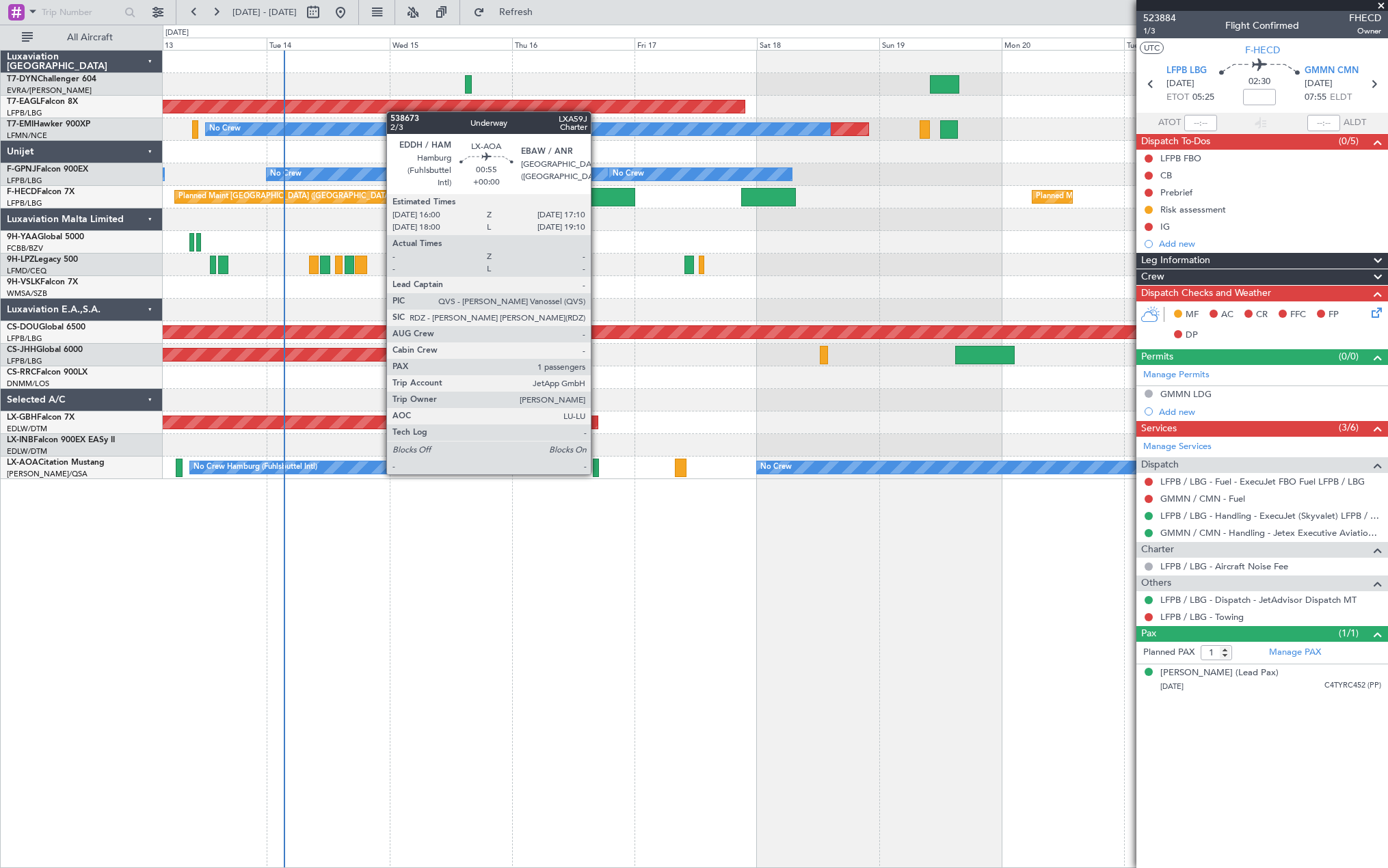
click at [597, 472] on div at bounding box center [596, 468] width 6 height 19
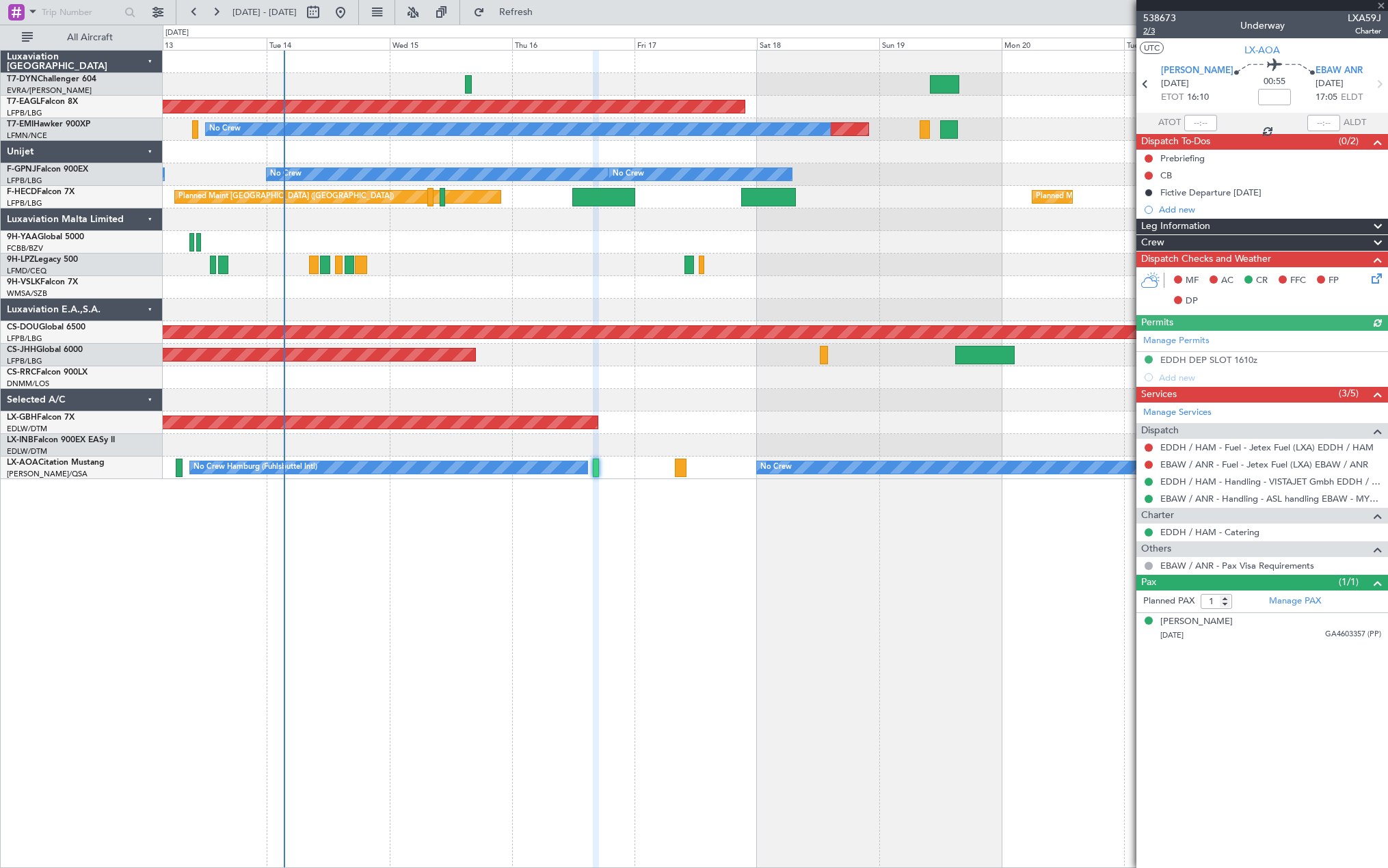
click at [1148, 26] on span "2/3" at bounding box center [1160, 31] width 33 height 11
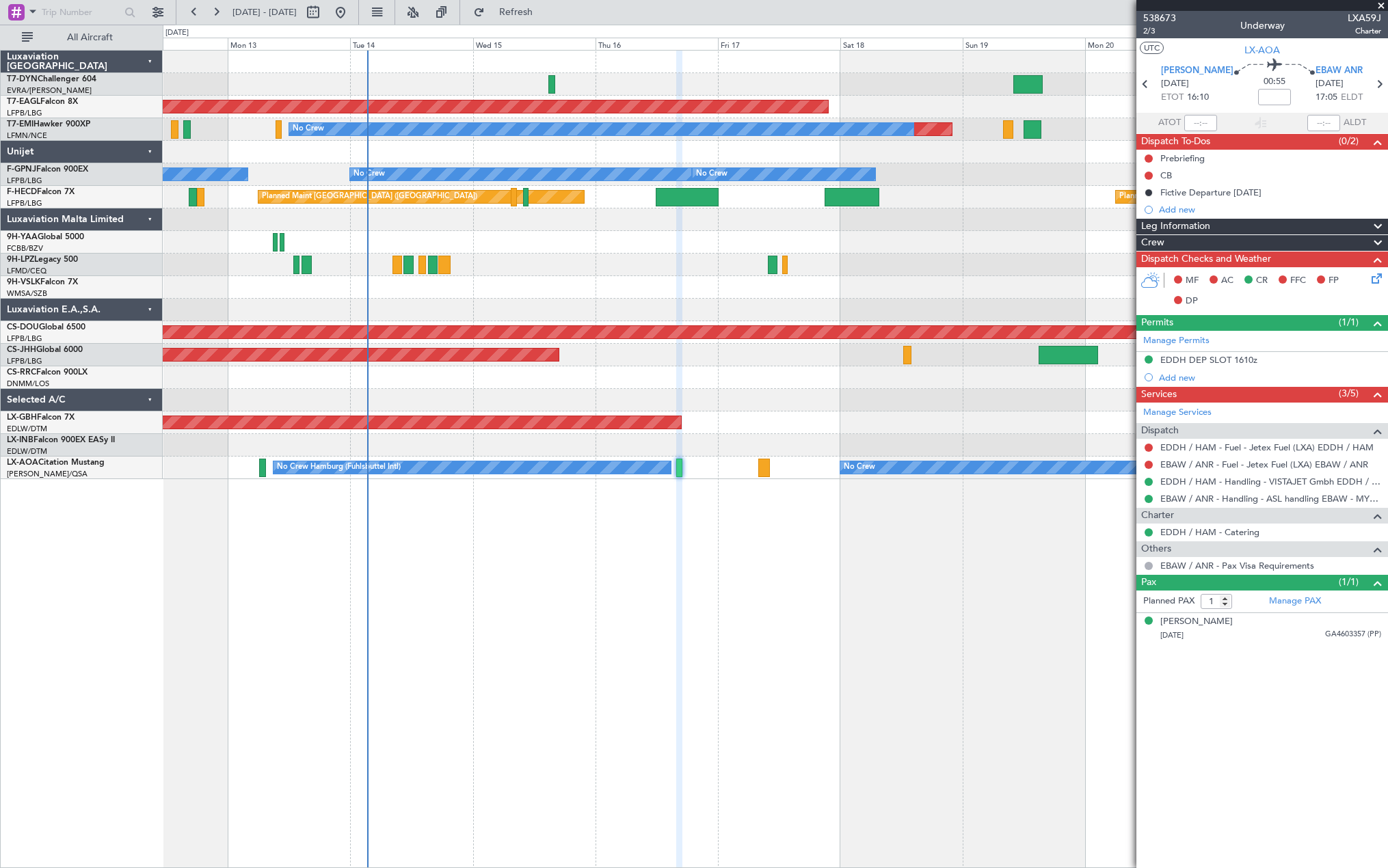
click at [729, 259] on div "Planned Maint Dubai (Al Maktoum Intl) Planned Maint No Crew No Crew No Crew No …" at bounding box center [774, 265] width 1224 height 428
click at [729, 259] on div "No Crew" at bounding box center [774, 264] width 1224 height 22
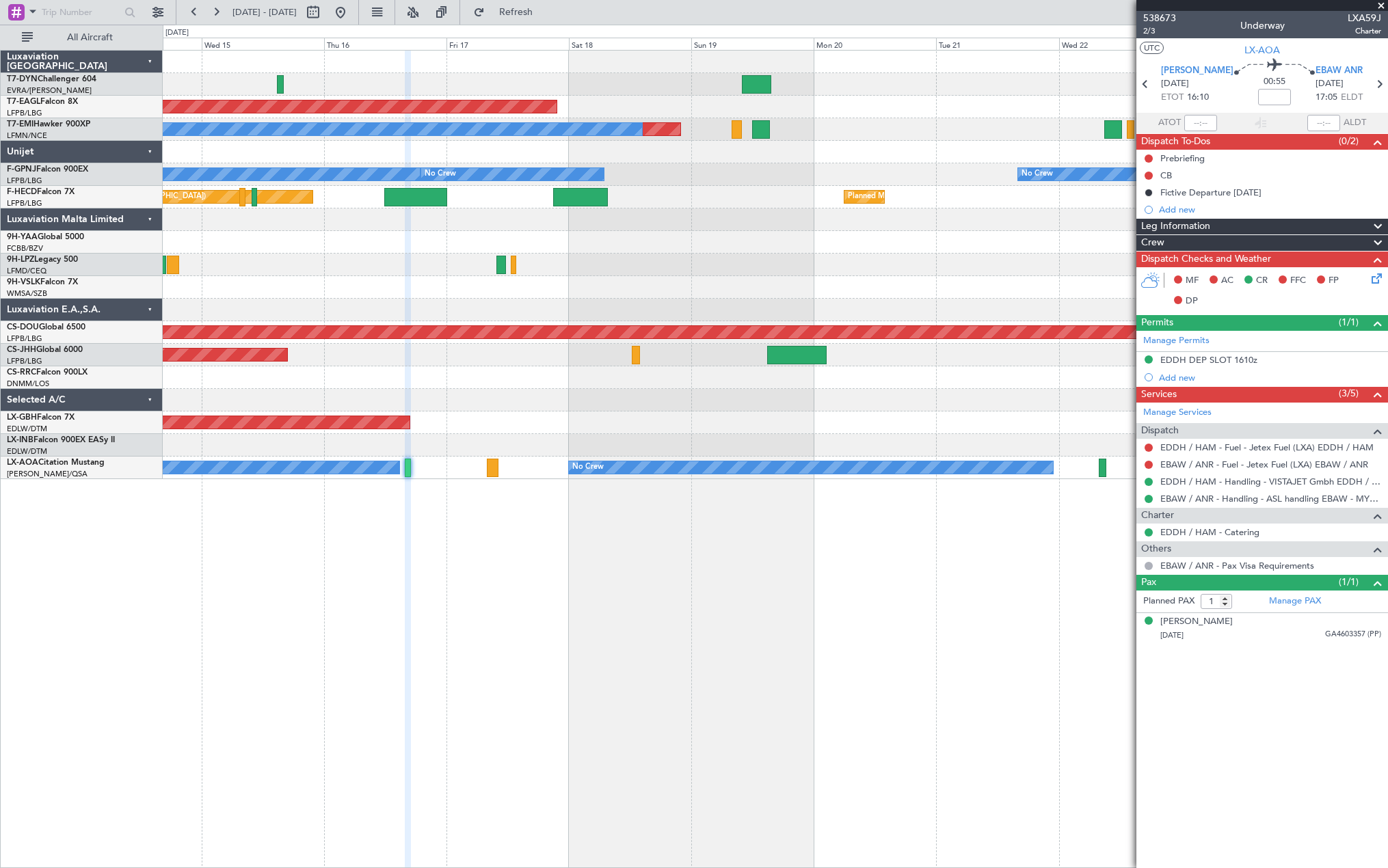
click at [773, 249] on div at bounding box center [774, 242] width 1224 height 22
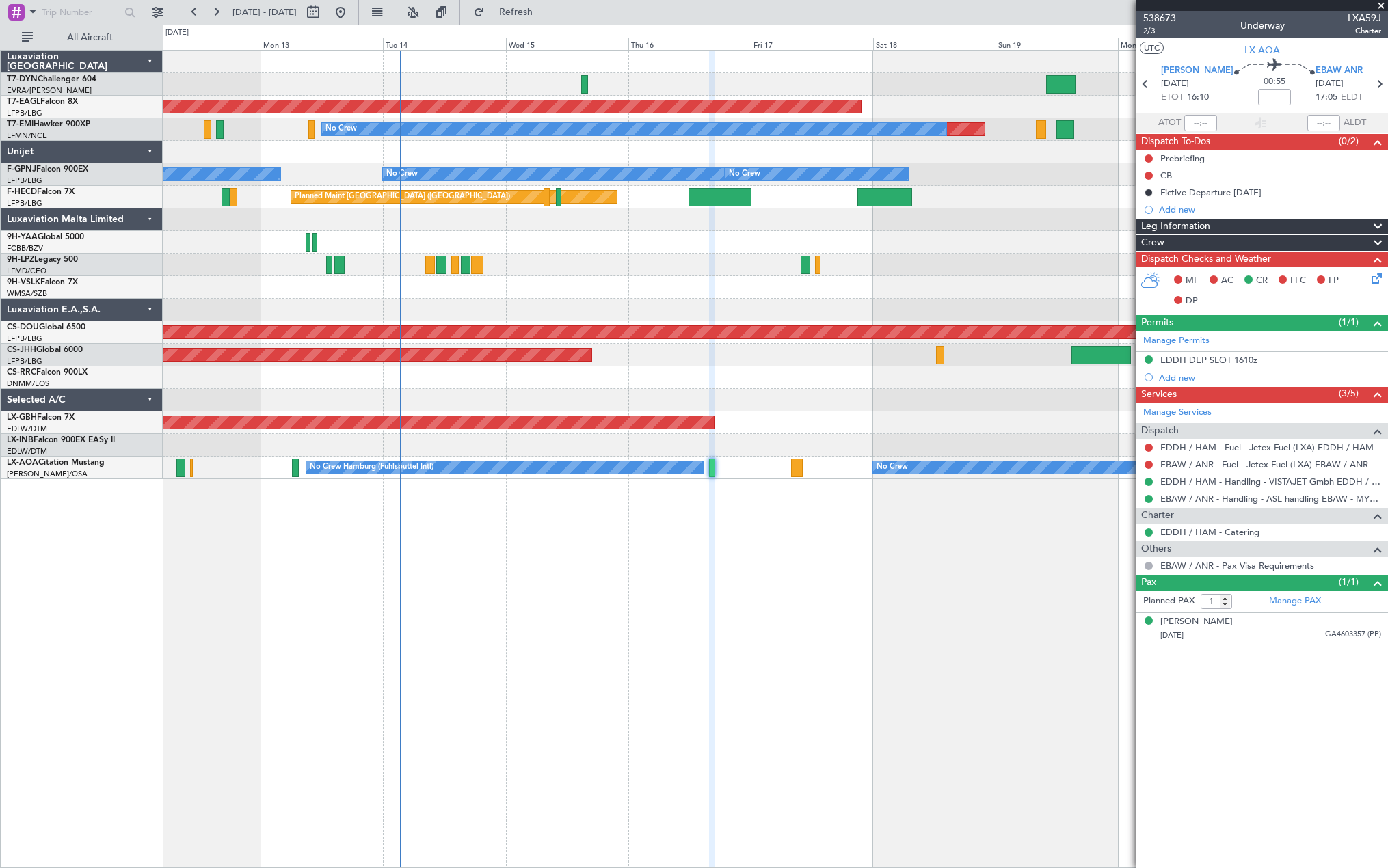
click at [710, 339] on div "Planned Maint London ([GEOGRAPHIC_DATA])" at bounding box center [774, 332] width 1224 height 22
click at [1379, 275] on icon at bounding box center [1374, 276] width 11 height 11
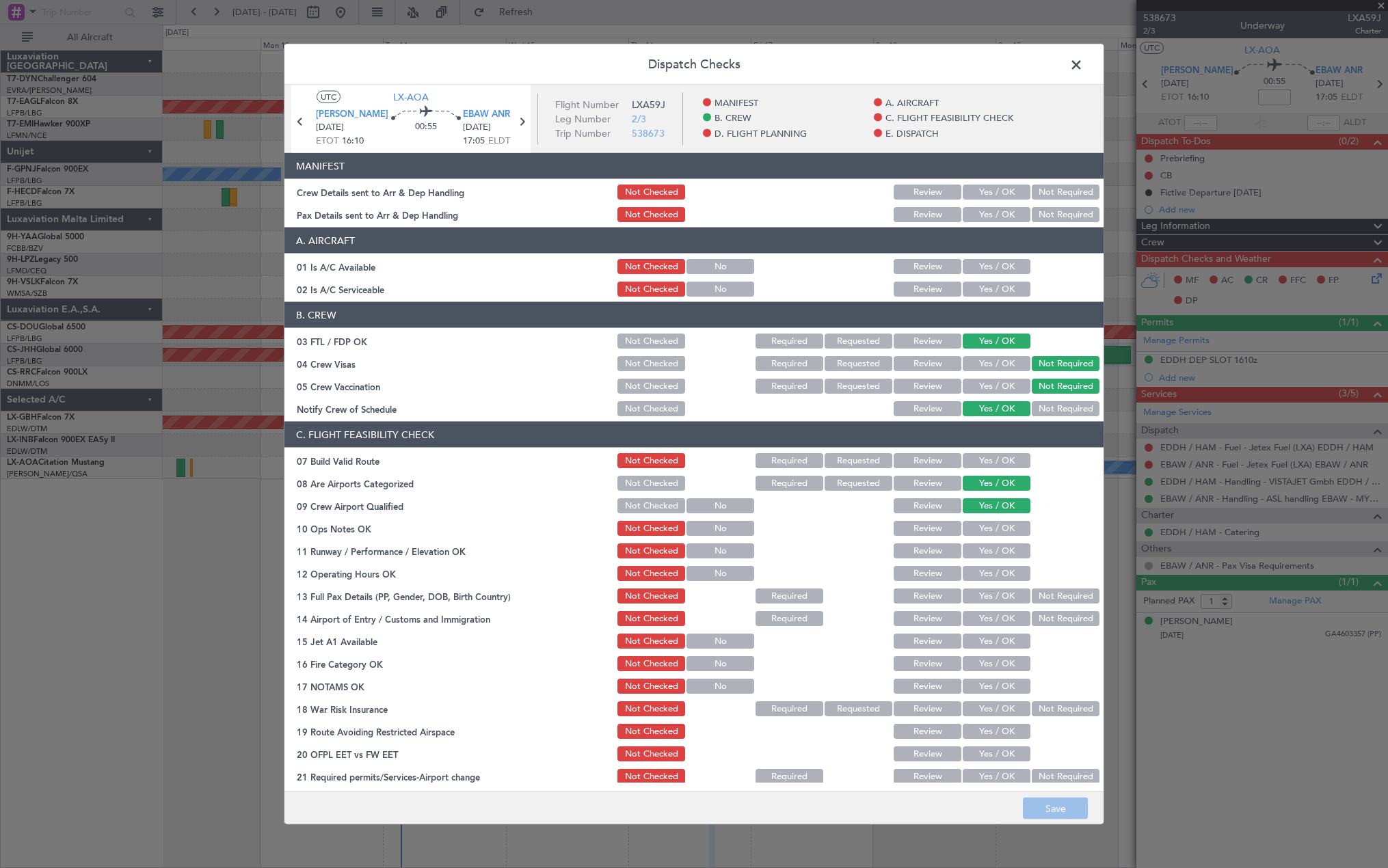
click at [993, 188] on button "Yes / OK" at bounding box center [996, 192] width 67 height 15
click at [993, 213] on button "Yes / OK" at bounding box center [996, 214] width 67 height 15
click at [1050, 809] on button "Save" at bounding box center [1055, 809] width 65 height 22
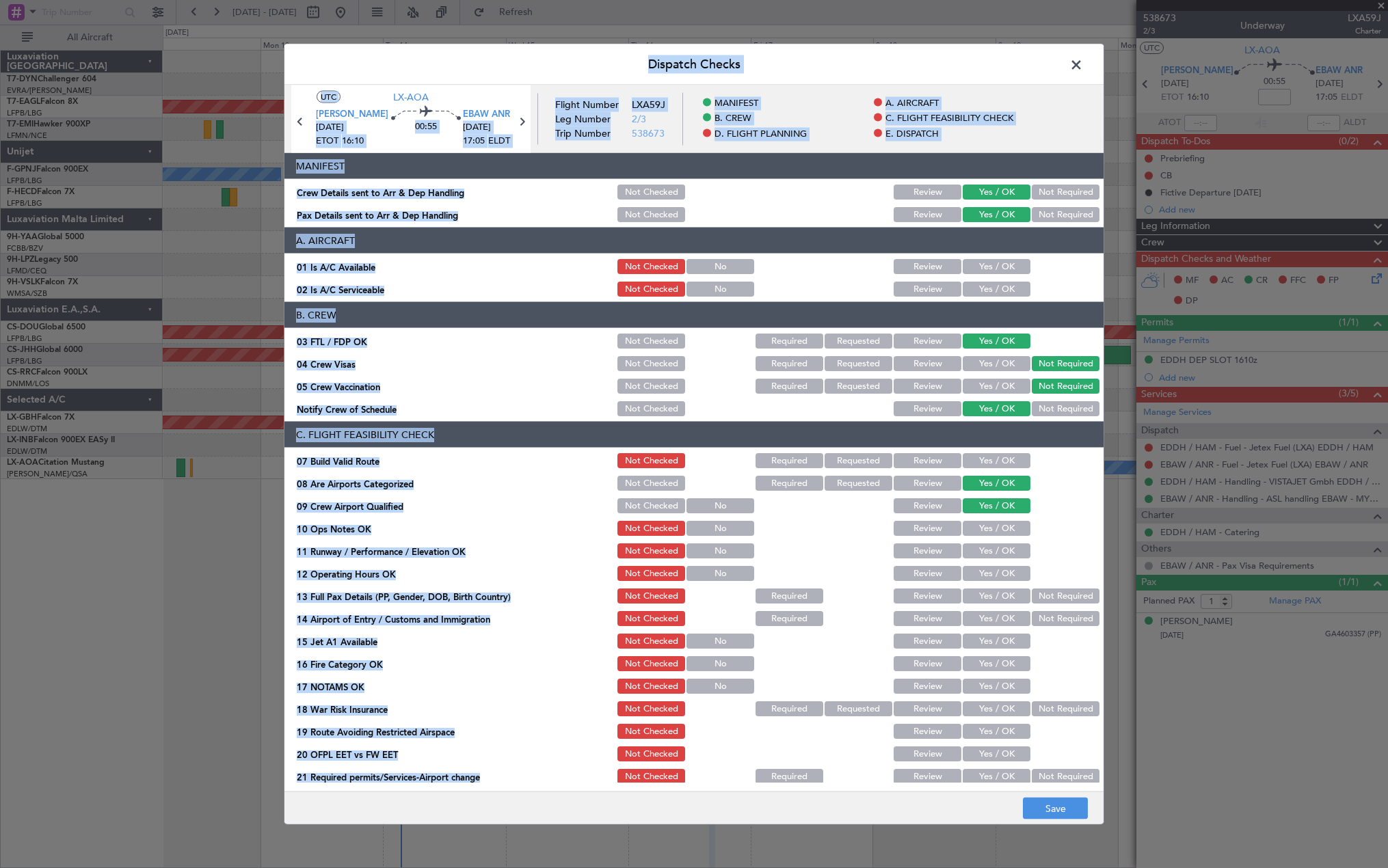
click at [1050, 809] on footer "Save" at bounding box center [693, 808] width 819 height 33
click at [1083, 57] on span at bounding box center [1083, 68] width 0 height 27
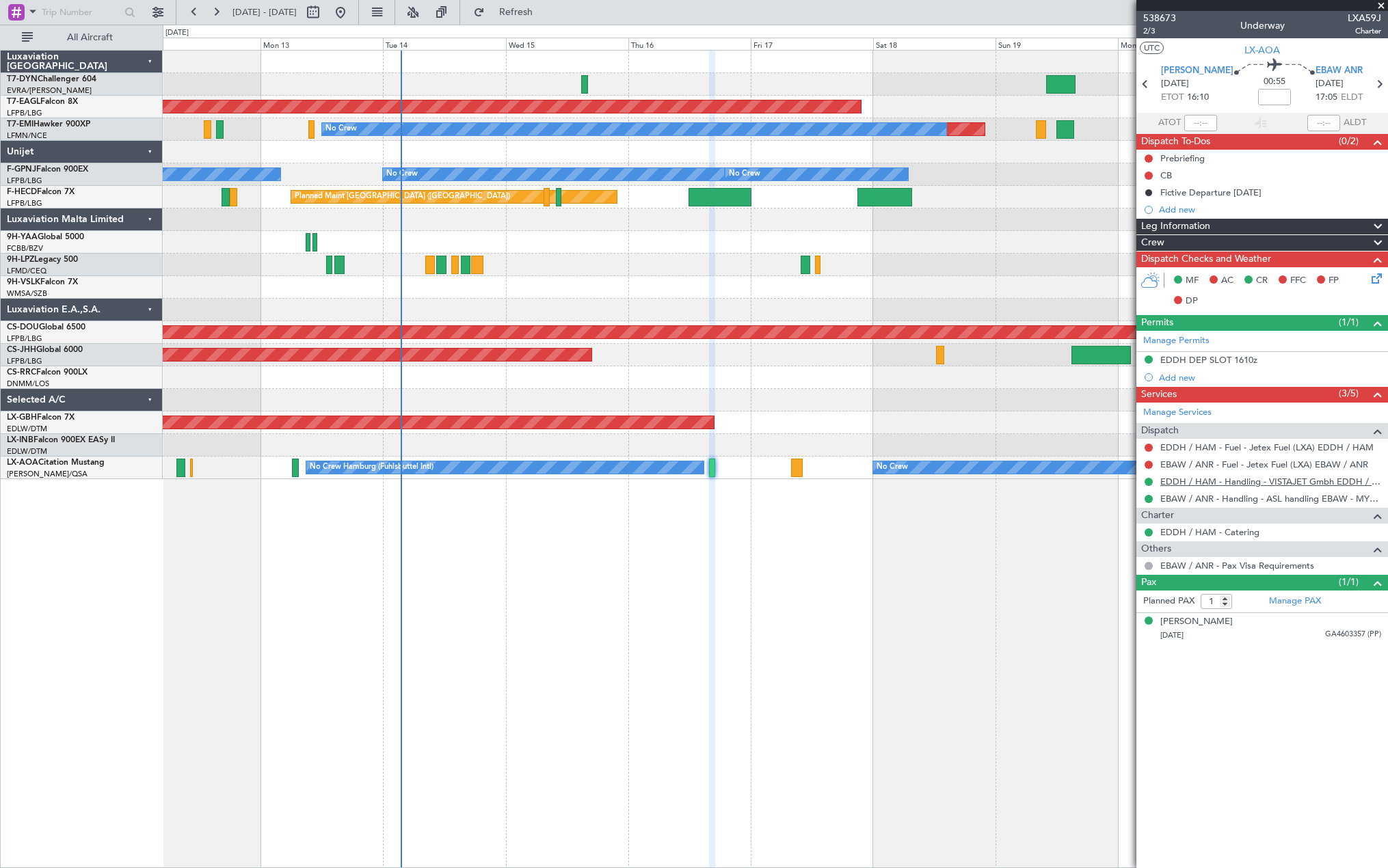
click at [1195, 485] on link "EDDH / HAM - Handling - VISTAJET Gmbh EDDH / HAM" at bounding box center [1271, 481] width 221 height 11
click at [1281, 496] on link "EBAW / ANR - Handling - ASL handling EBAW - MYHANDLING" at bounding box center [1271, 498] width 221 height 11
